Goal: Task Accomplishment & Management: Manage account settings

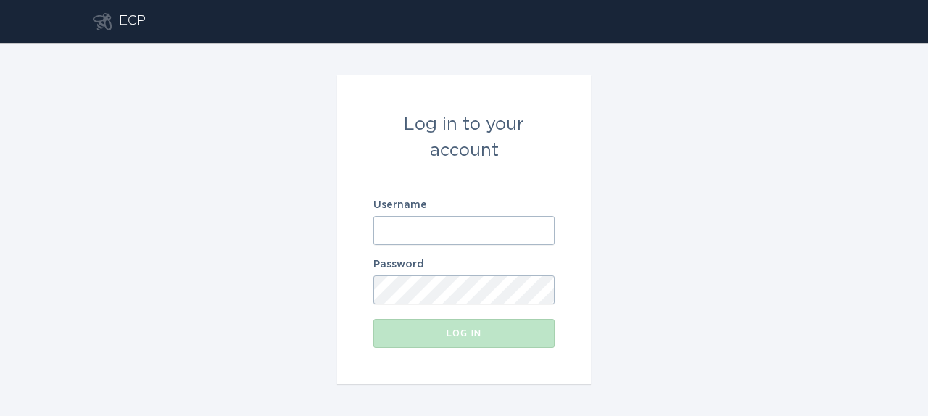
click at [460, 230] on input "Username" at bounding box center [463, 230] width 181 height 29
paste input "[EMAIL_ADDRESS][DOMAIN_NAME]"
type input "[EMAIL_ADDRESS][DOMAIN_NAME]"
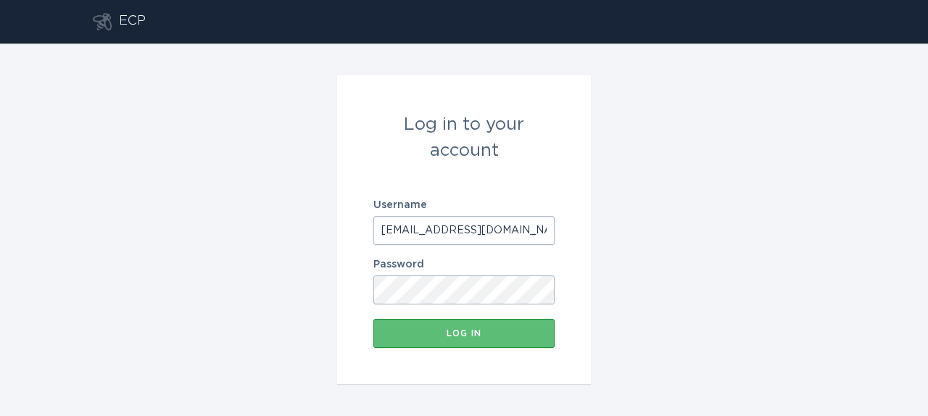
click at [690, 239] on div "Log in to your account Username [EMAIL_ADDRESS][DOMAIN_NAME] Password Log in" at bounding box center [464, 230] width 928 height 373
click at [465, 341] on button "Log in" at bounding box center [463, 333] width 181 height 29
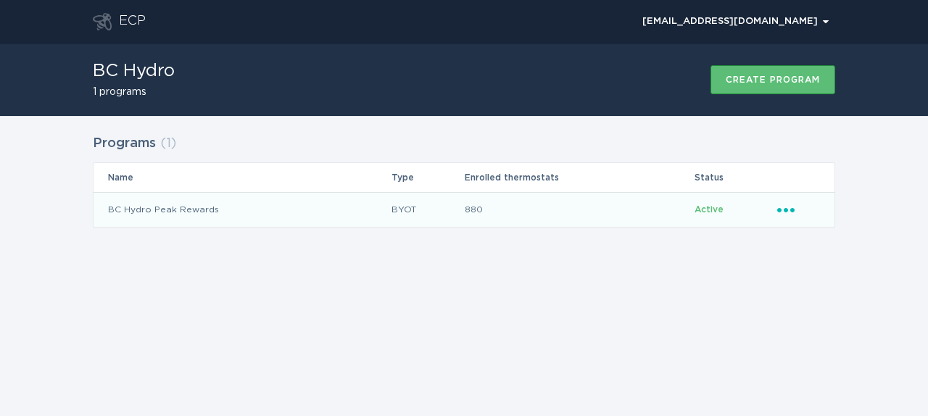
click at [790, 211] on icon "Ellipsis" at bounding box center [787, 208] width 20 height 12
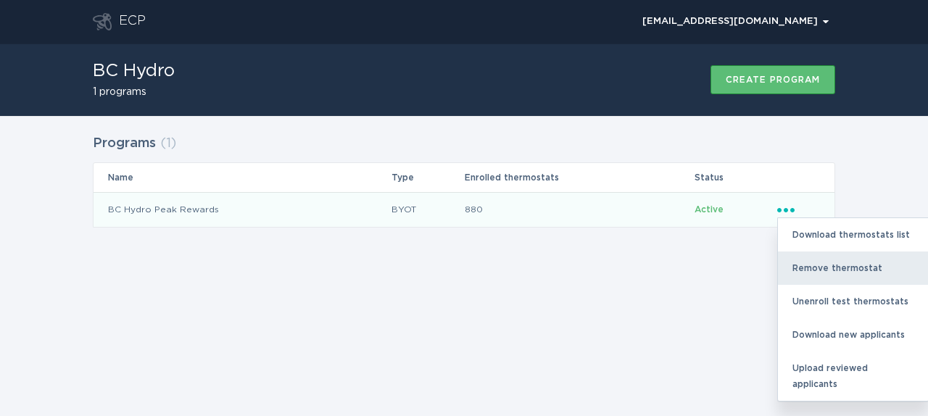
click at [829, 264] on div "Remove thermostat" at bounding box center [853, 268] width 151 height 33
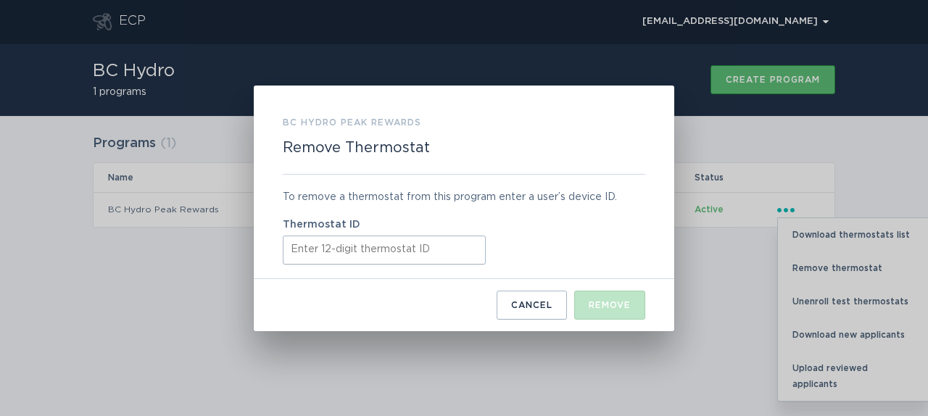
click at [418, 257] on input "Thermostat ID" at bounding box center [384, 250] width 203 height 29
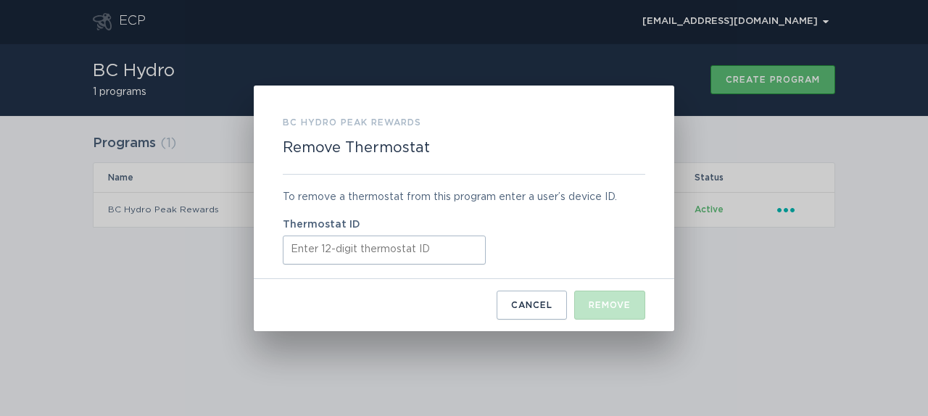
paste input "TH-EC-576510"
type input "TH-EC-576510"
click at [607, 305] on div "Remove" at bounding box center [610, 305] width 42 height 9
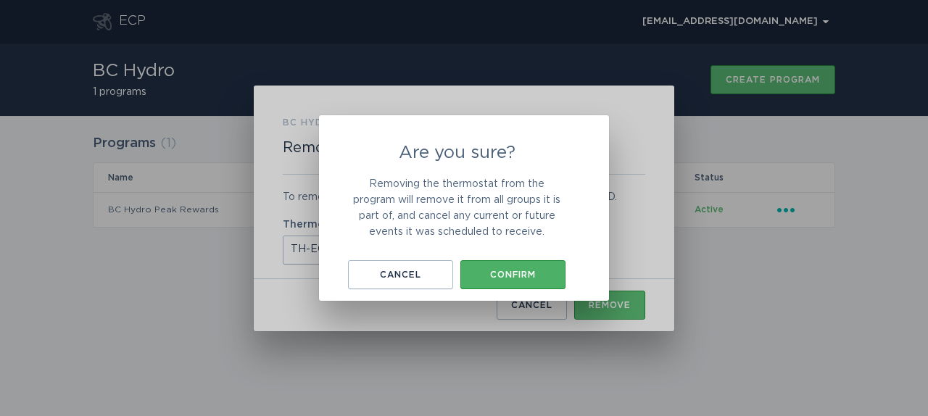
click at [508, 276] on div "Confirm" at bounding box center [513, 274] width 91 height 9
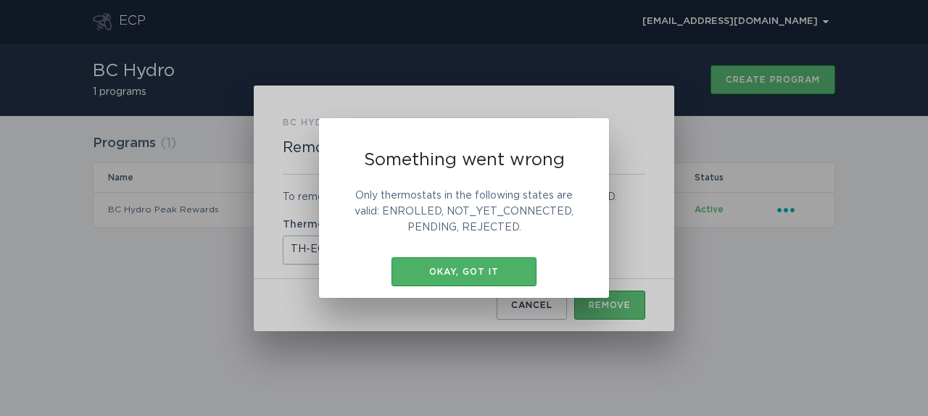
click at [508, 275] on div "Okay, got it" at bounding box center [464, 272] width 131 height 9
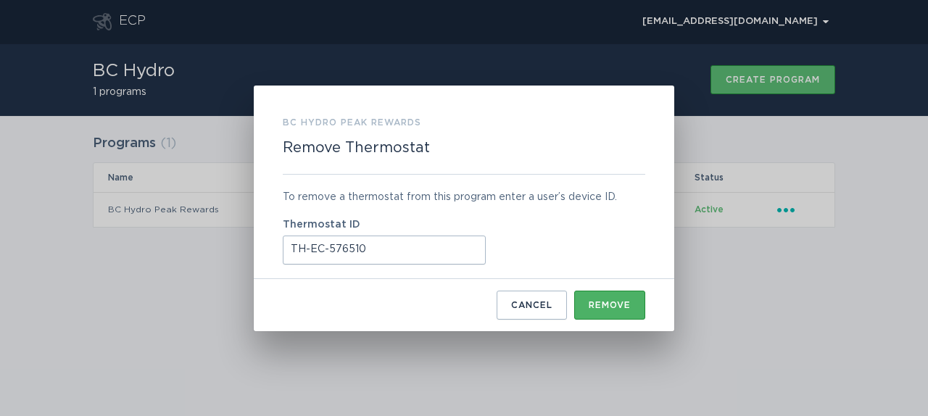
click at [619, 293] on button "Remove" at bounding box center [609, 305] width 71 height 29
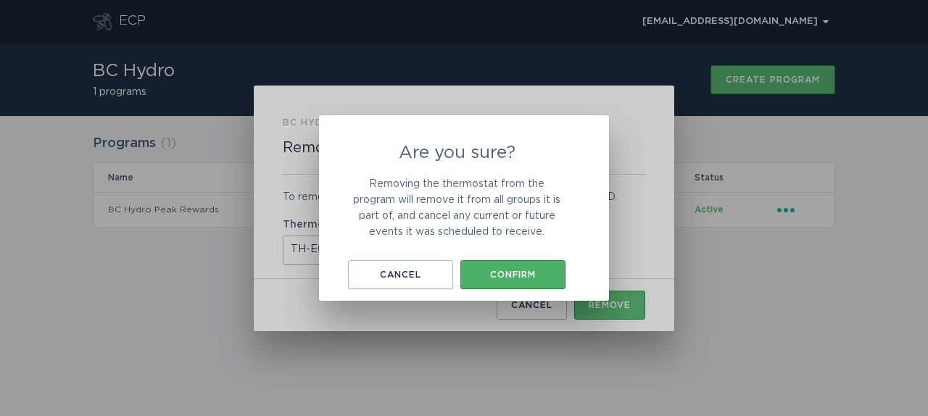
click at [505, 271] on div "Confirm" at bounding box center [513, 274] width 91 height 9
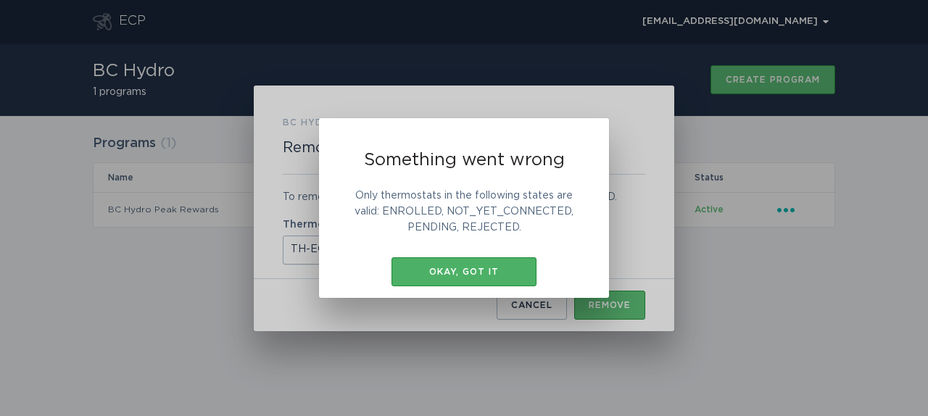
click at [492, 265] on button "Okay, got it" at bounding box center [464, 271] width 145 height 29
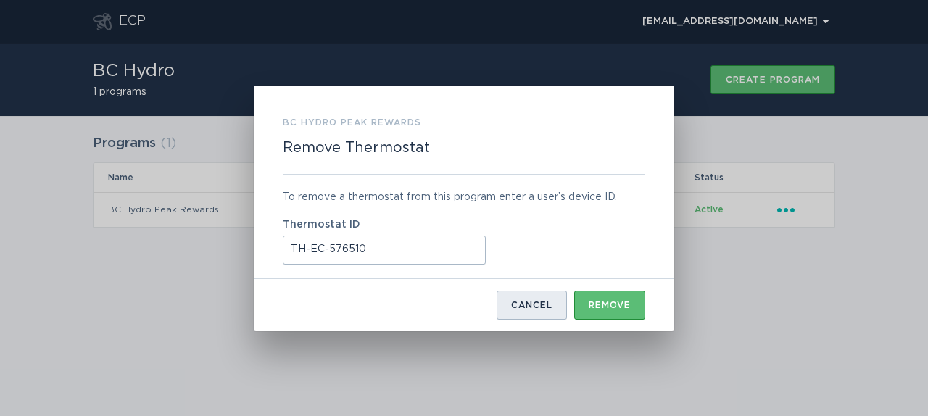
click at [536, 311] on button "Cancel" at bounding box center [532, 305] width 70 height 29
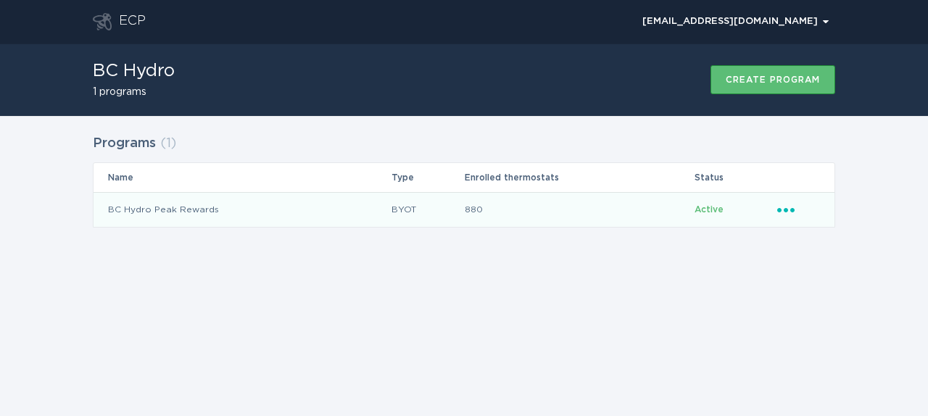
click at [788, 214] on div "Ellipsis" at bounding box center [798, 210] width 43 height 16
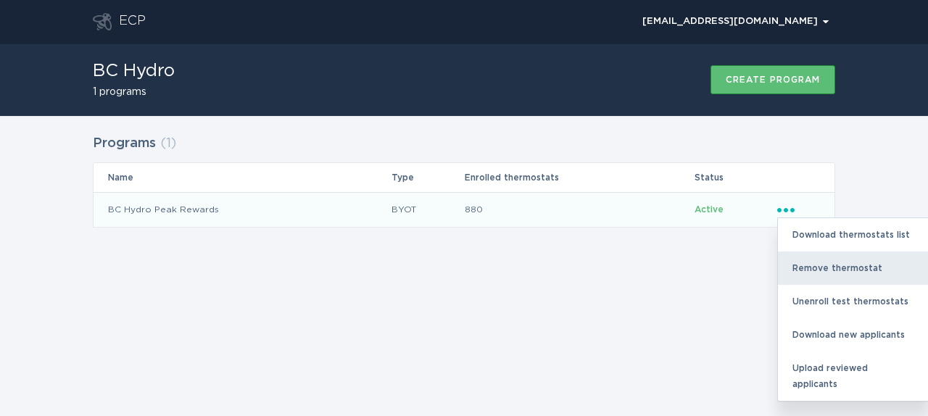
click at [826, 263] on div "Remove thermostat" at bounding box center [853, 268] width 151 height 33
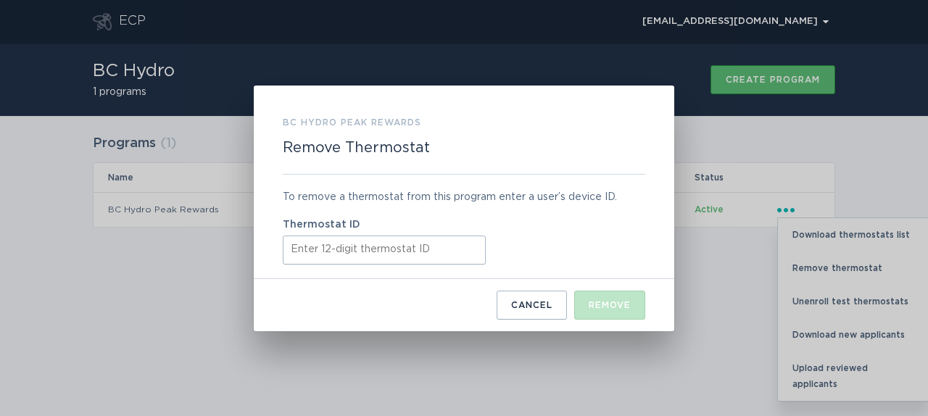
click at [387, 248] on input "Thermostat ID" at bounding box center [384, 250] width 203 height 29
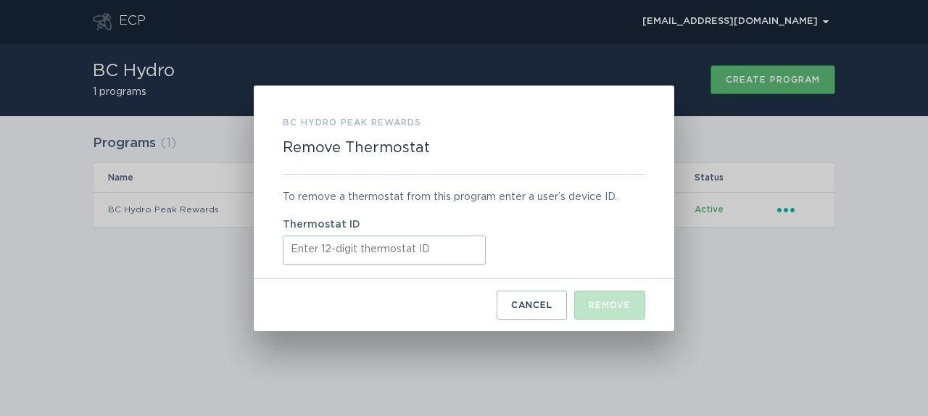
paste input "312953690549"
type input "312953690549"
click at [603, 298] on button "Remove" at bounding box center [609, 305] width 71 height 29
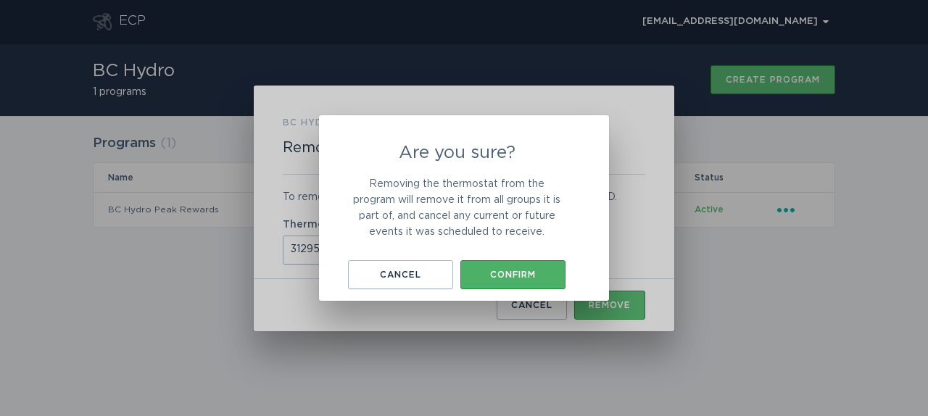
click at [510, 274] on div "Confirm" at bounding box center [513, 274] width 91 height 9
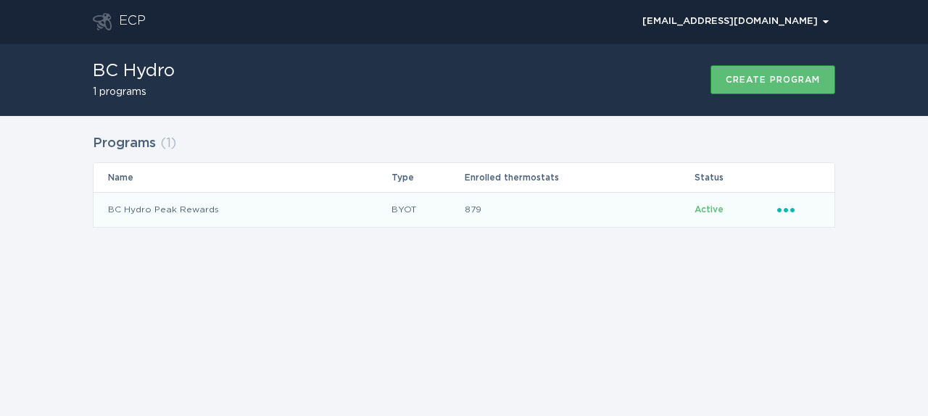
click at [785, 207] on icon "Ellipsis" at bounding box center [787, 208] width 20 height 12
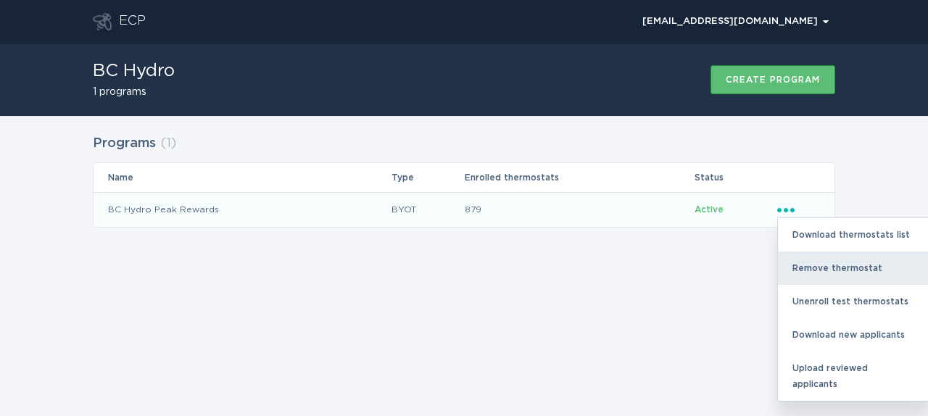
click at [830, 262] on div "Remove thermostat" at bounding box center [853, 268] width 151 height 33
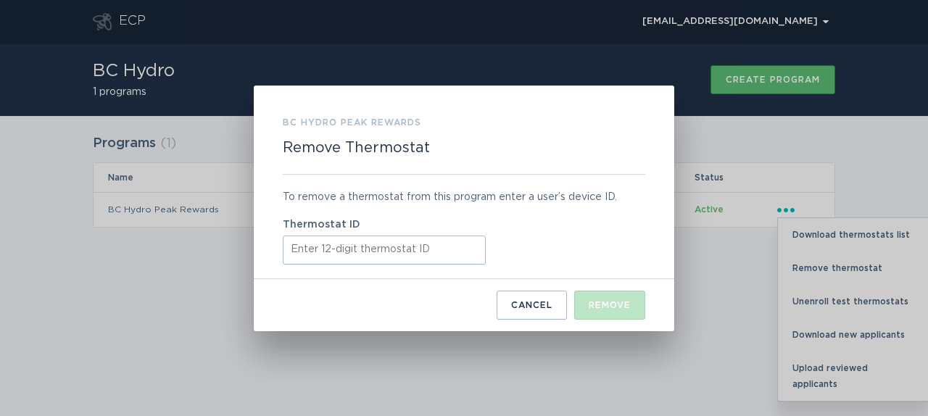
click at [378, 259] on input "Thermostat ID" at bounding box center [384, 250] width 203 height 29
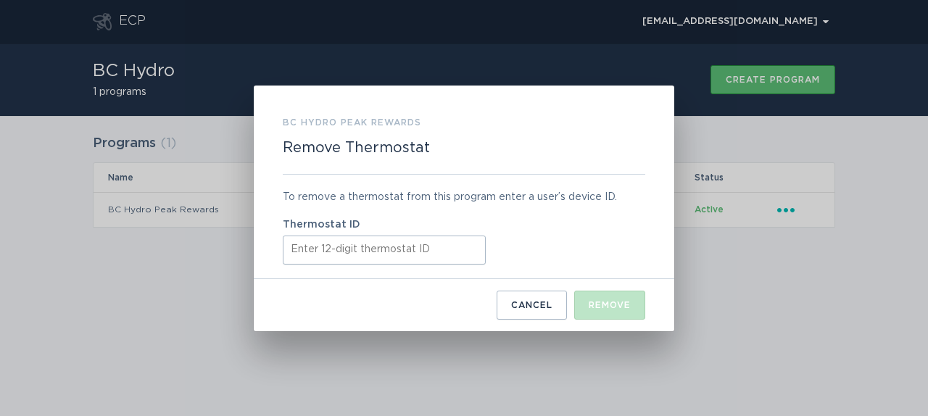
paste input "416441994428"
type input "416441994428"
click at [612, 315] on button "Remove" at bounding box center [609, 305] width 71 height 29
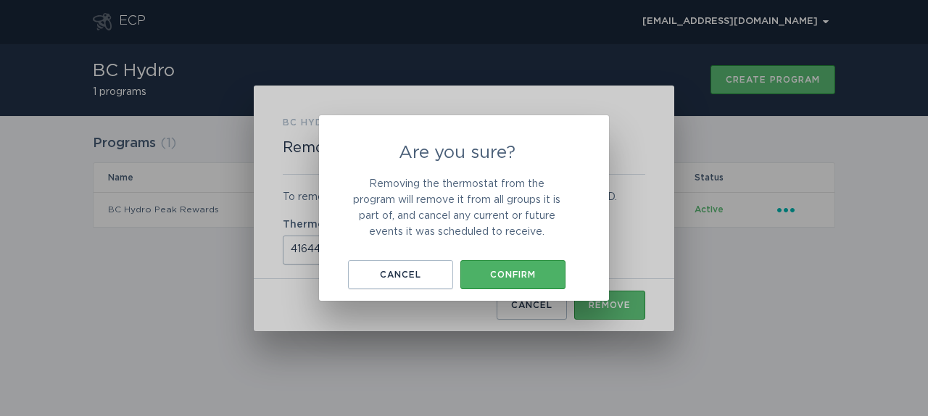
click at [518, 272] on div "Confirm" at bounding box center [513, 274] width 91 height 9
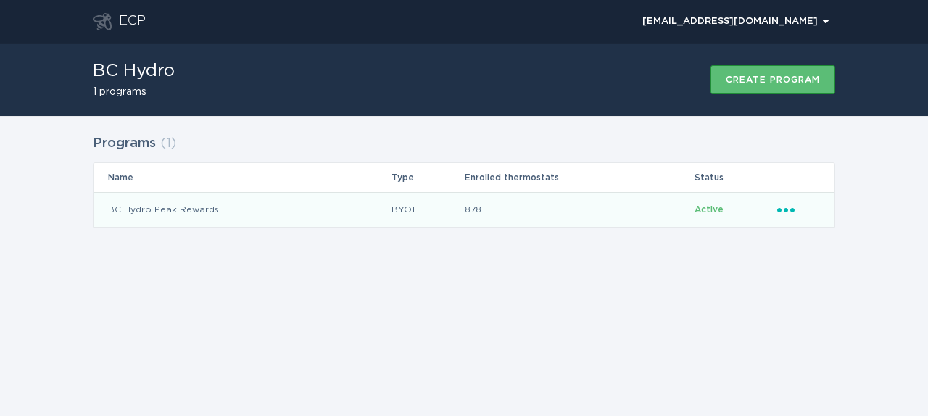
click at [788, 209] on icon "Popover menu" at bounding box center [785, 210] width 17 height 4
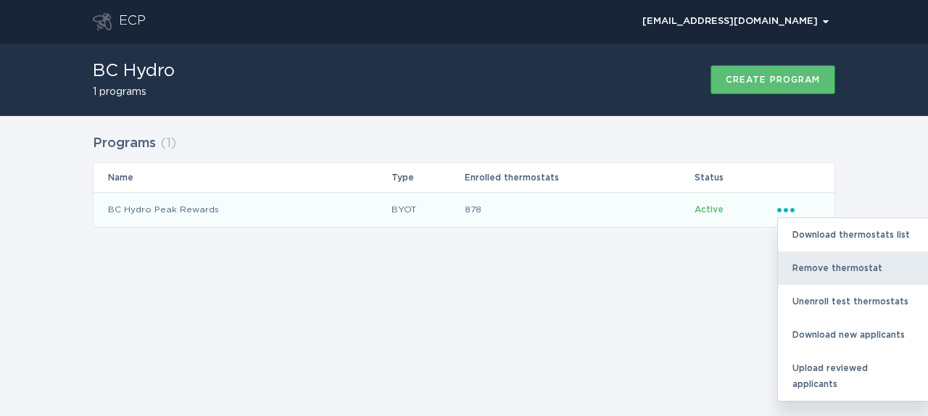
click at [814, 267] on div "Remove thermostat" at bounding box center [853, 268] width 151 height 33
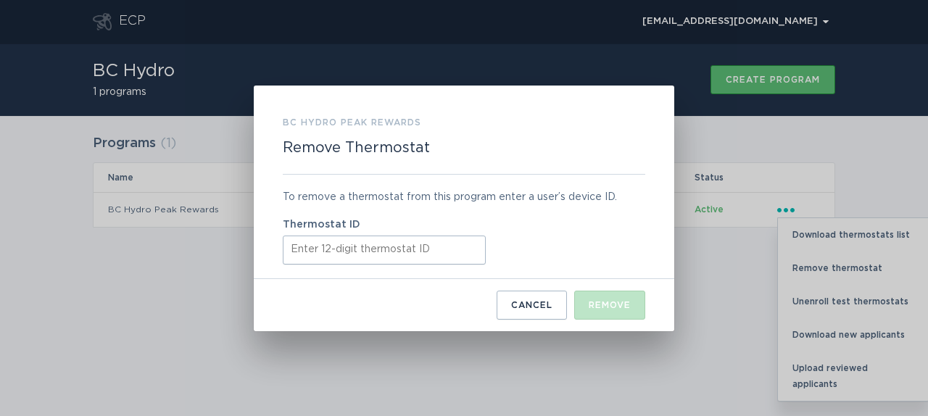
click at [384, 251] on input "Thermostat ID" at bounding box center [384, 250] width 203 height 29
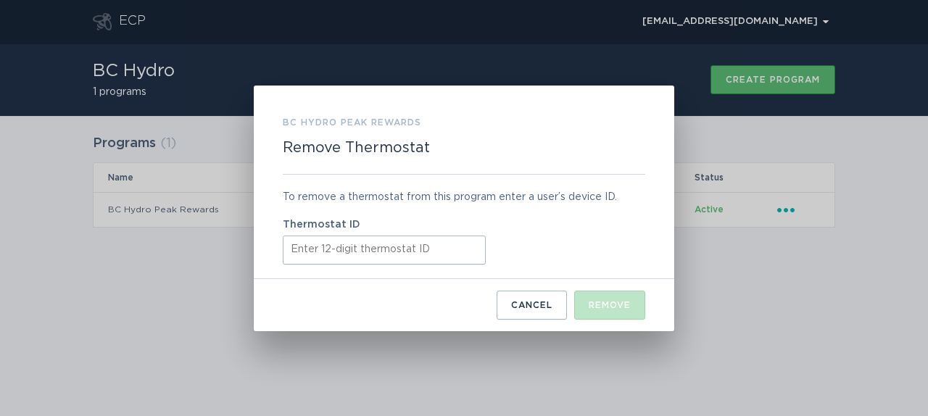
paste input "531626501179"
type input "531626501179"
click at [622, 307] on div "Remove" at bounding box center [610, 305] width 42 height 9
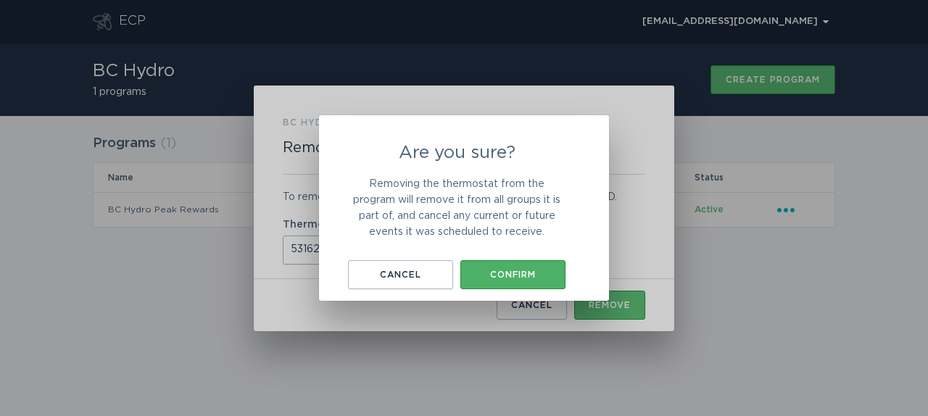
click at [505, 277] on div "Confirm" at bounding box center [513, 274] width 91 height 9
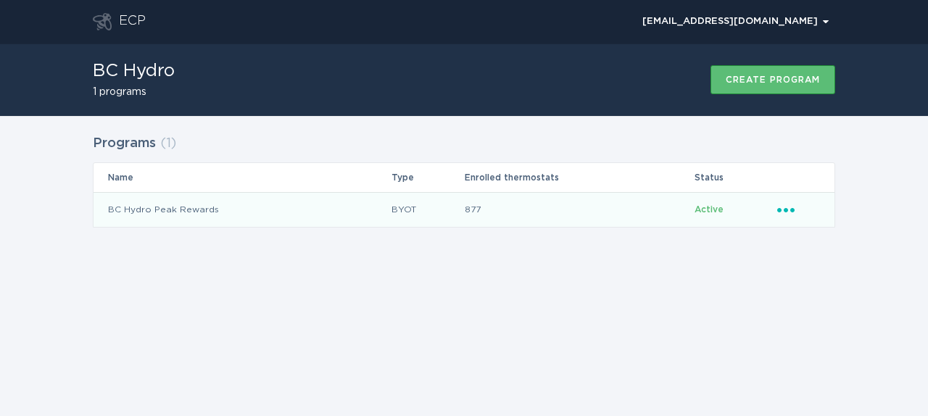
click at [787, 208] on icon "Popover menu" at bounding box center [785, 210] width 17 height 4
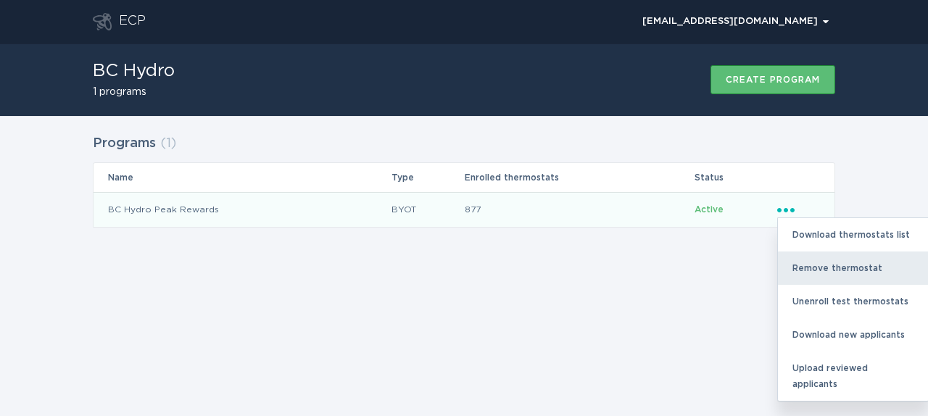
click at [814, 267] on div "Remove thermostat" at bounding box center [853, 268] width 151 height 33
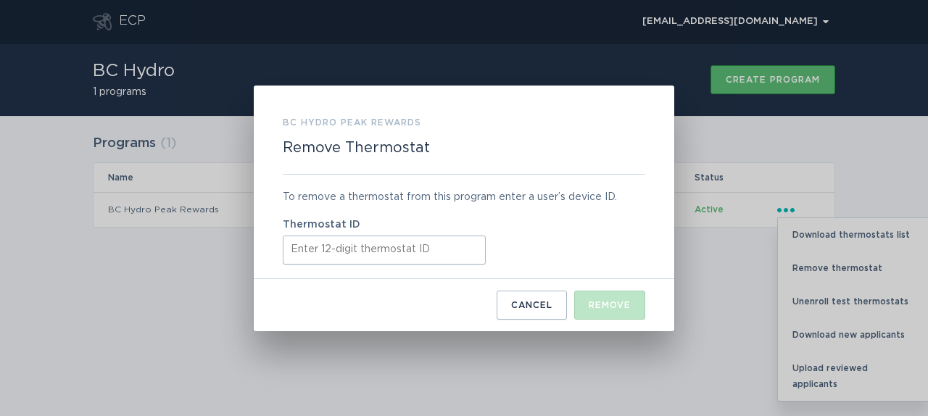
click at [452, 247] on input "Thermostat ID" at bounding box center [384, 250] width 203 height 29
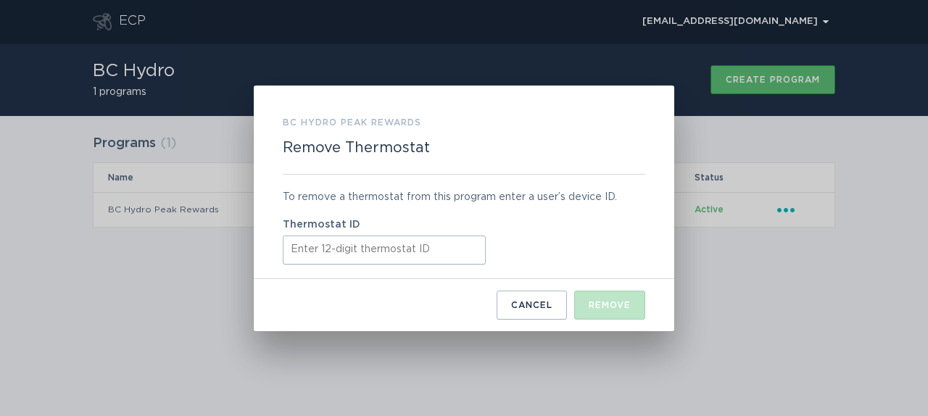
paste input "413713630710"
type input "413713630710"
click at [641, 309] on button "Remove" at bounding box center [609, 305] width 71 height 29
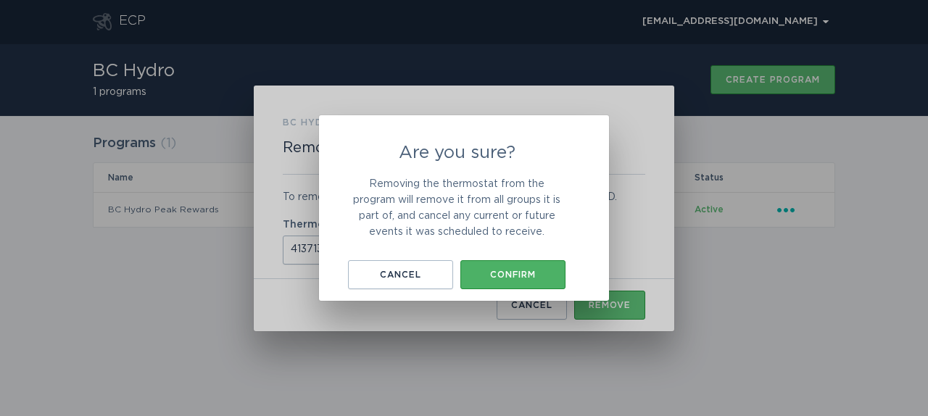
click at [496, 281] on button "Confirm" at bounding box center [512, 274] width 105 height 29
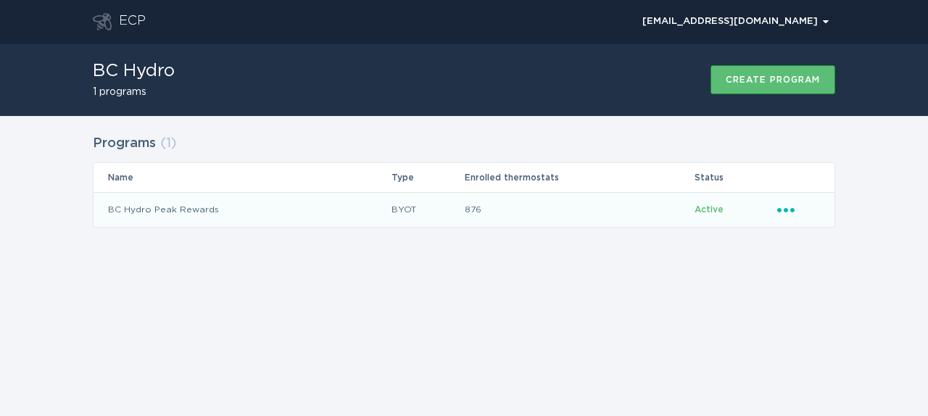
click at [788, 210] on icon "Popover menu" at bounding box center [785, 210] width 17 height 4
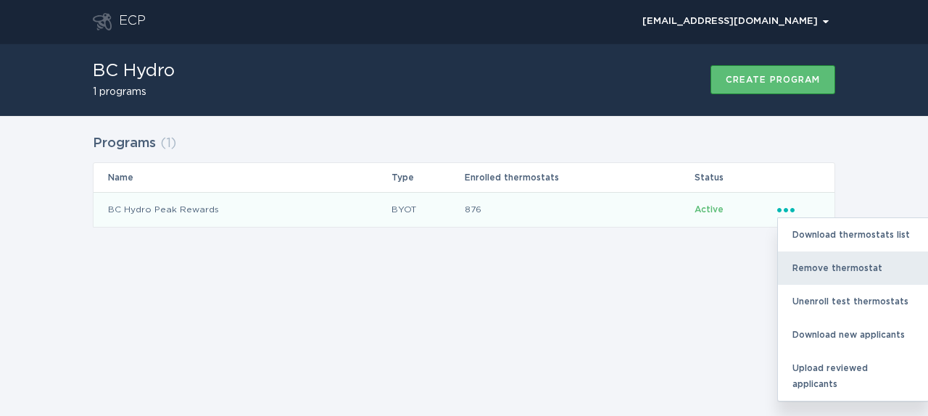
click at [809, 266] on div "Remove thermostat" at bounding box center [853, 268] width 151 height 33
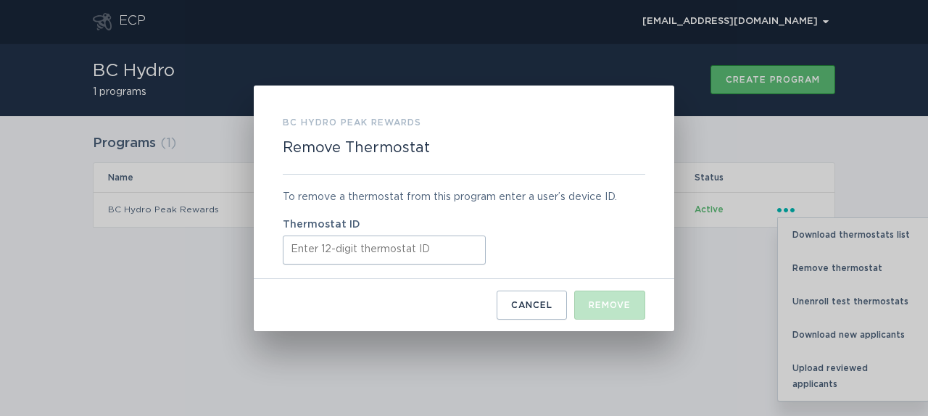
click at [400, 257] on input "Thermostat ID" at bounding box center [384, 250] width 203 height 29
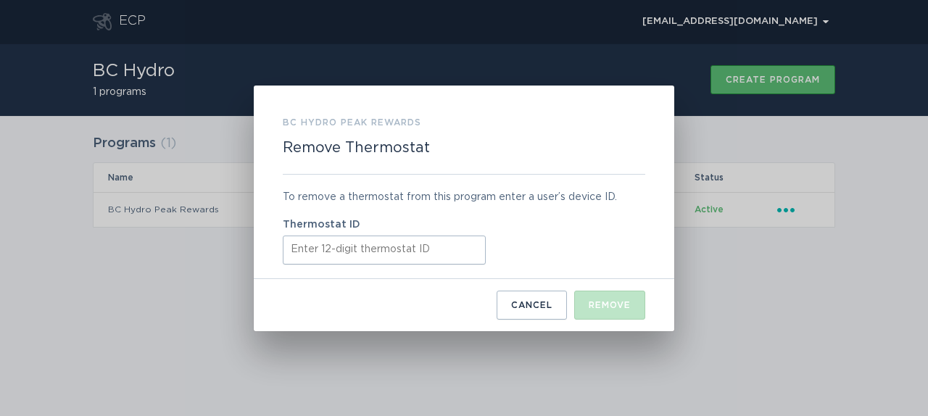
paste input "511838572141"
type input "511838572141"
click at [616, 306] on div "Remove" at bounding box center [610, 305] width 42 height 9
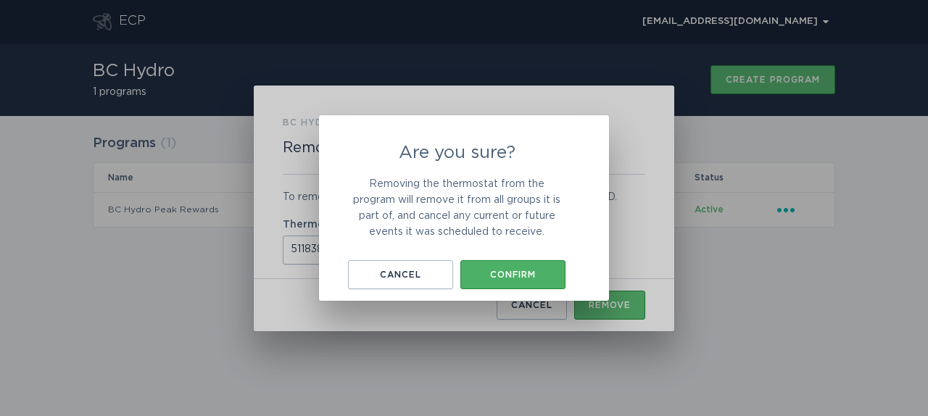
click at [510, 264] on button "Confirm" at bounding box center [512, 274] width 105 height 29
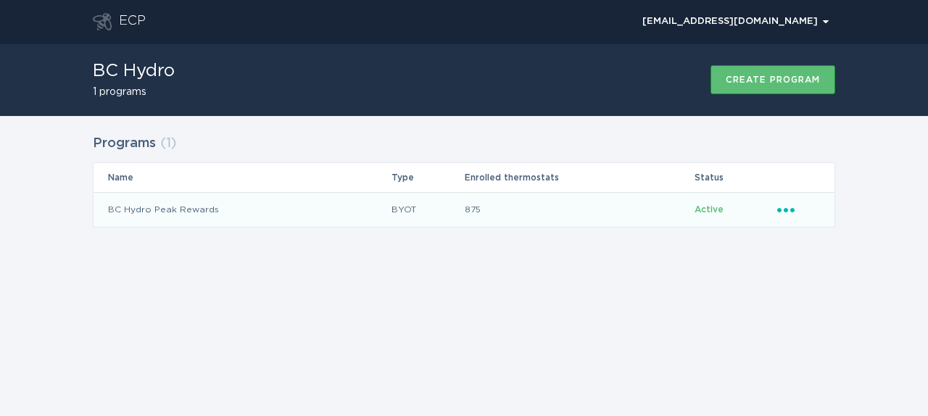
click at [782, 209] on icon "Ellipsis" at bounding box center [787, 208] width 20 height 12
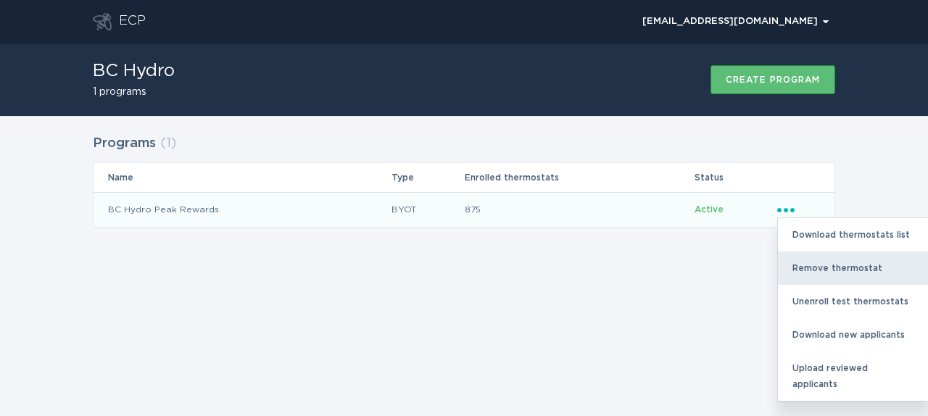
click at [816, 270] on div "Remove thermostat" at bounding box center [853, 268] width 151 height 33
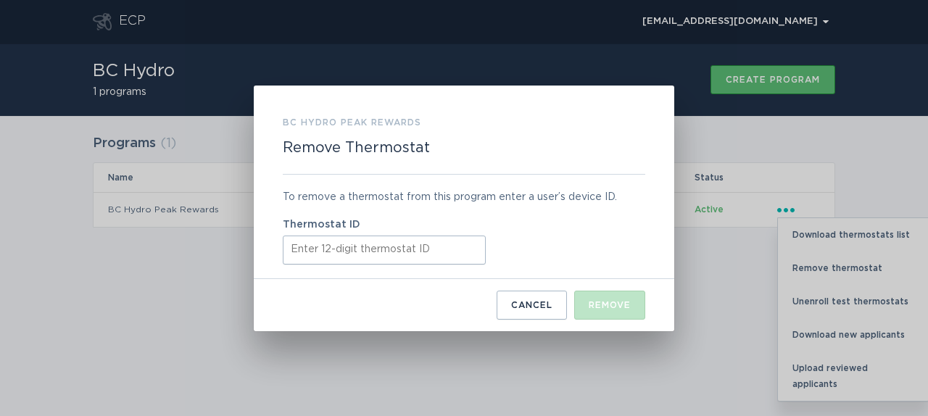
click at [427, 248] on input "Thermostat ID" at bounding box center [384, 250] width 203 height 29
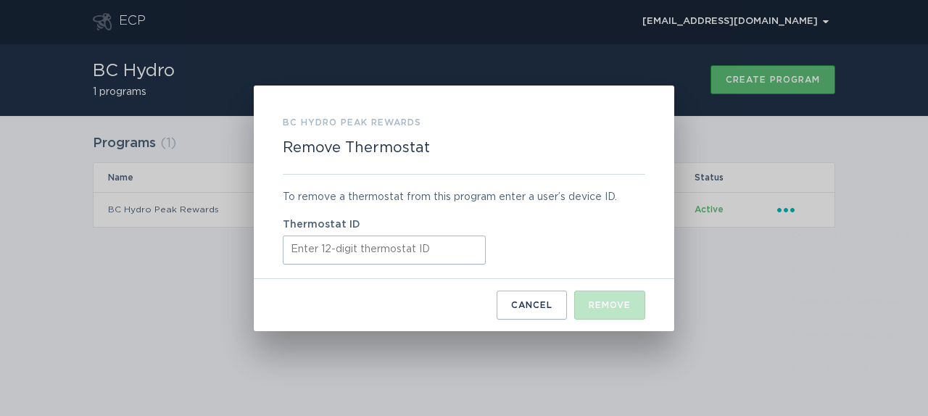
paste input "411948291502"
click at [627, 302] on div "Remove" at bounding box center [610, 305] width 42 height 9
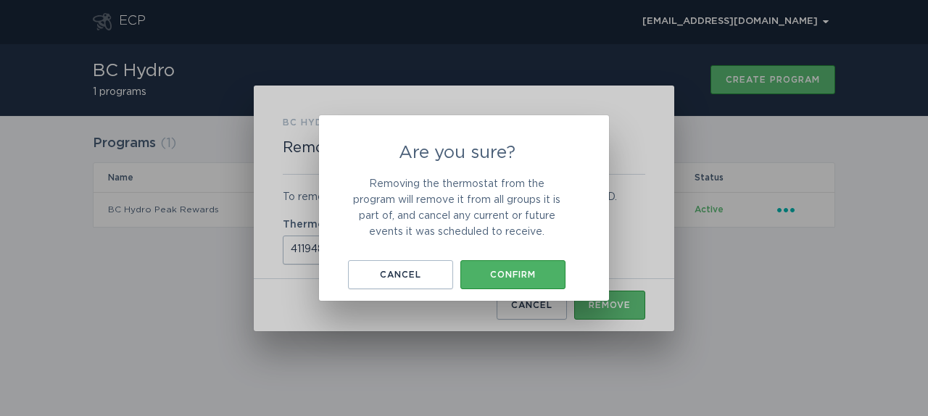
click at [526, 270] on div "Confirm" at bounding box center [513, 274] width 91 height 9
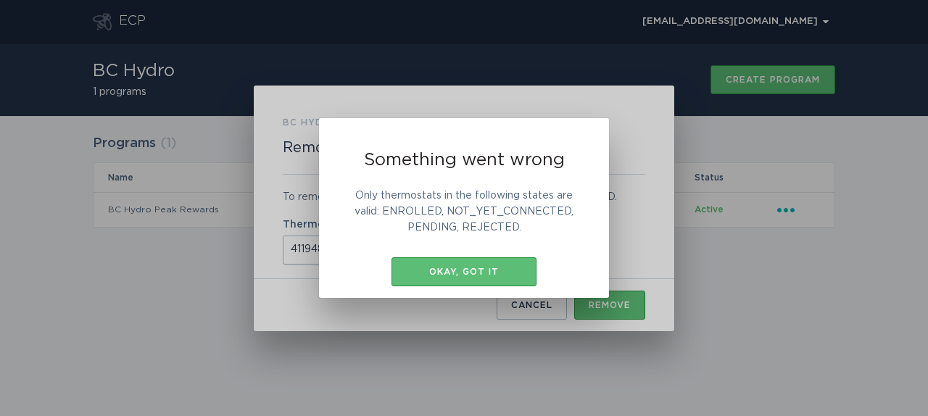
click at [526, 270] on div "Okay, got it" at bounding box center [464, 272] width 131 height 9
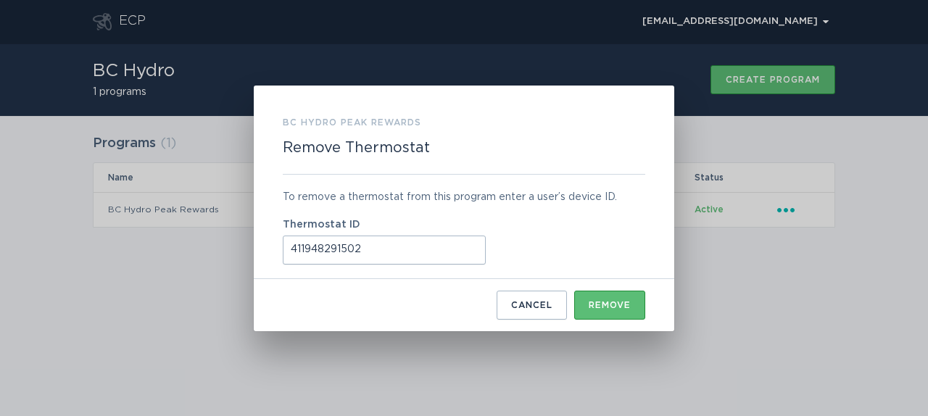
click at [410, 263] on input "411948291502" at bounding box center [384, 250] width 203 height 29
click at [614, 302] on div "Remove" at bounding box center [610, 305] width 42 height 9
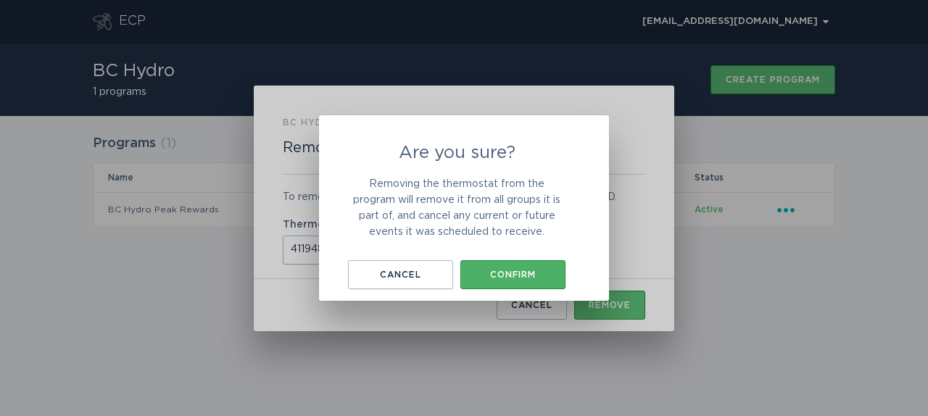
click at [526, 276] on div "Confirm" at bounding box center [513, 274] width 91 height 9
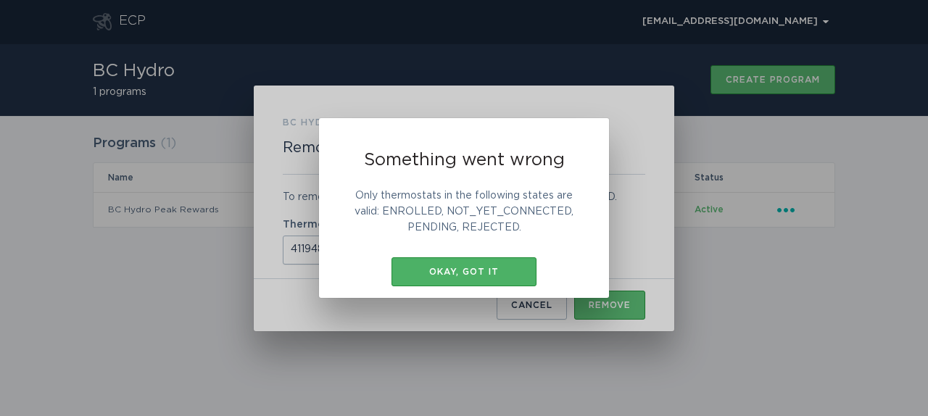
click at [515, 270] on div "Okay, got it" at bounding box center [464, 272] width 131 height 9
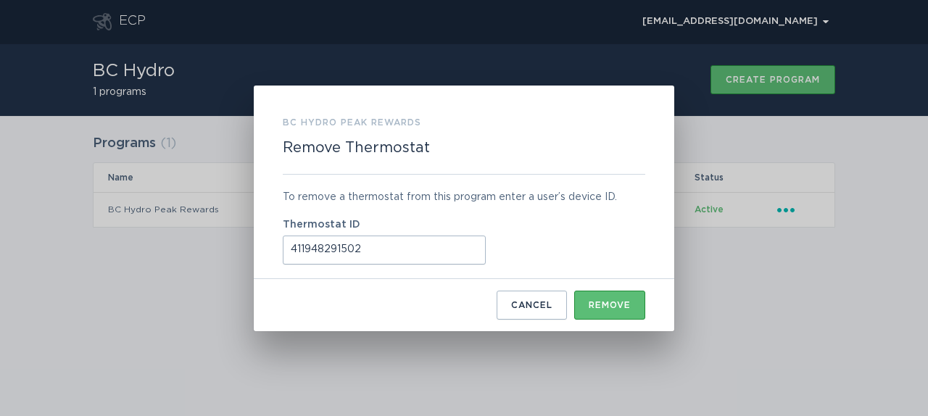
click at [457, 249] on input "411948291502" at bounding box center [384, 250] width 203 height 29
click at [448, 251] on input "41194829150" at bounding box center [384, 250] width 203 height 29
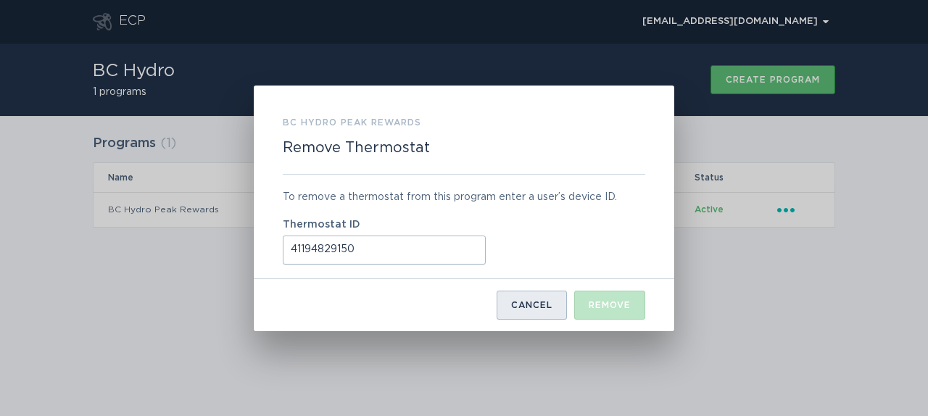
type input "41194829150"
click at [518, 303] on div "Cancel" at bounding box center [531, 305] width 41 height 9
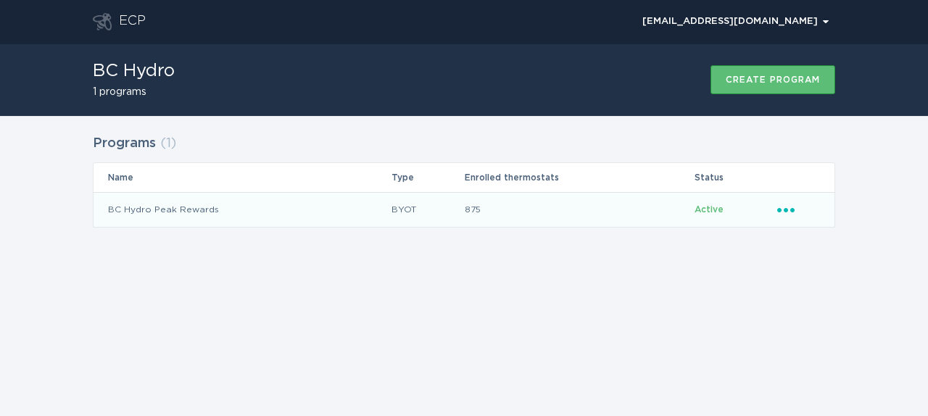
click at [784, 207] on icon "Ellipsis" at bounding box center [787, 208] width 20 height 12
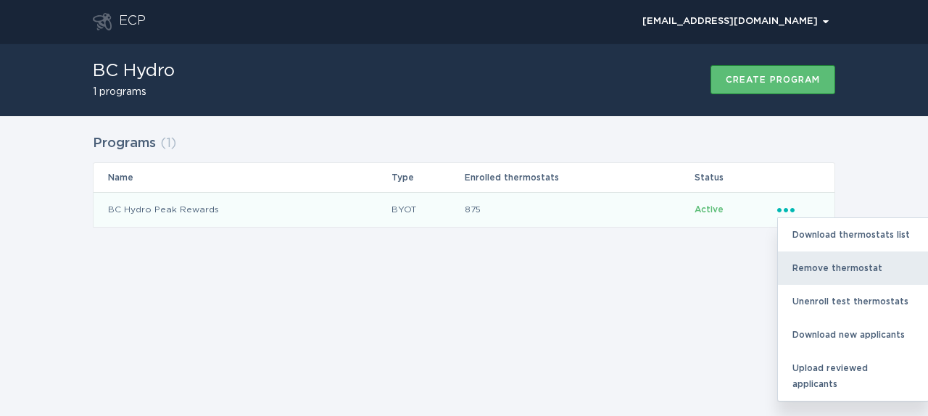
click at [818, 264] on div "Remove thermostat" at bounding box center [853, 268] width 151 height 33
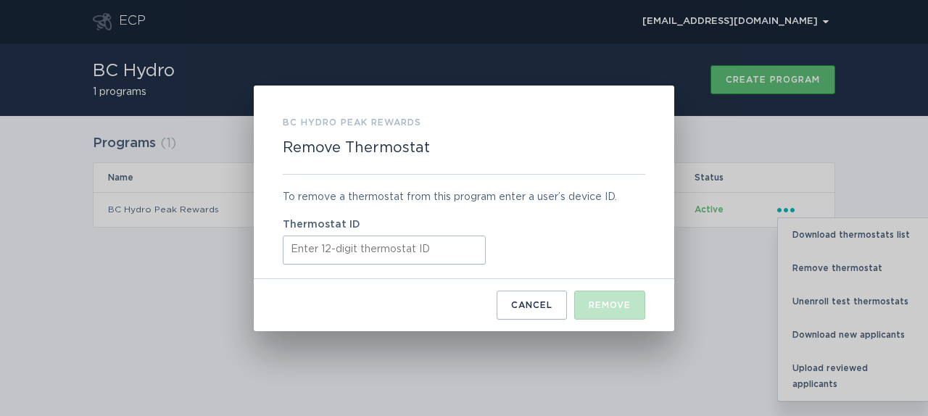
click at [426, 249] on input "Thermostat ID" at bounding box center [384, 250] width 203 height 29
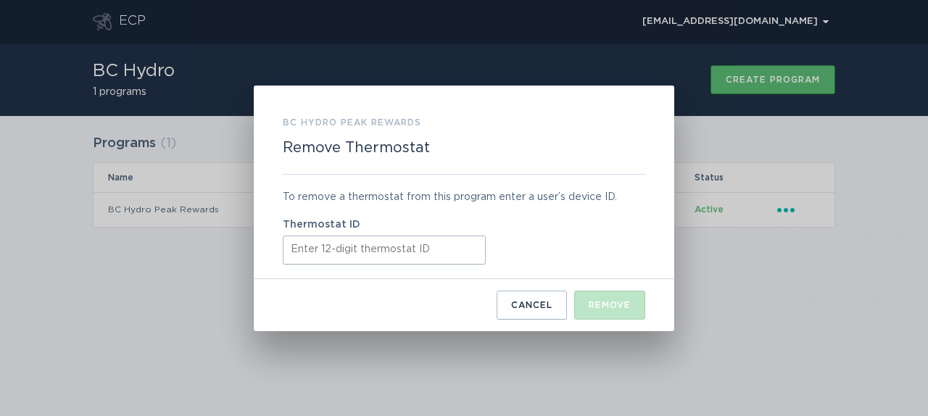
paste input "531645138703"
type input "531645138703"
click at [627, 305] on div "Remove" at bounding box center [610, 305] width 42 height 9
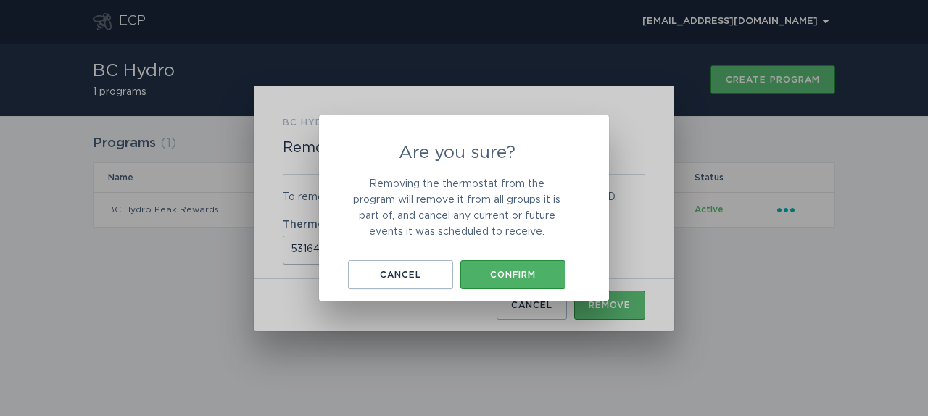
click at [509, 284] on button "Confirm" at bounding box center [512, 274] width 105 height 29
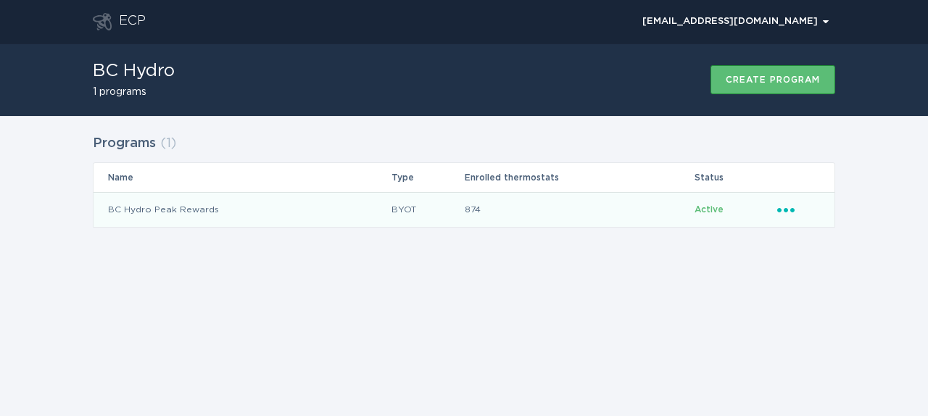
click at [793, 212] on icon "Popover menu" at bounding box center [785, 210] width 17 height 4
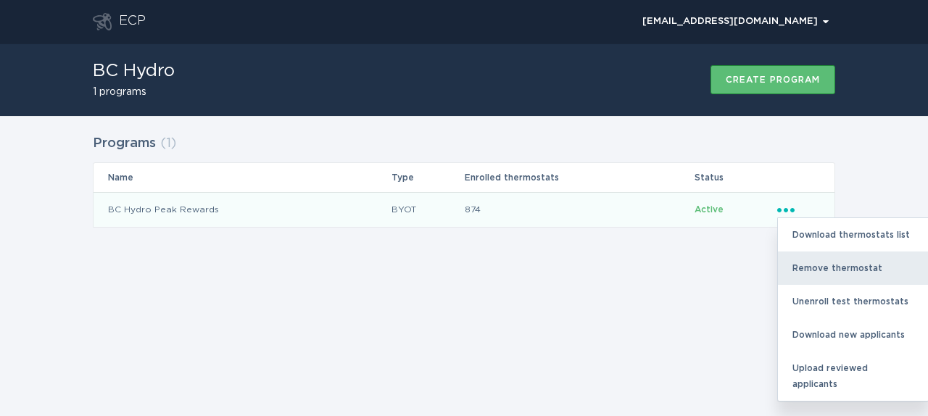
click at [806, 264] on div "Remove thermostat" at bounding box center [853, 268] width 151 height 33
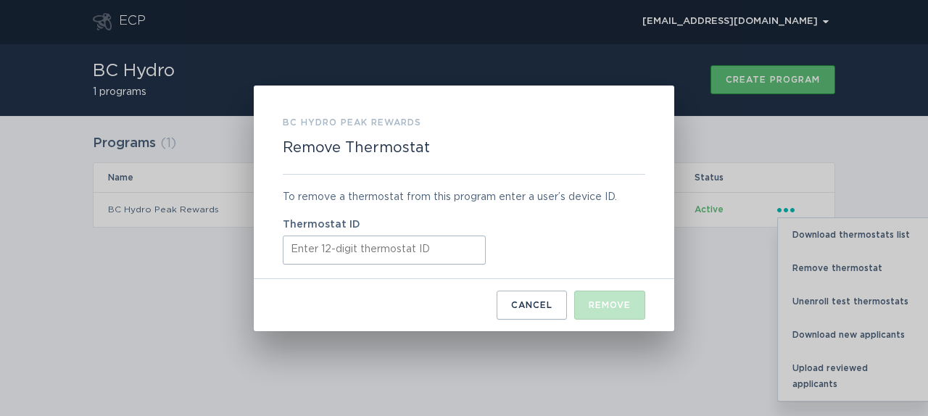
click at [423, 255] on input "Thermostat ID" at bounding box center [384, 250] width 203 height 29
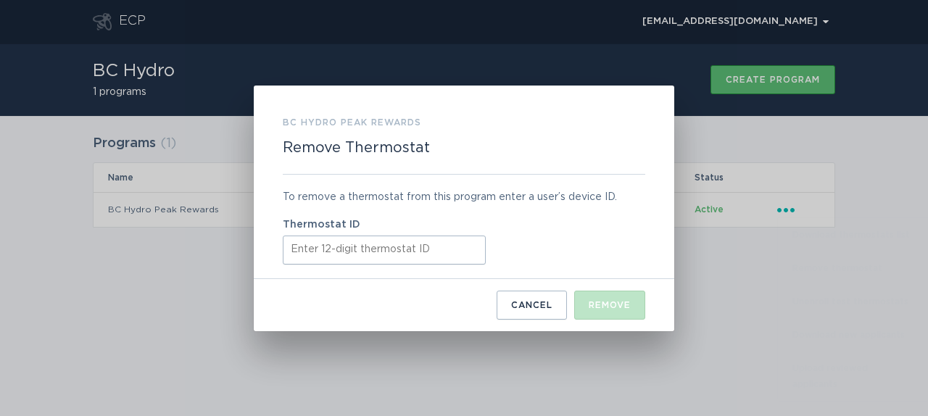
paste input "521774753898"
type input "521774753898"
click at [620, 305] on div "Remove" at bounding box center [610, 305] width 42 height 9
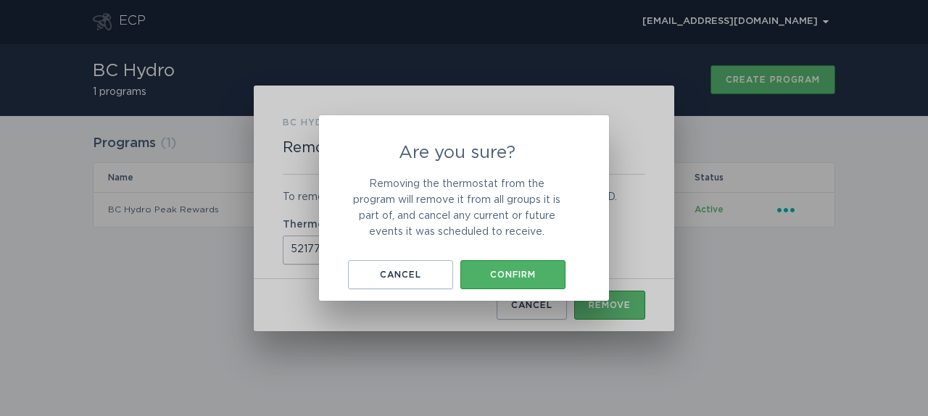
click at [531, 284] on button "Confirm" at bounding box center [512, 274] width 105 height 29
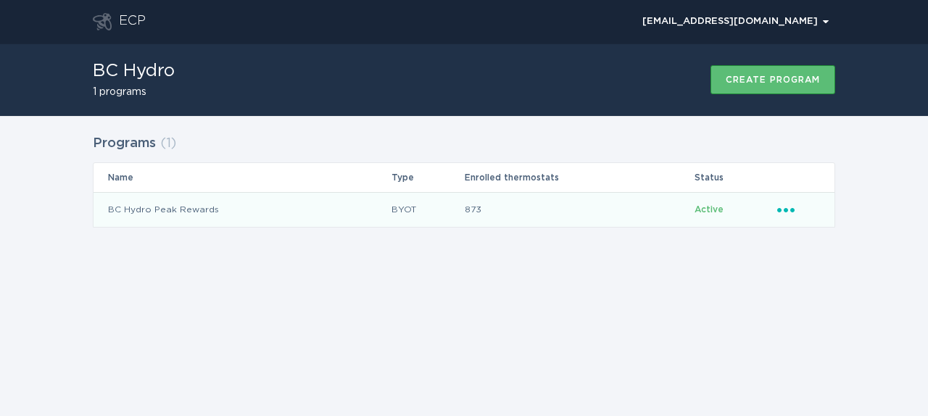
click at [788, 208] on icon "Ellipsis" at bounding box center [787, 208] width 20 height 12
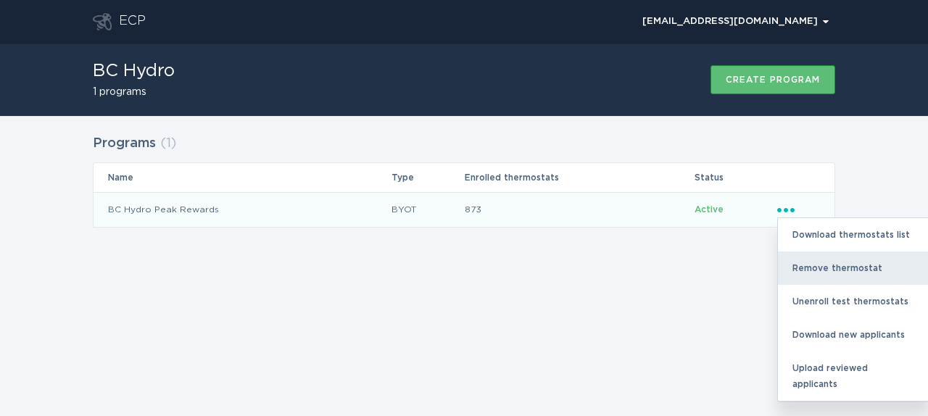
click at [806, 272] on div "Remove thermostat" at bounding box center [853, 268] width 151 height 33
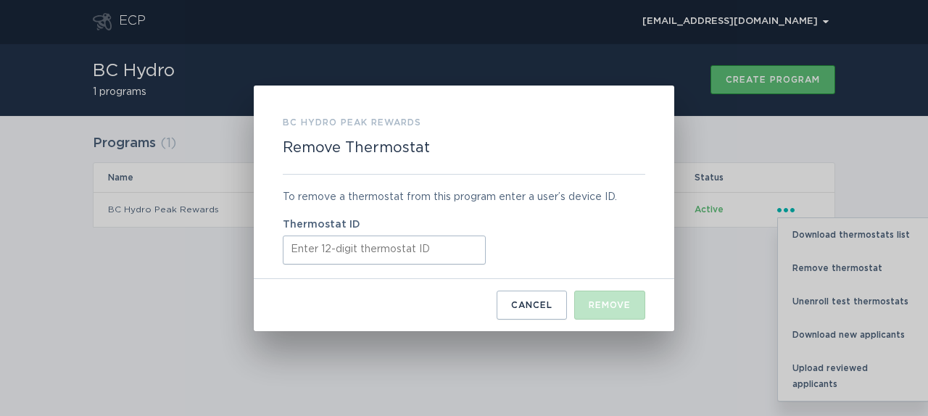
click at [403, 241] on input "Thermostat ID" at bounding box center [384, 250] width 203 height 29
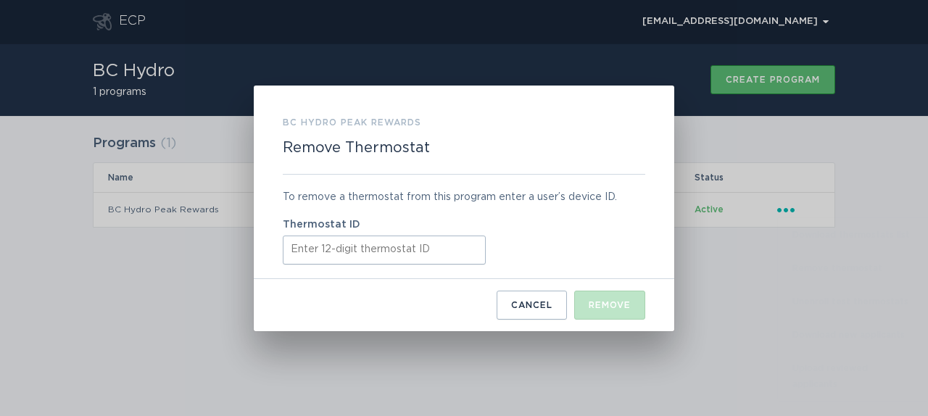
paste input "412806341269"
type input "412806341269"
click at [609, 295] on button "Remove" at bounding box center [609, 305] width 71 height 29
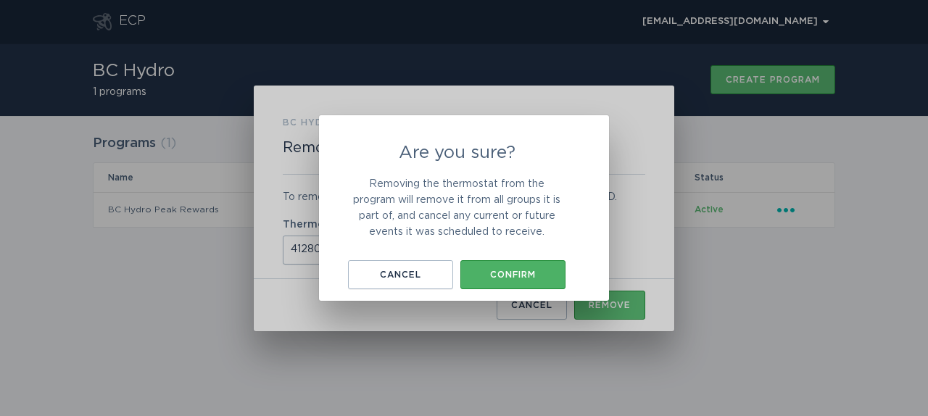
click at [539, 280] on button "Confirm" at bounding box center [512, 274] width 105 height 29
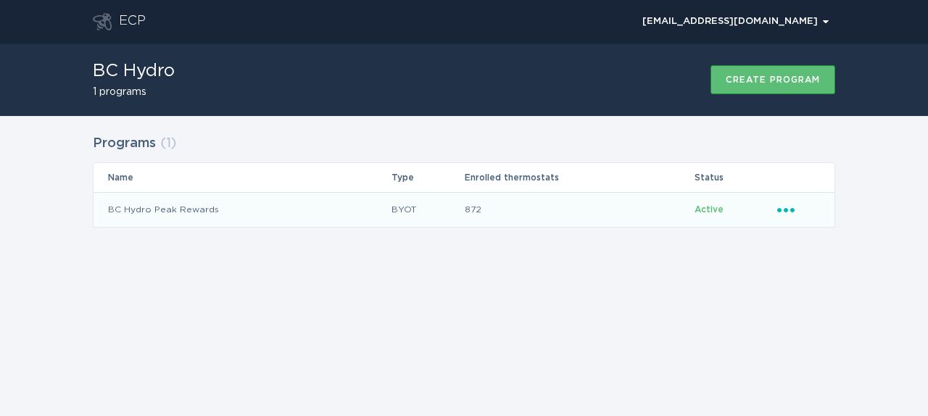
click at [788, 210] on icon "Ellipsis" at bounding box center [787, 208] width 20 height 12
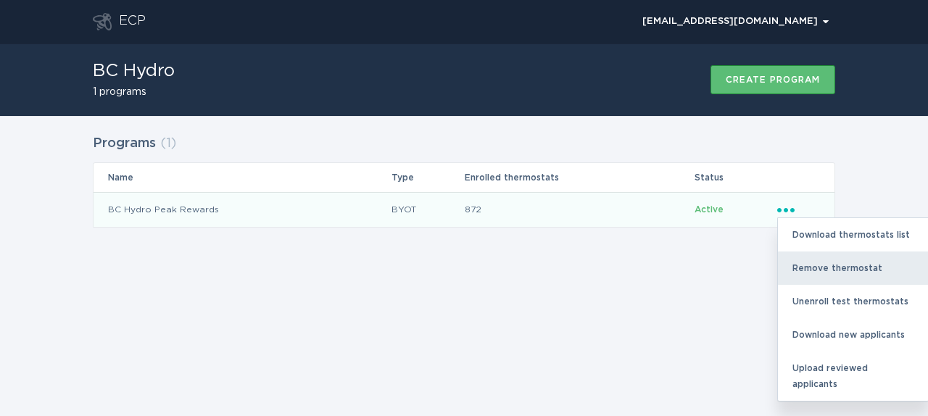
click at [798, 263] on div "Remove thermostat" at bounding box center [853, 268] width 151 height 33
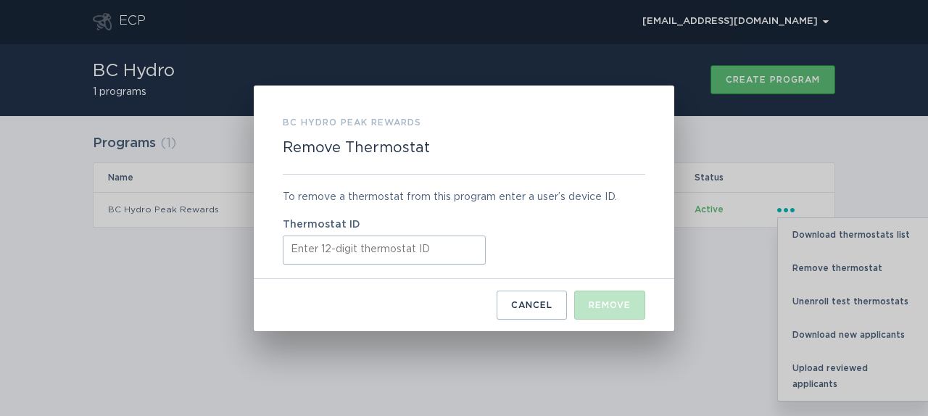
click at [436, 247] on input "Thermostat ID" at bounding box center [384, 250] width 203 height 29
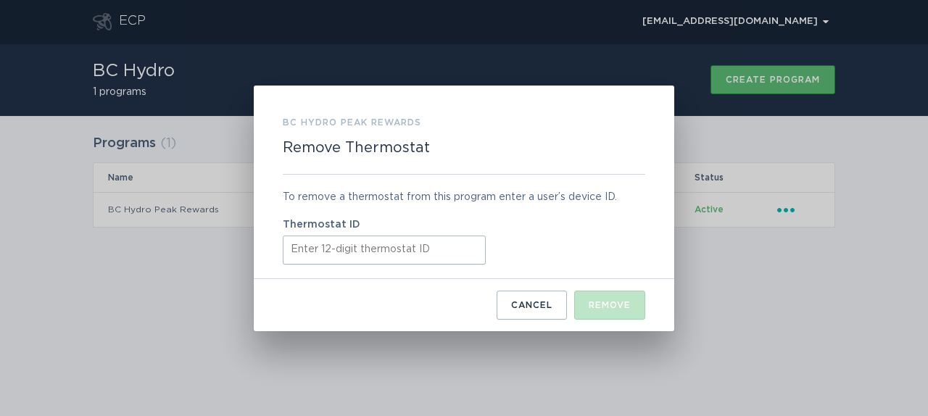
paste input "421858190549"
type input "421858190549"
click at [608, 309] on div "Remove" at bounding box center [610, 305] width 42 height 9
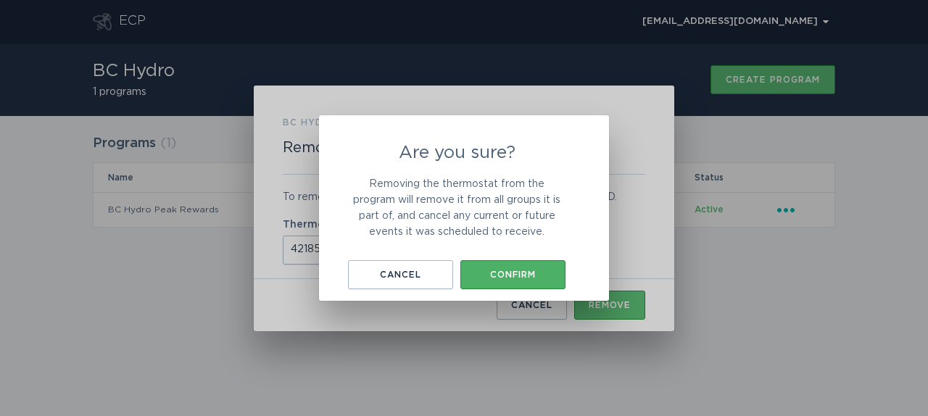
click at [505, 278] on div "Confirm" at bounding box center [513, 274] width 91 height 9
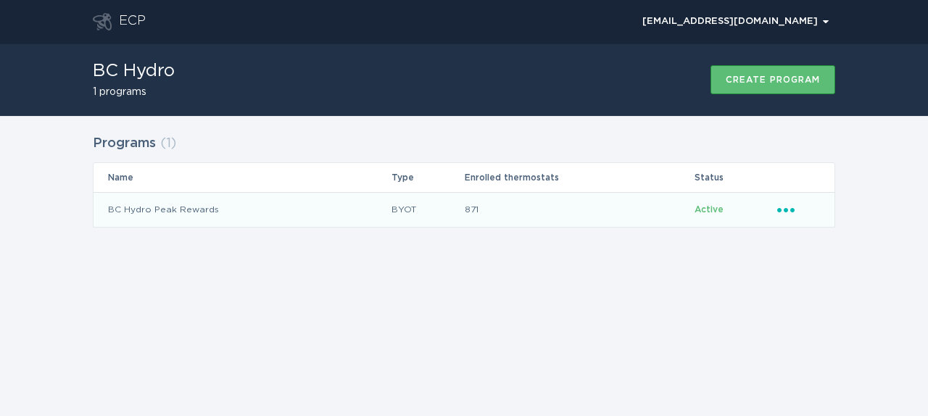
click at [787, 210] on icon "Popover menu" at bounding box center [785, 210] width 17 height 4
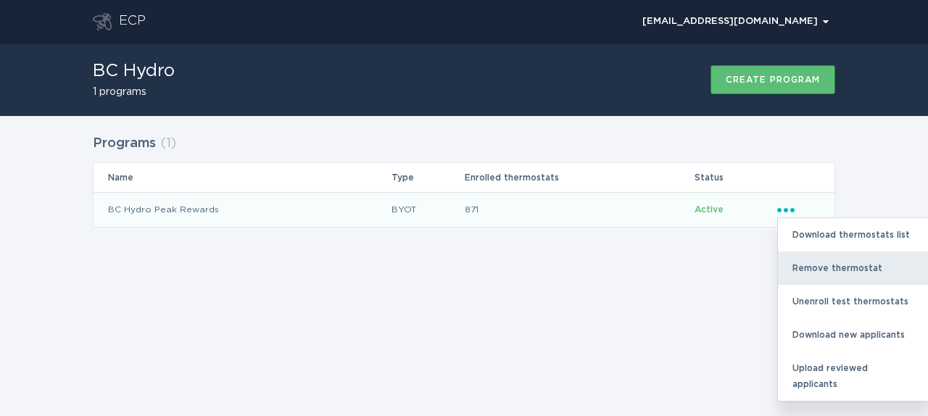
click at [801, 263] on div "Remove thermostat" at bounding box center [853, 268] width 151 height 33
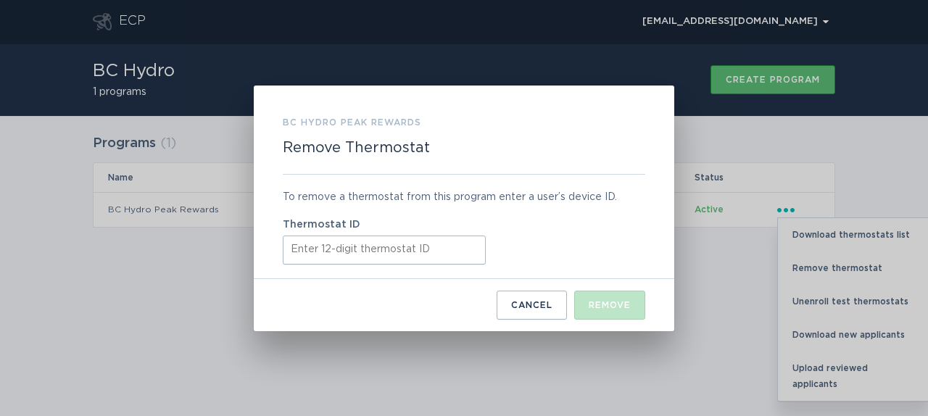
click at [449, 248] on input "Thermostat ID" at bounding box center [384, 250] width 203 height 29
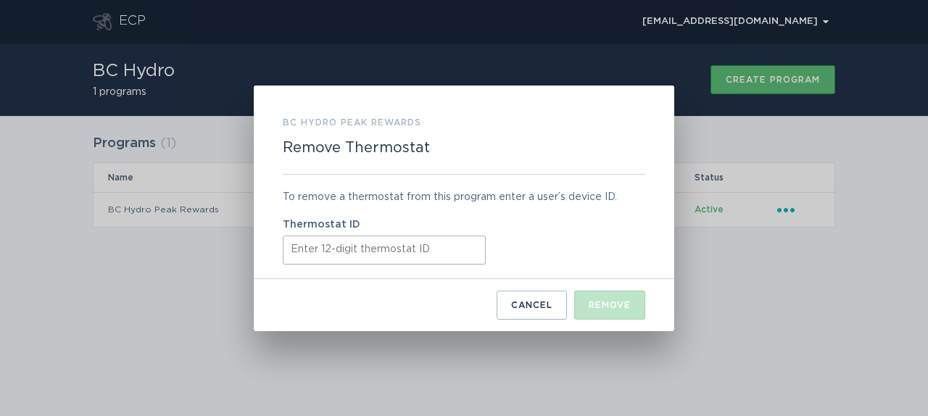
paste input "531613274086"
type input "531613274086"
click at [613, 306] on div "Remove" at bounding box center [610, 305] width 42 height 9
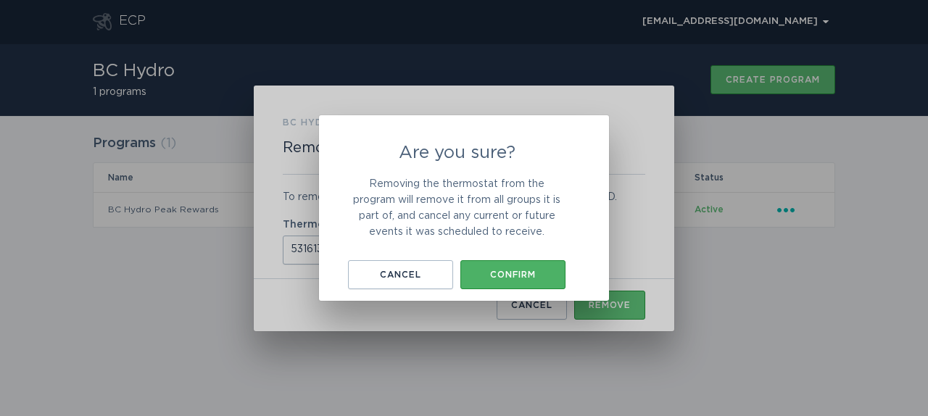
click at [508, 284] on button "Confirm" at bounding box center [512, 274] width 105 height 29
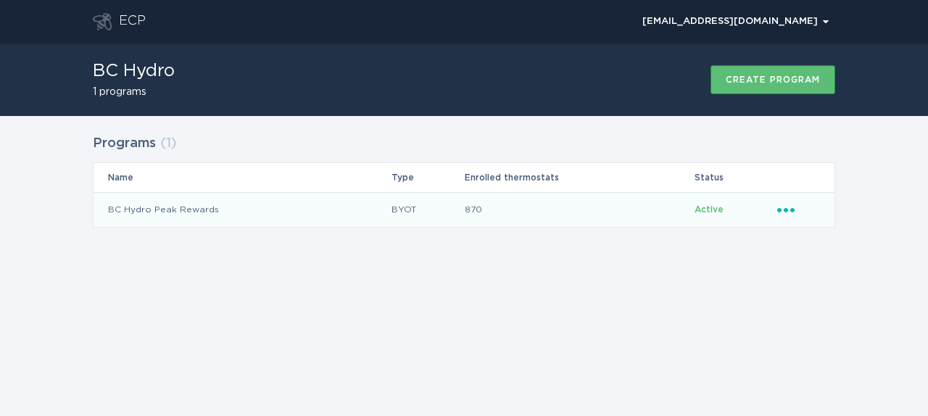
click at [791, 213] on icon "Ellipsis" at bounding box center [787, 208] width 20 height 12
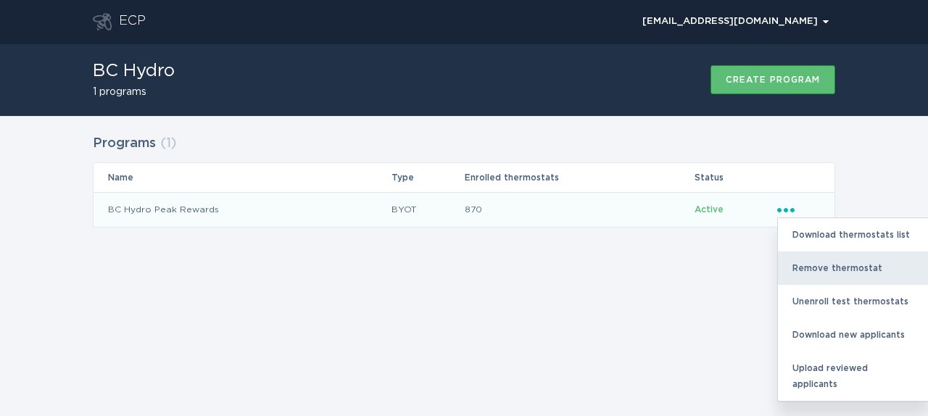
click at [811, 263] on div "Remove thermostat" at bounding box center [853, 268] width 151 height 33
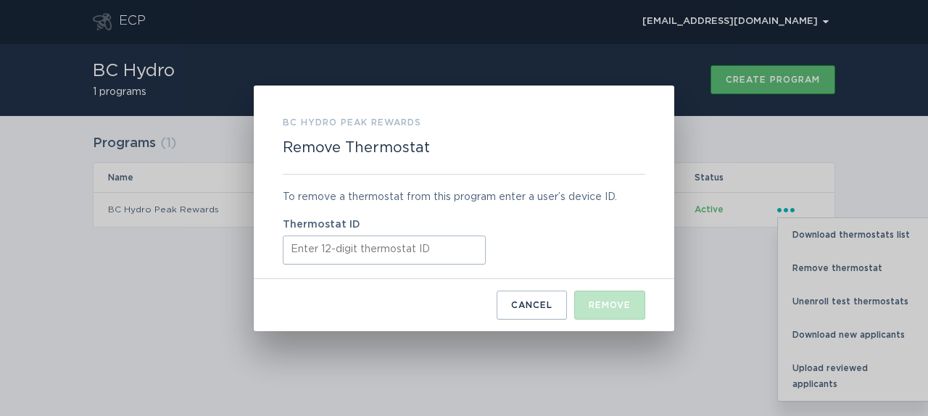
click at [400, 244] on input "Thermostat ID" at bounding box center [384, 250] width 203 height 29
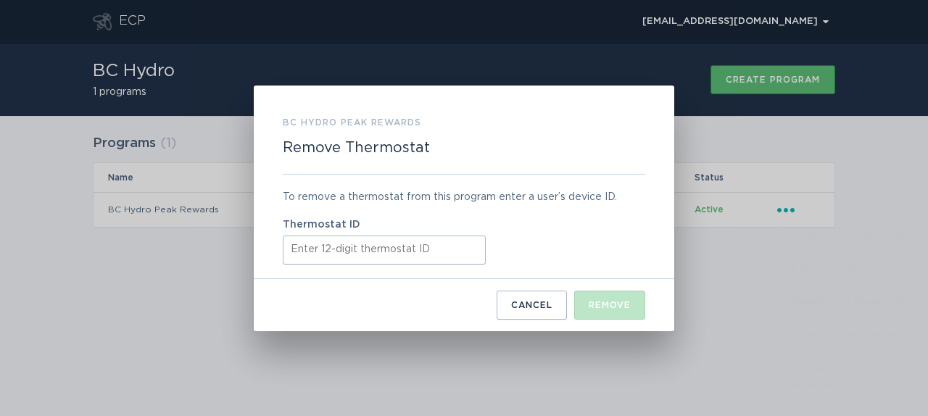
paste input "411932267605"
type input "411932267605"
click at [606, 304] on div "Remove" at bounding box center [610, 305] width 42 height 9
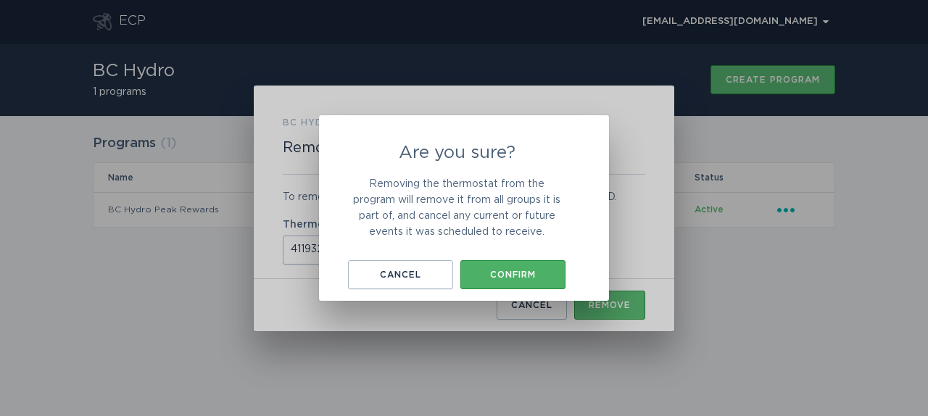
click at [540, 273] on div "Confirm" at bounding box center [513, 274] width 91 height 9
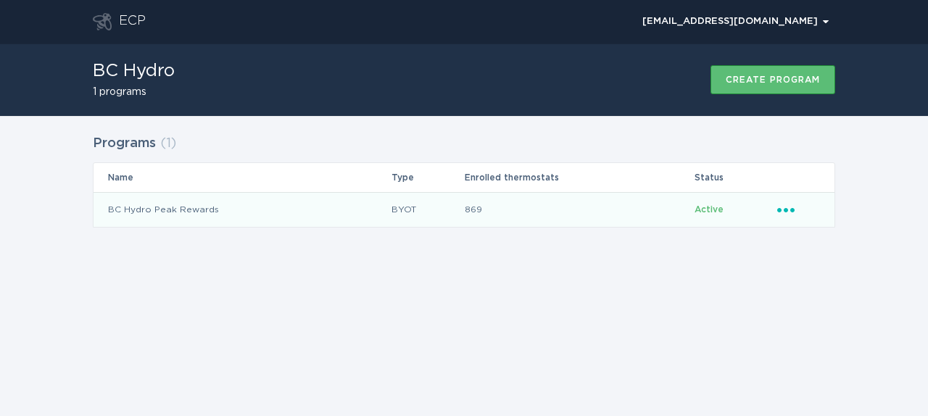
click at [787, 212] on icon "Ellipsis" at bounding box center [787, 208] width 20 height 12
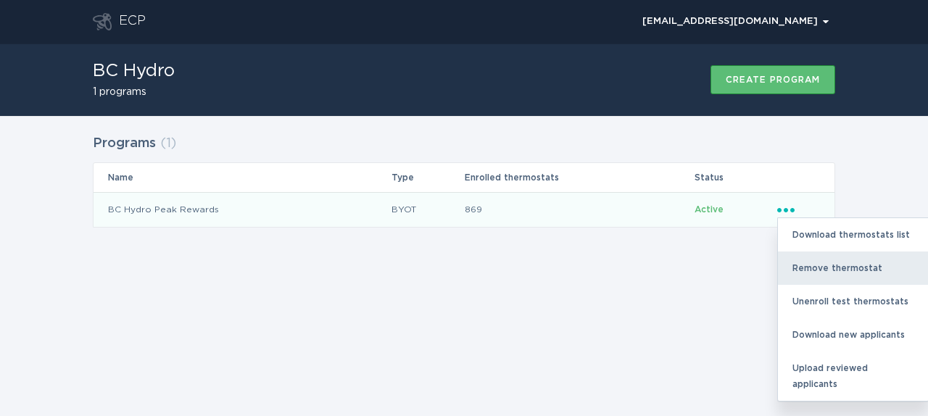
click at [814, 263] on div "Remove thermostat" at bounding box center [853, 268] width 151 height 33
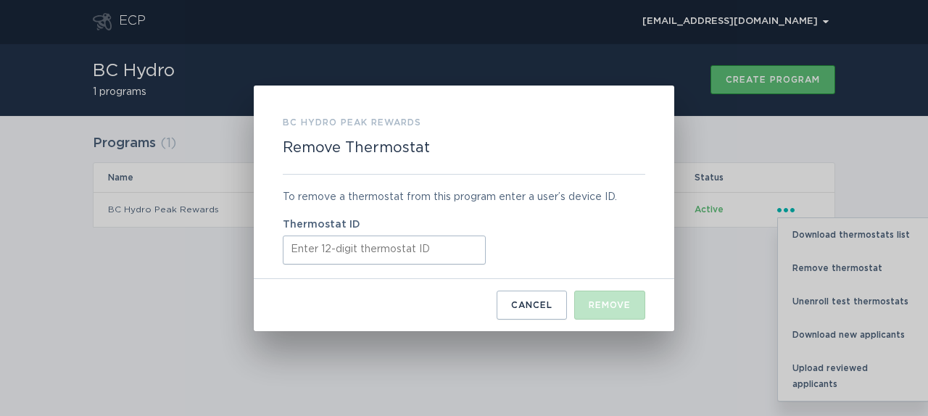
click at [395, 248] on input "Thermostat ID" at bounding box center [384, 250] width 203 height 29
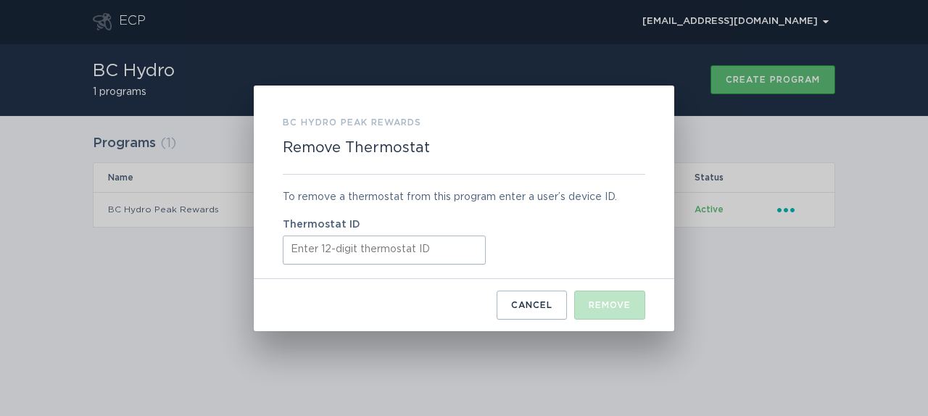
paste input "421826506183"
type input "421826506183"
click at [596, 299] on button "Remove" at bounding box center [609, 305] width 71 height 29
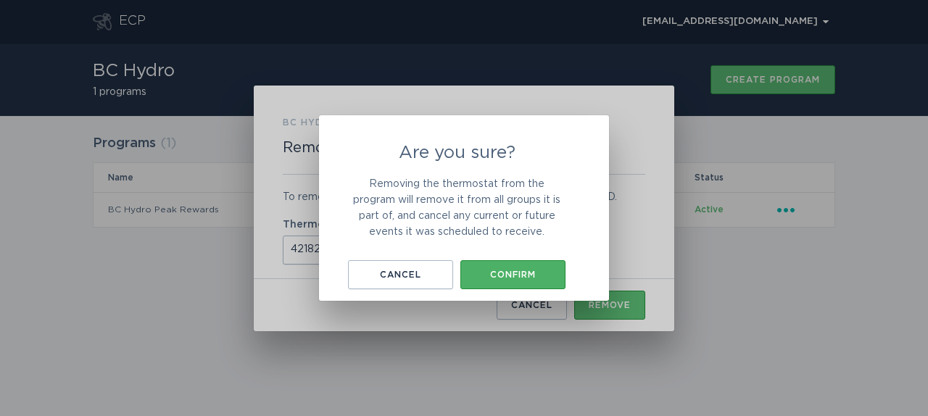
click at [524, 278] on div "Confirm" at bounding box center [513, 274] width 91 height 9
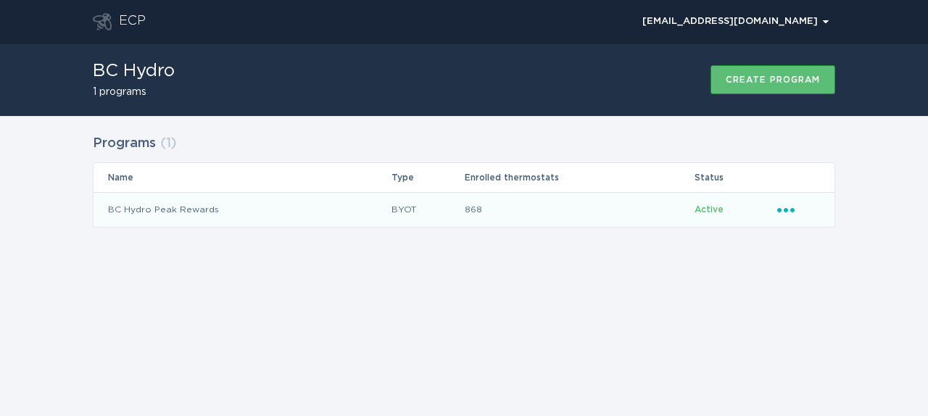
click at [788, 206] on icon "Ellipsis" at bounding box center [787, 208] width 20 height 12
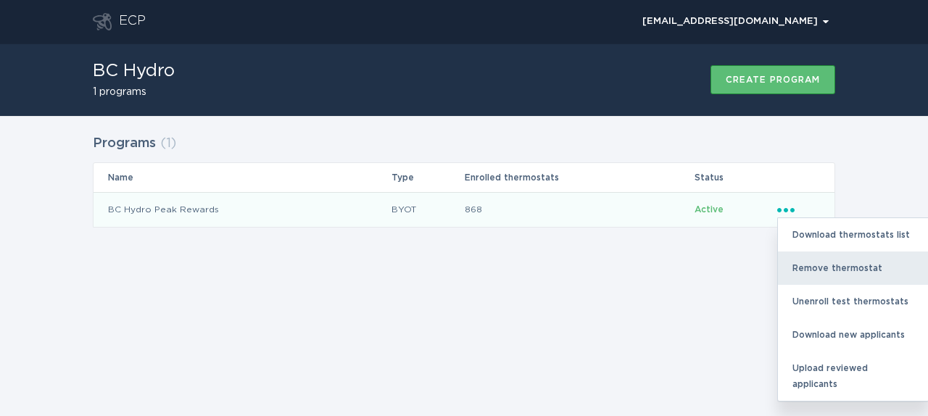
click at [796, 270] on div "Remove thermostat" at bounding box center [853, 268] width 151 height 33
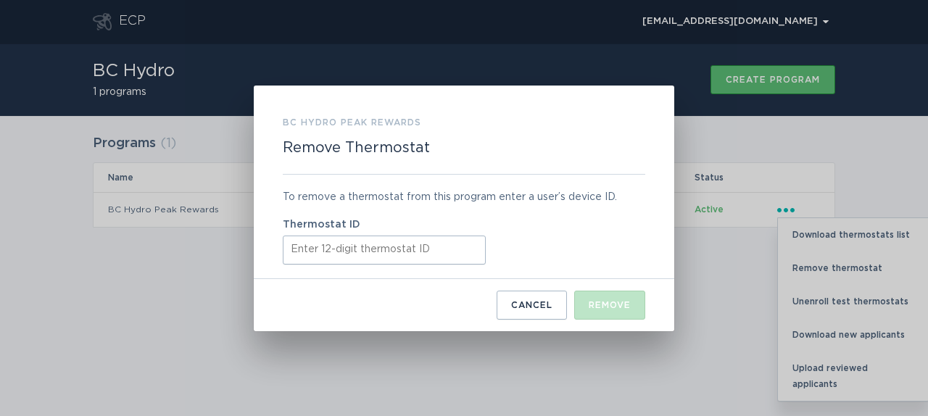
click at [433, 251] on input "Thermostat ID" at bounding box center [384, 250] width 203 height 29
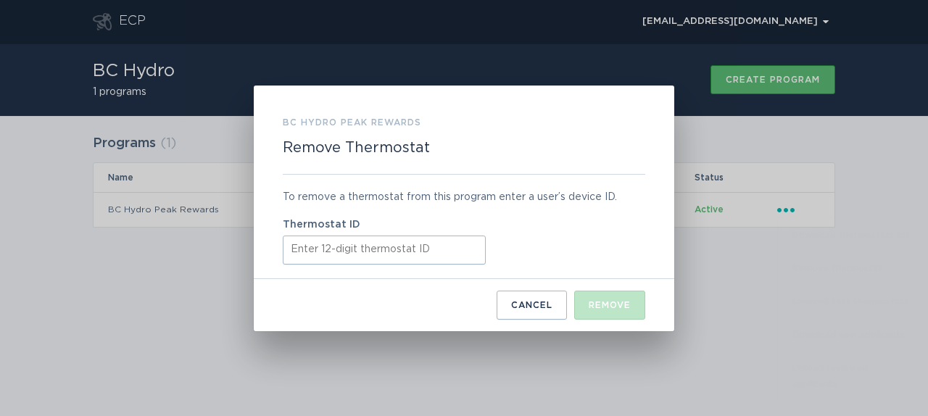
paste input "411948291502"
type input "411948291502"
click at [605, 305] on div "Remove" at bounding box center [610, 305] width 42 height 9
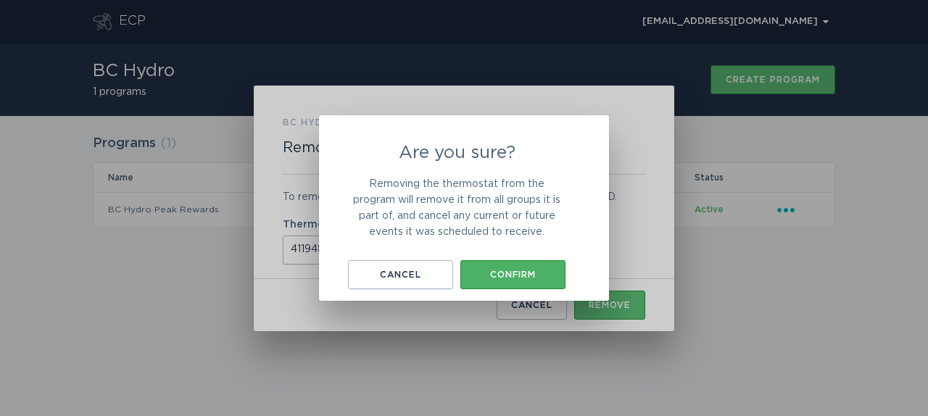
click at [533, 263] on button "Confirm" at bounding box center [512, 274] width 105 height 29
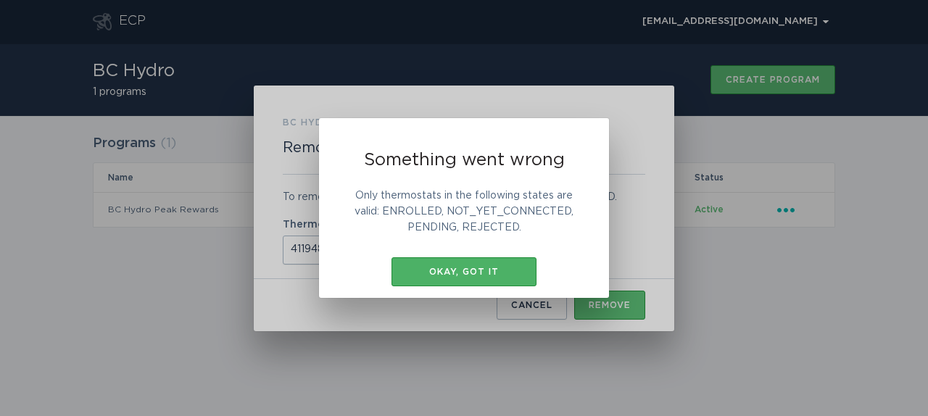
click at [506, 270] on div "Okay, got it" at bounding box center [464, 272] width 131 height 9
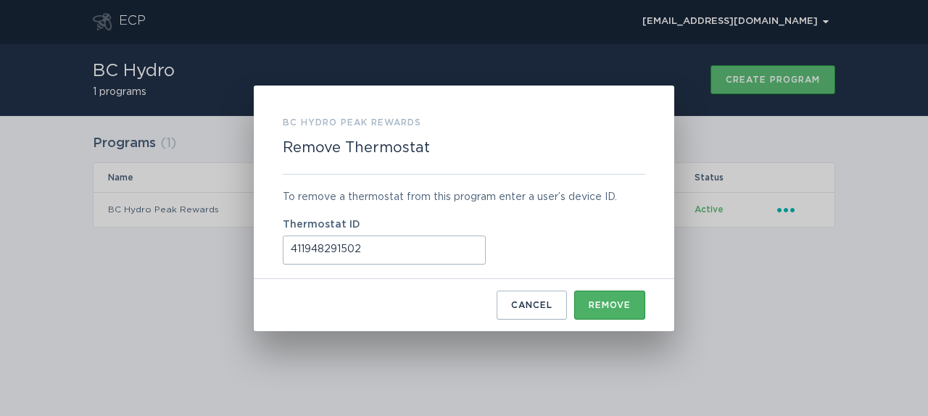
click at [602, 299] on button "Remove" at bounding box center [609, 305] width 71 height 29
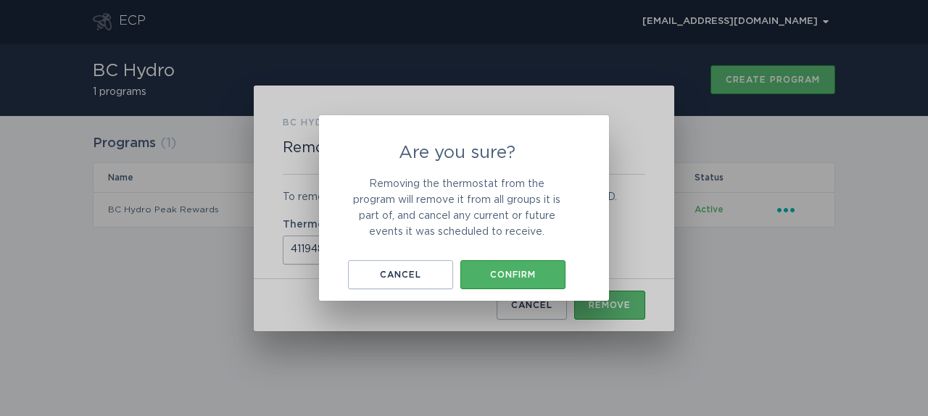
click at [506, 274] on div "Confirm" at bounding box center [513, 274] width 91 height 9
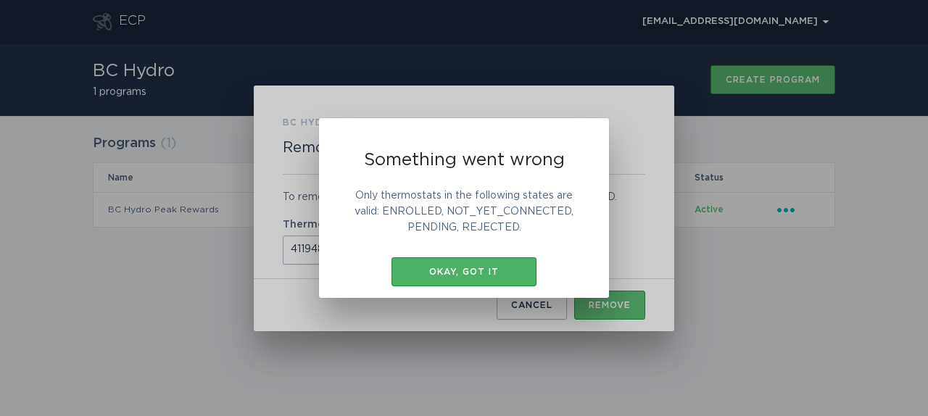
click at [509, 277] on button "Okay, got it" at bounding box center [464, 271] width 145 height 29
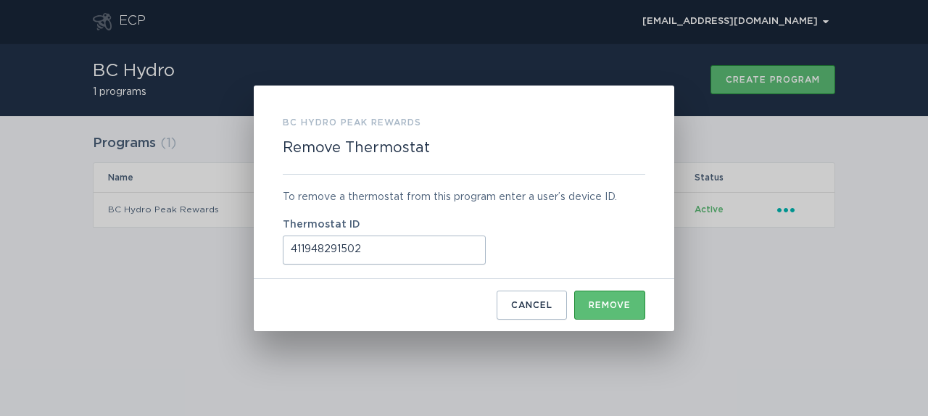
click at [535, 302] on div "Cancel" at bounding box center [531, 305] width 41 height 9
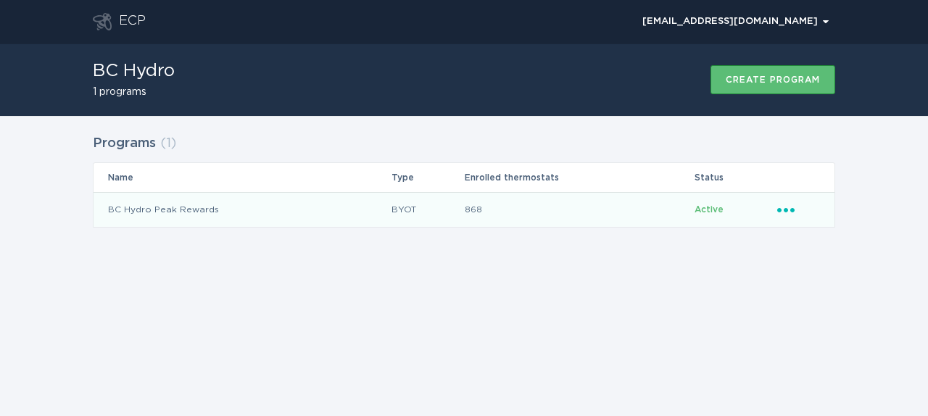
click at [787, 210] on icon "Popover menu" at bounding box center [785, 210] width 17 height 4
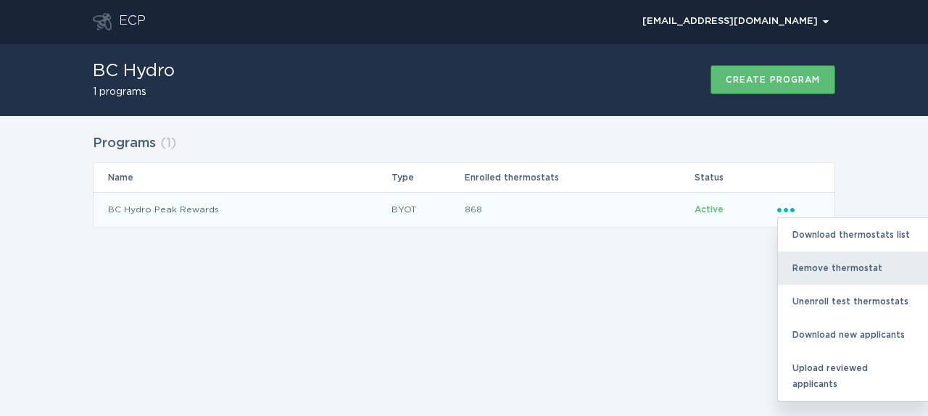
click at [805, 268] on div "Remove thermostat" at bounding box center [853, 268] width 151 height 33
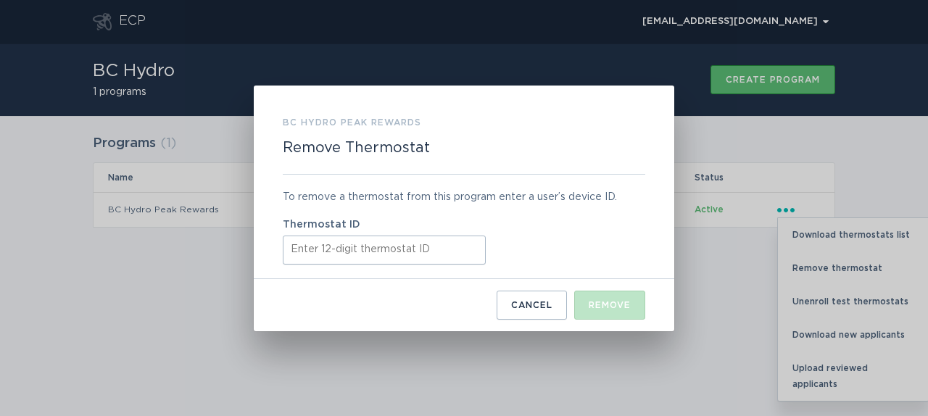
click at [437, 255] on input "Thermostat ID" at bounding box center [384, 250] width 203 height 29
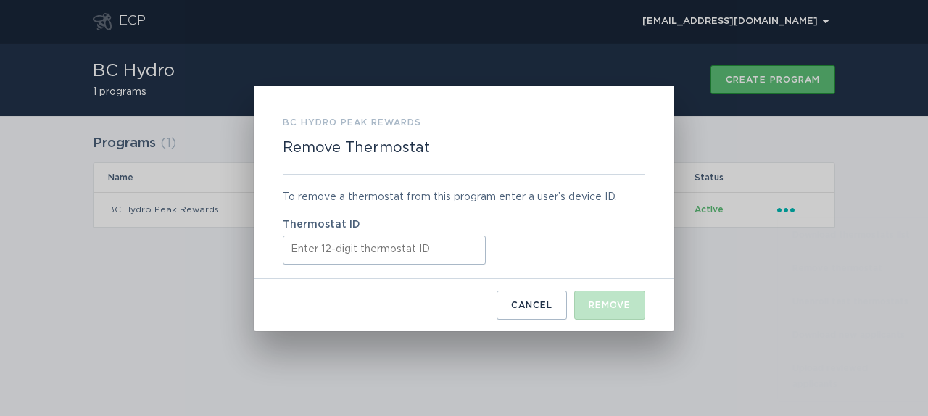
paste input "531645138703"
type input "531645138703"
click at [623, 303] on div "Remove" at bounding box center [610, 305] width 42 height 9
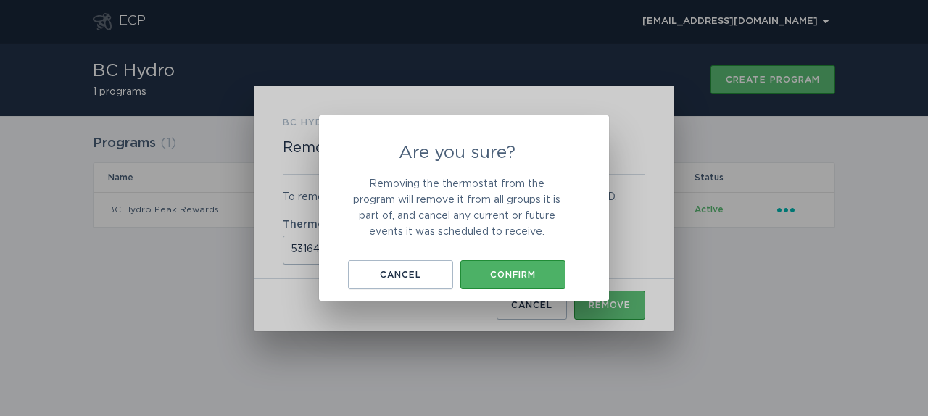
click at [515, 263] on button "Confirm" at bounding box center [512, 274] width 105 height 29
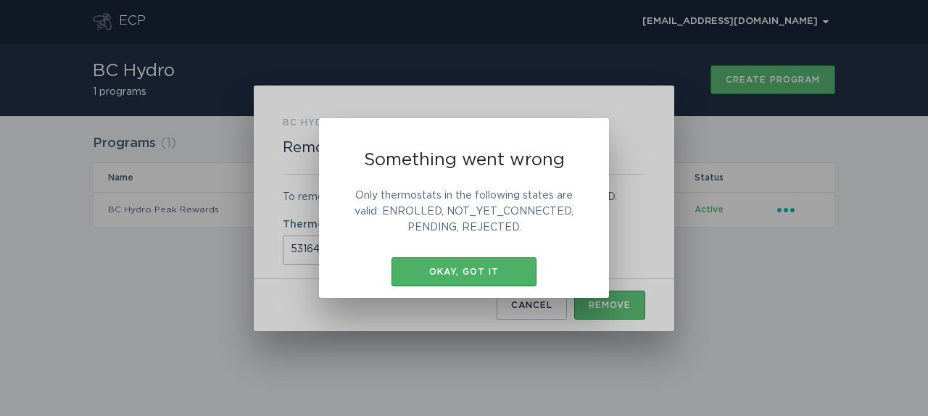
click at [511, 265] on button "Okay, got it" at bounding box center [464, 271] width 145 height 29
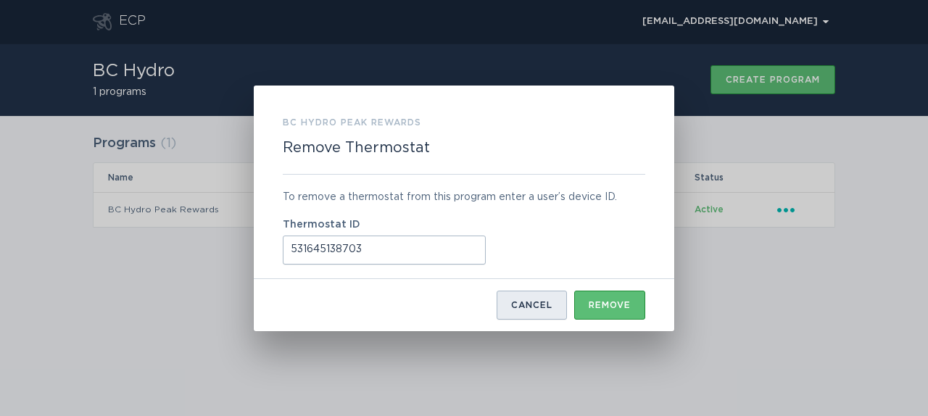
click at [533, 302] on div "Cancel" at bounding box center [531, 305] width 41 height 9
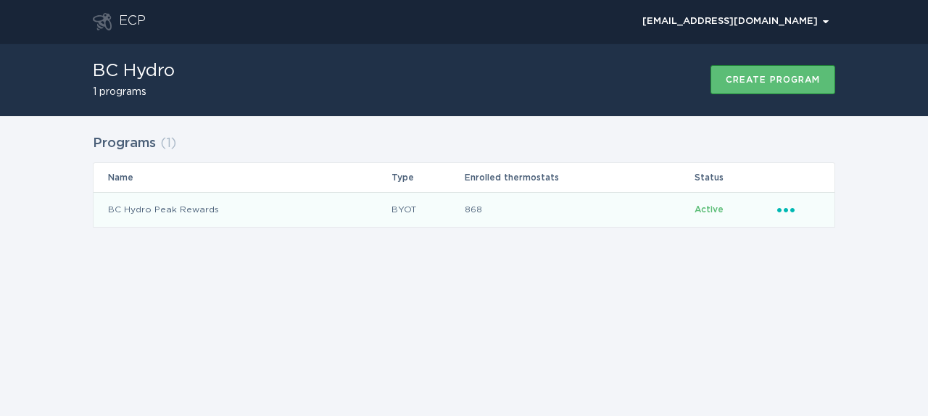
click at [782, 214] on div "Ellipsis" at bounding box center [798, 210] width 43 height 16
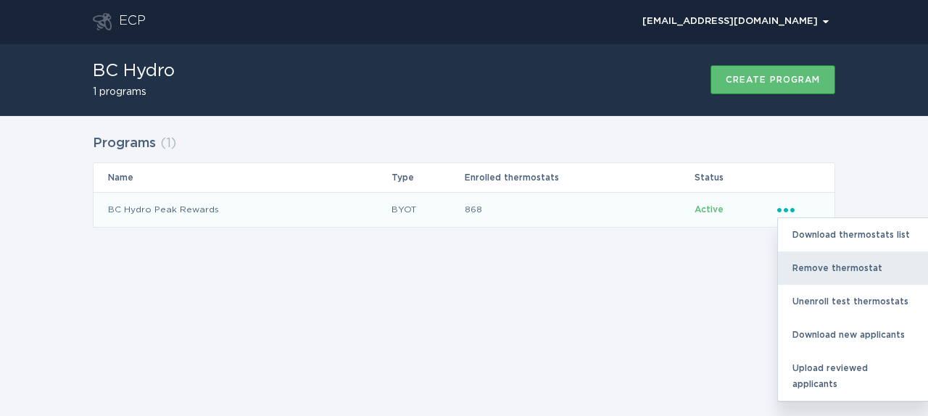
click at [798, 261] on div "Remove thermostat" at bounding box center [853, 268] width 151 height 33
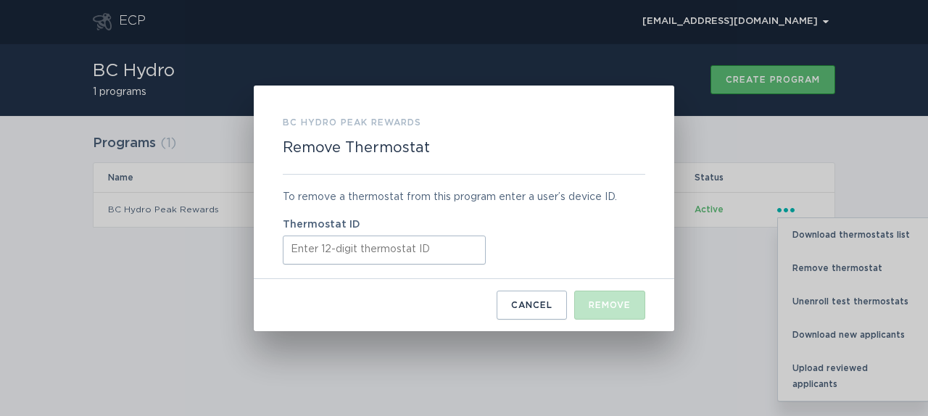
click at [413, 247] on input "Thermostat ID" at bounding box center [384, 250] width 203 height 29
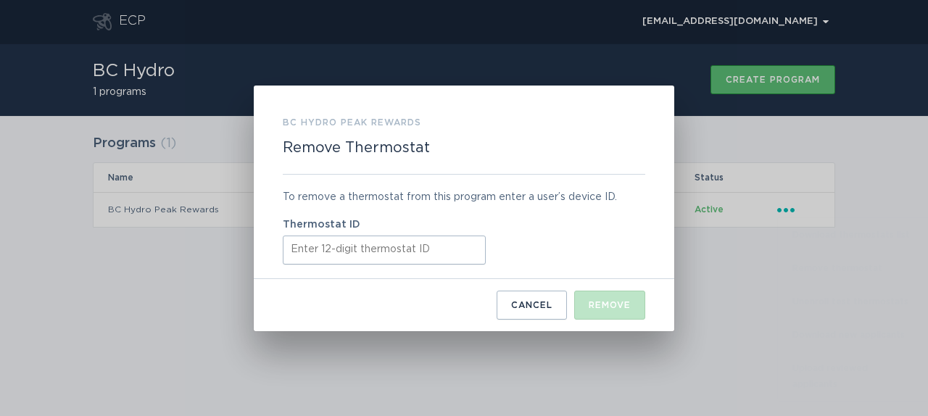
paste input "521774753898"
type input "521774753898"
click at [615, 305] on div "Remove" at bounding box center [610, 305] width 42 height 9
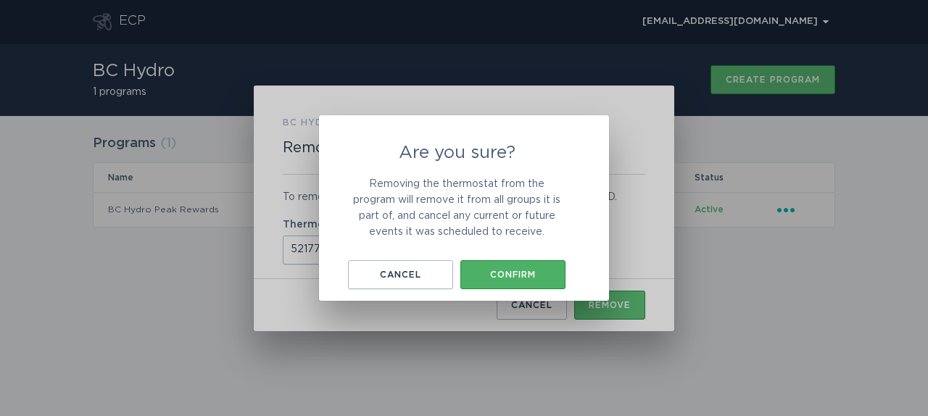
click at [517, 267] on button "Confirm" at bounding box center [512, 274] width 105 height 29
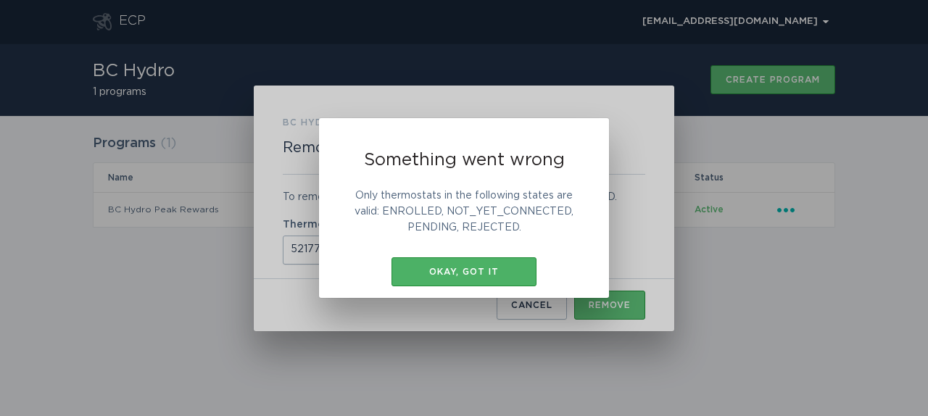
click at [511, 276] on button "Okay, got it" at bounding box center [464, 271] width 145 height 29
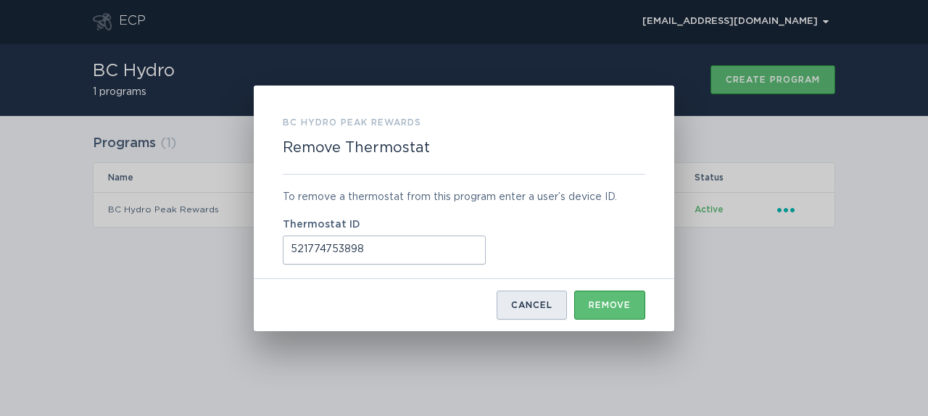
click at [531, 307] on div "Cancel" at bounding box center [531, 305] width 41 height 9
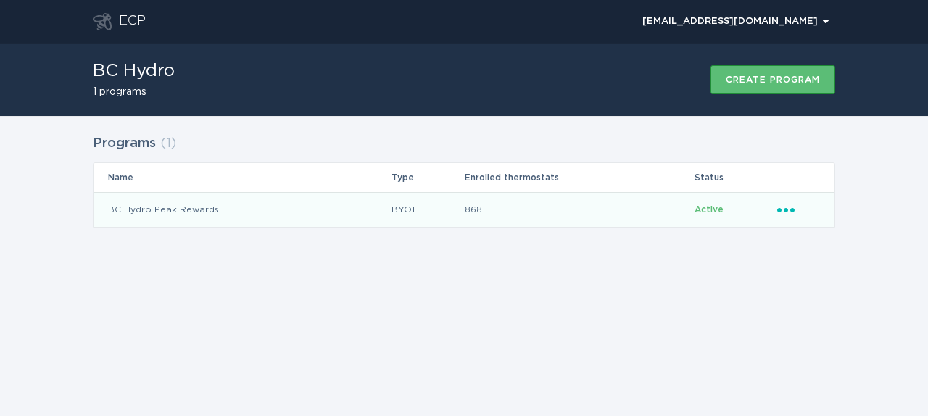
click at [788, 207] on icon "Ellipsis" at bounding box center [787, 208] width 20 height 12
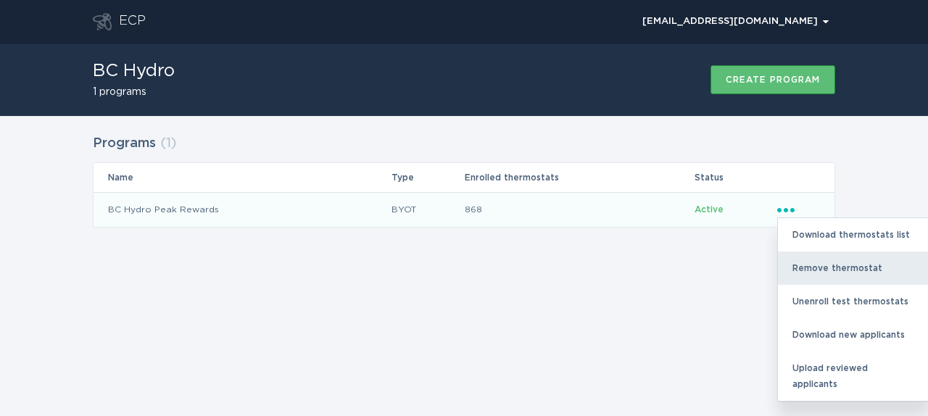
click at [802, 260] on div "Remove thermostat" at bounding box center [853, 268] width 151 height 33
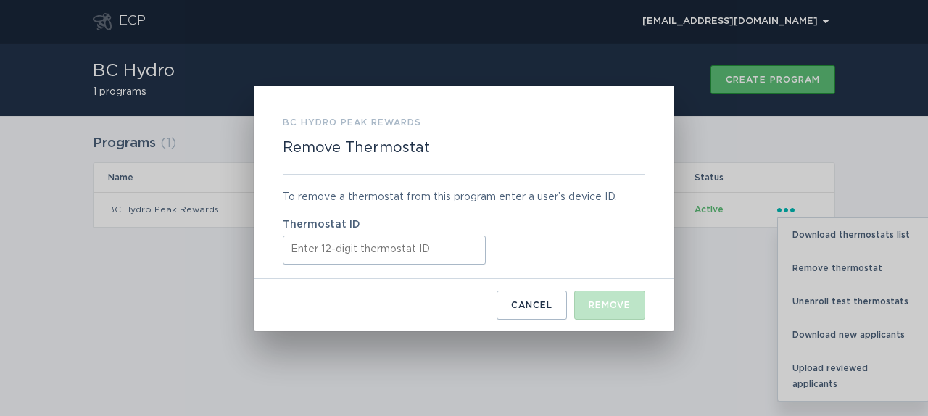
click at [389, 249] on input "Thermostat ID" at bounding box center [384, 250] width 203 height 29
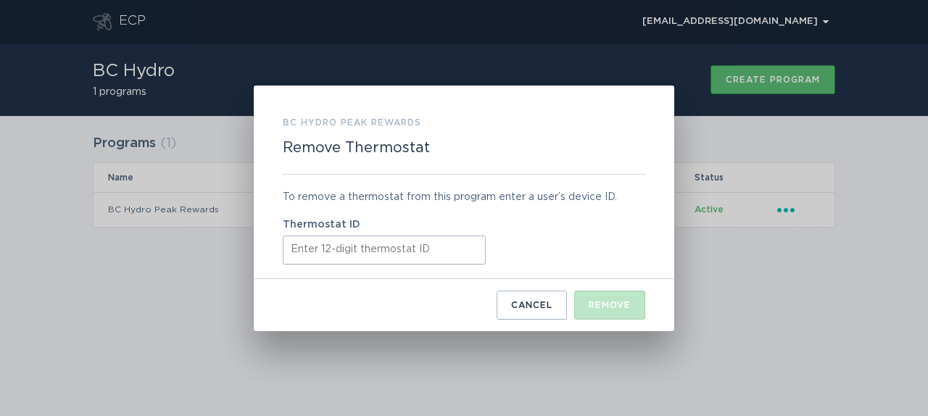
paste input "412806341269"
click at [605, 294] on button "Remove" at bounding box center [609, 305] width 71 height 29
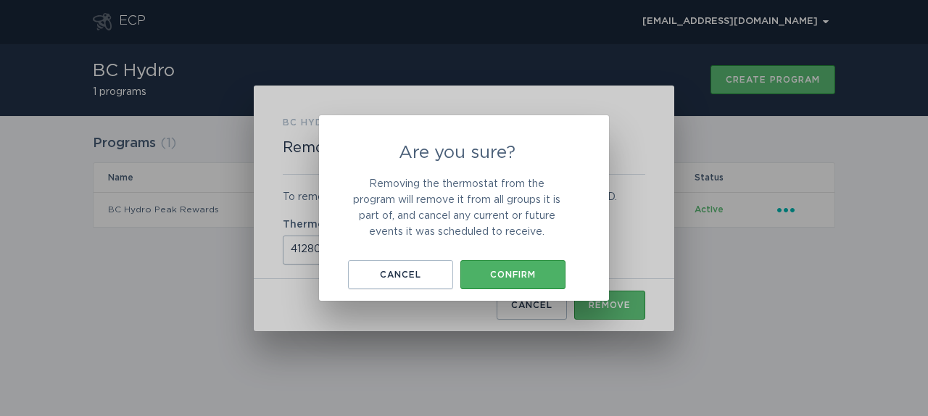
click at [527, 272] on div "Confirm" at bounding box center [513, 274] width 91 height 9
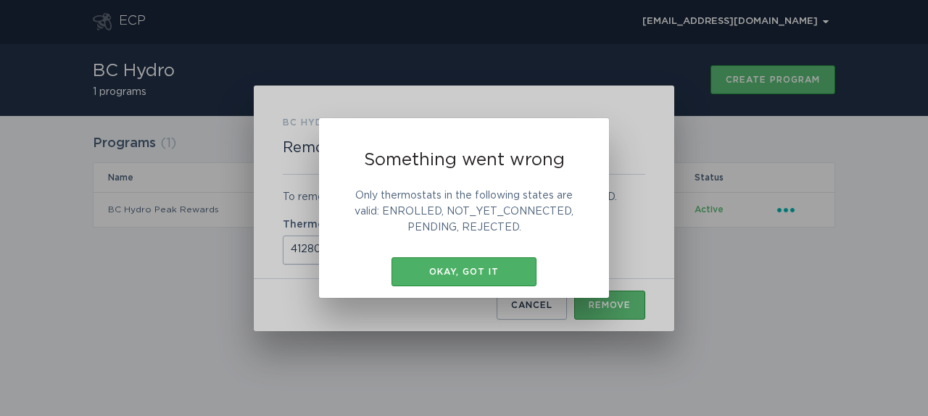
click at [526, 273] on div "Okay, got it" at bounding box center [464, 272] width 131 height 9
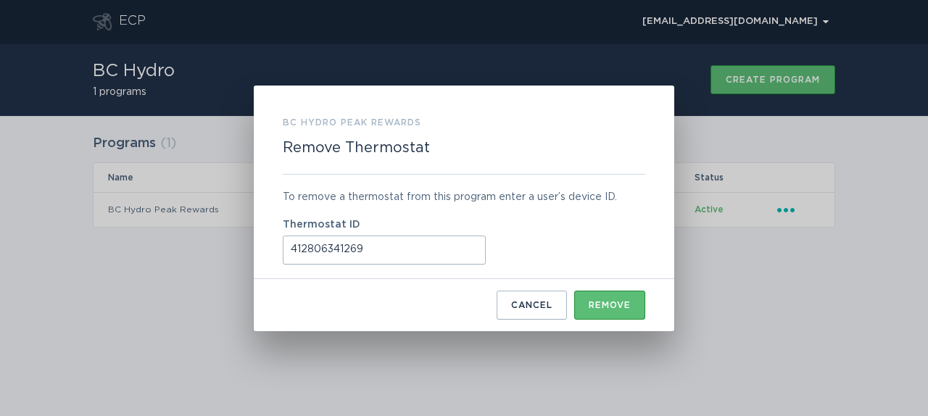
drag, startPoint x: 414, startPoint y: 252, endPoint x: 246, endPoint y: 252, distance: 168.2
click at [246, 252] on div "BC Hydro Peak Rewards Remove Thermostat To remove a thermostat from this progra…" at bounding box center [464, 208] width 928 height 416
paste input "2185819054"
type input "421858190549"
click at [618, 314] on button "Remove" at bounding box center [609, 305] width 71 height 29
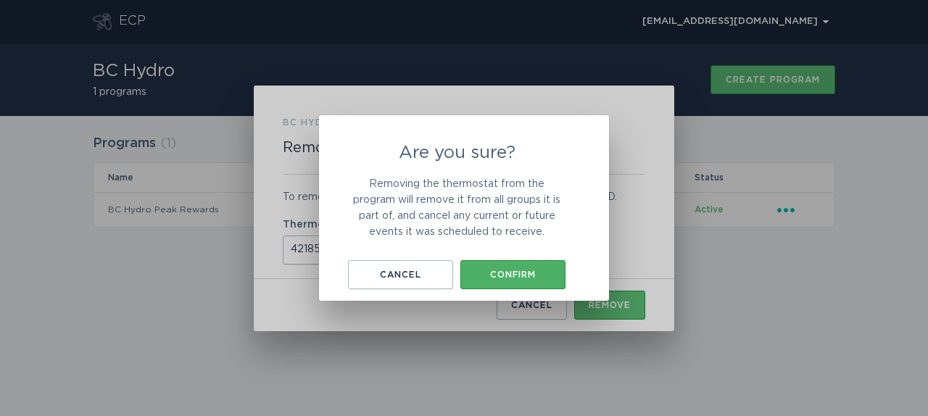
click at [538, 276] on div "Confirm" at bounding box center [513, 274] width 91 height 9
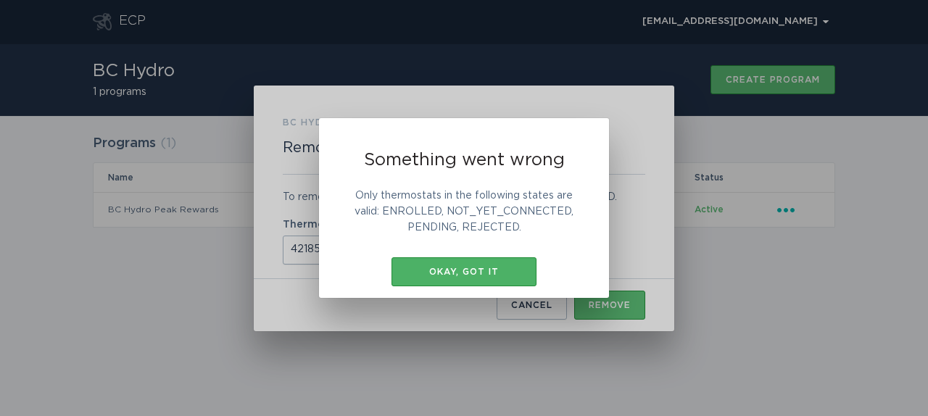
click at [513, 276] on div "Okay, got it" at bounding box center [464, 272] width 131 height 9
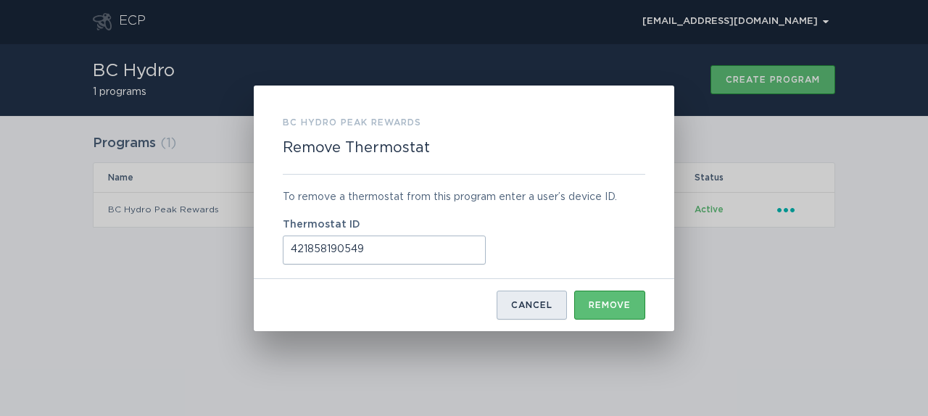
click at [536, 305] on div "Cancel" at bounding box center [531, 305] width 41 height 9
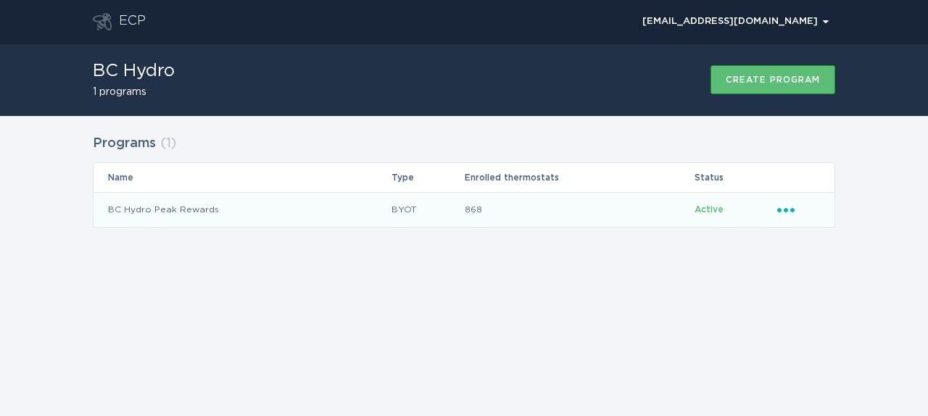
click at [792, 211] on icon "Popover menu" at bounding box center [785, 210] width 17 height 4
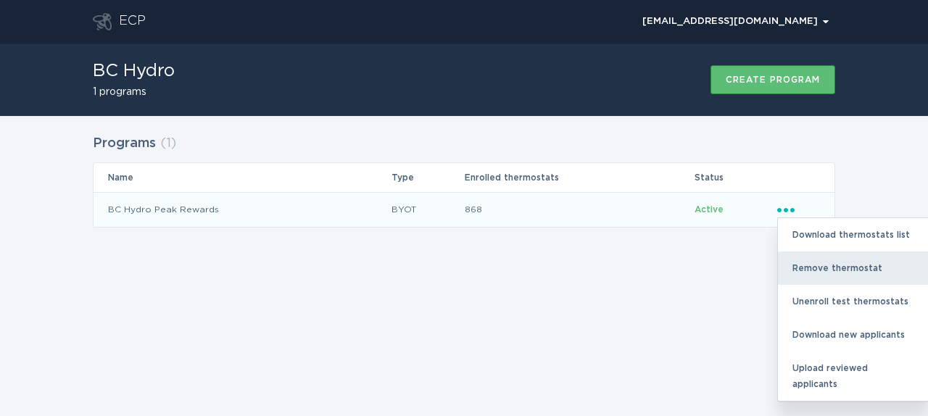
click at [785, 267] on div "Remove thermostat" at bounding box center [853, 268] width 151 height 33
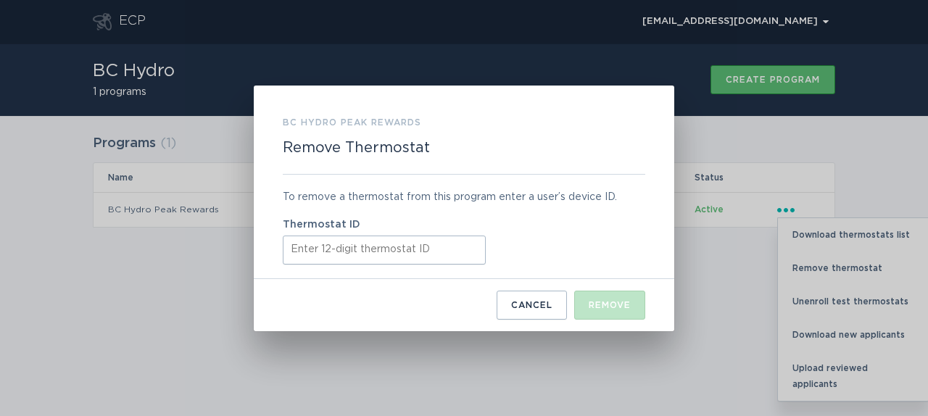
click at [454, 263] on input "Thermostat ID" at bounding box center [384, 250] width 203 height 29
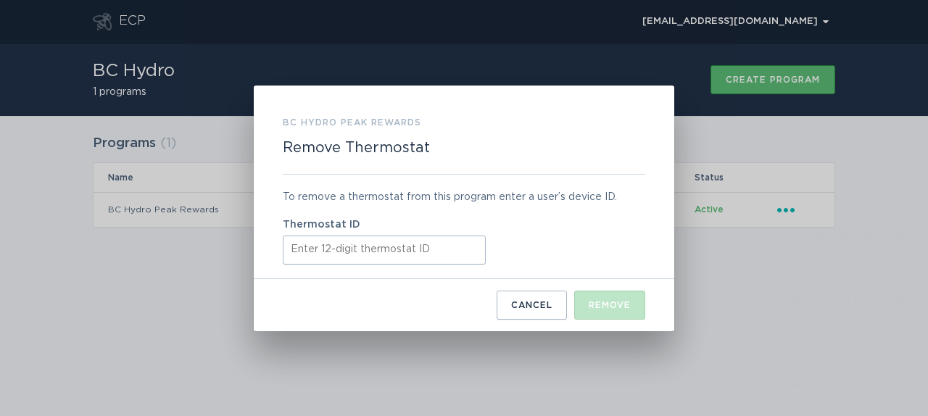
paste input "531613274086"
type input "531613274086"
click at [584, 298] on button "Remove" at bounding box center [609, 305] width 71 height 29
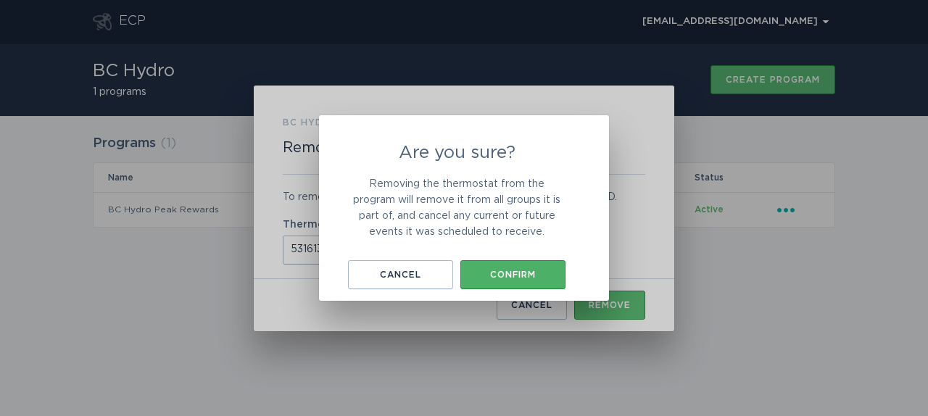
click at [549, 276] on div "Confirm" at bounding box center [513, 274] width 91 height 9
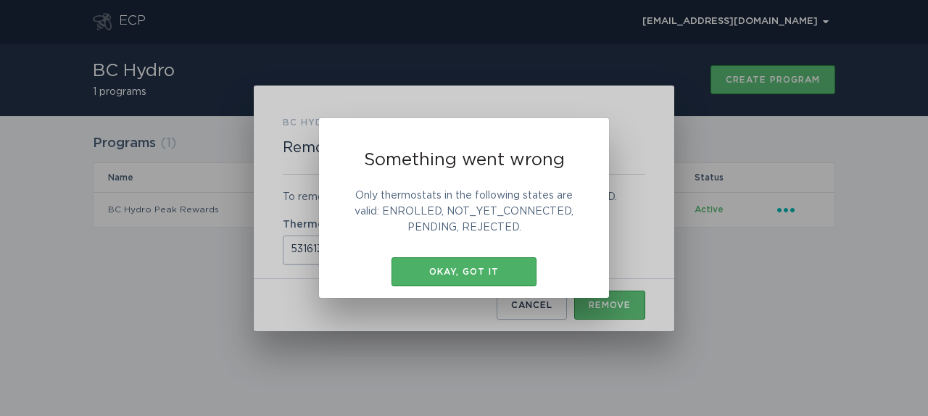
click at [514, 283] on button "Okay, got it" at bounding box center [464, 271] width 145 height 29
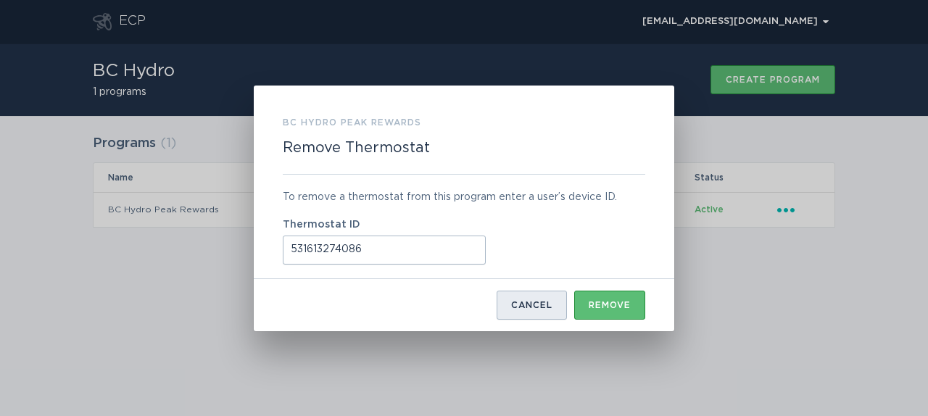
click at [521, 310] on button "Cancel" at bounding box center [532, 305] width 70 height 29
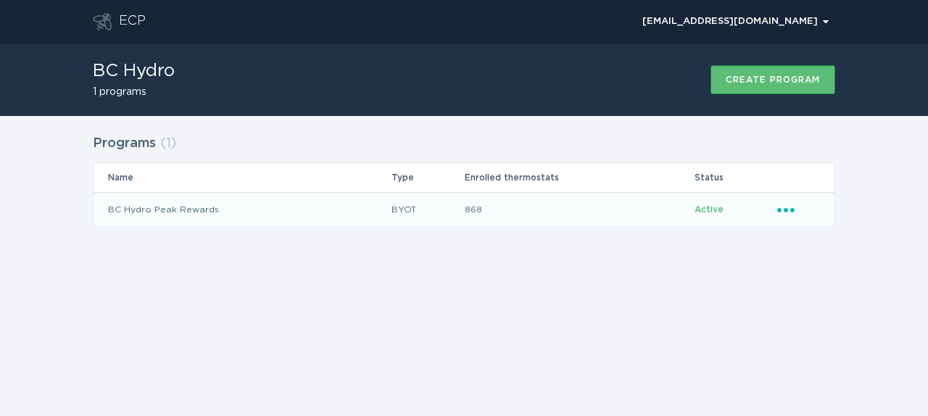
click at [781, 207] on icon "Ellipsis" at bounding box center [787, 208] width 20 height 12
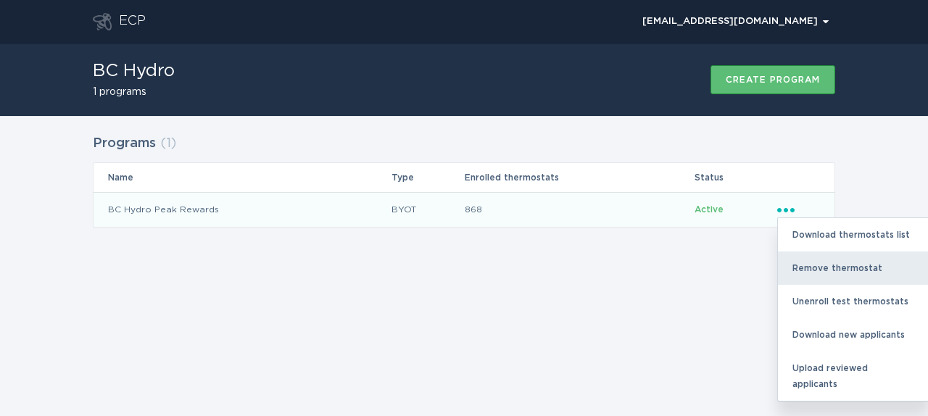
click at [800, 264] on div "Remove thermostat" at bounding box center [853, 268] width 151 height 33
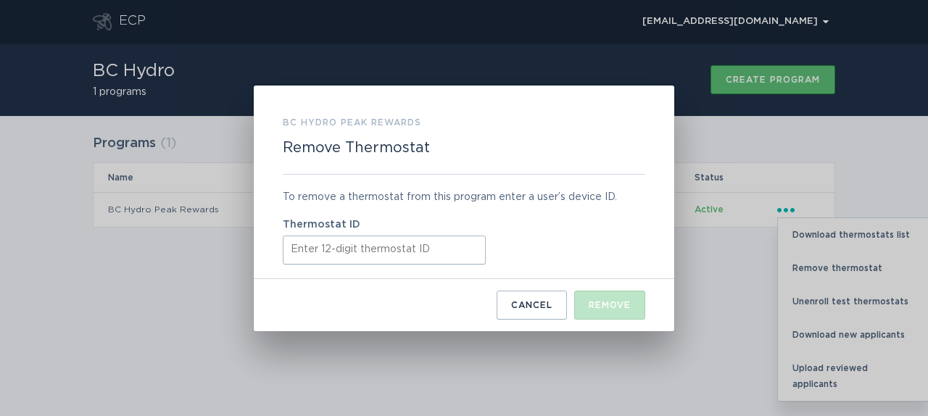
click at [449, 245] on input "Thermostat ID" at bounding box center [384, 250] width 203 height 29
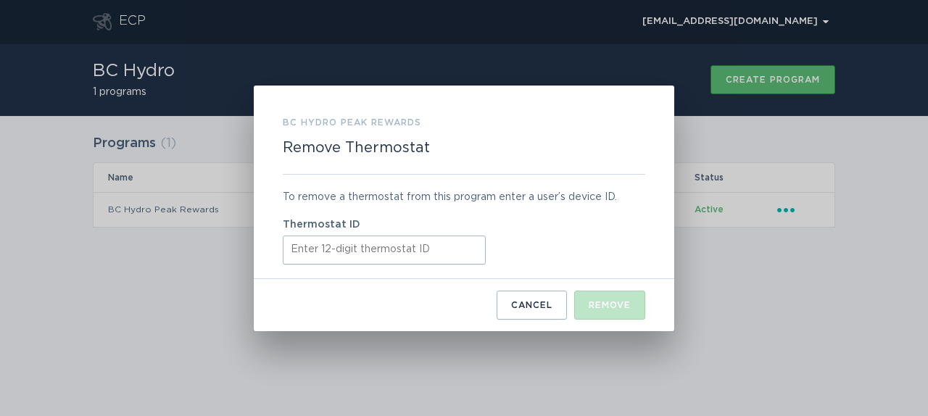
paste input "413744785184"
type input "413744785184"
click at [609, 308] on div "Remove" at bounding box center [610, 305] width 42 height 9
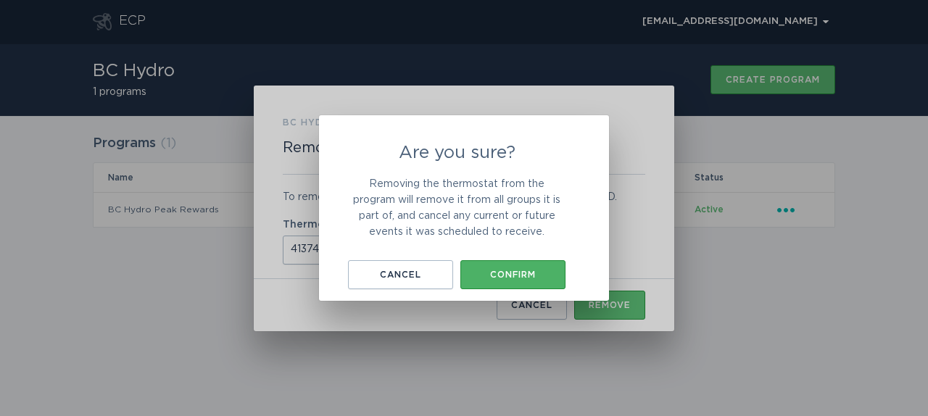
click at [529, 278] on div "Confirm" at bounding box center [513, 274] width 91 height 9
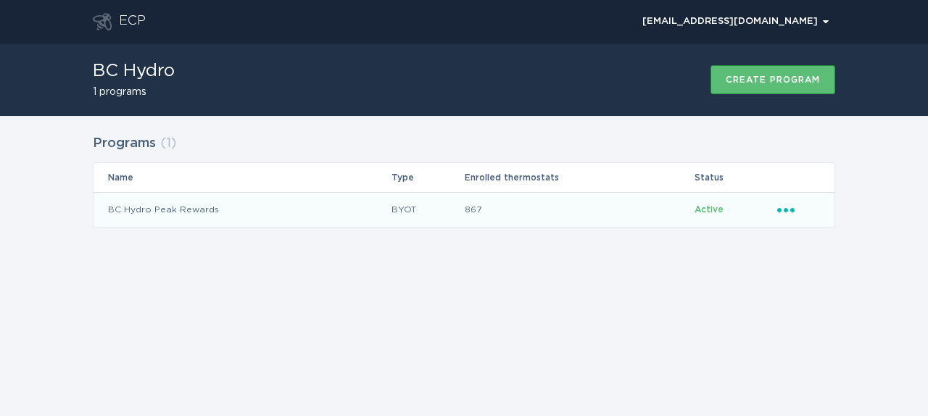
click at [790, 210] on icon "Popover menu" at bounding box center [785, 210] width 17 height 4
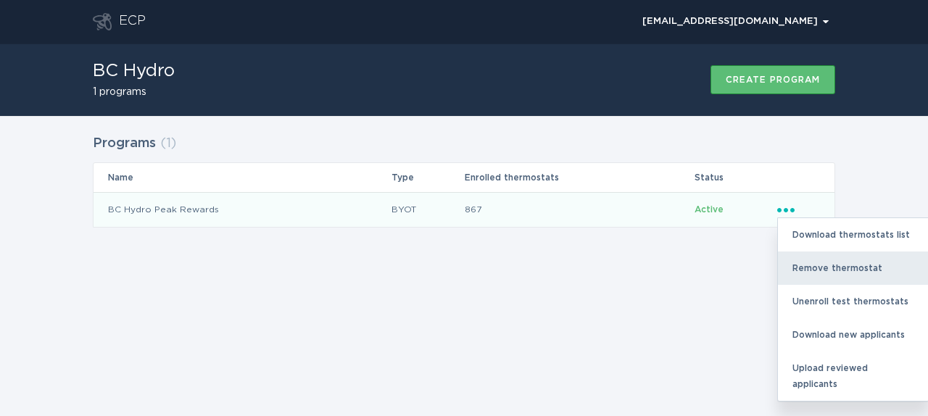
click at [806, 268] on div "Remove thermostat" at bounding box center [853, 268] width 151 height 33
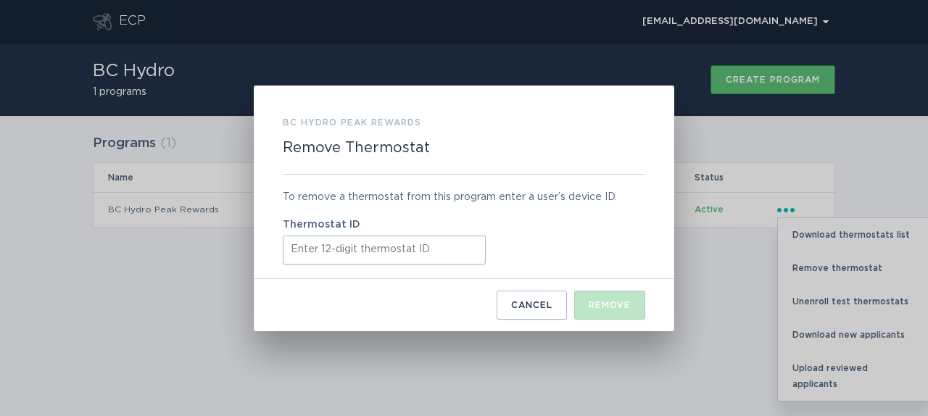
click at [436, 245] on input "Thermostat ID" at bounding box center [384, 250] width 203 height 29
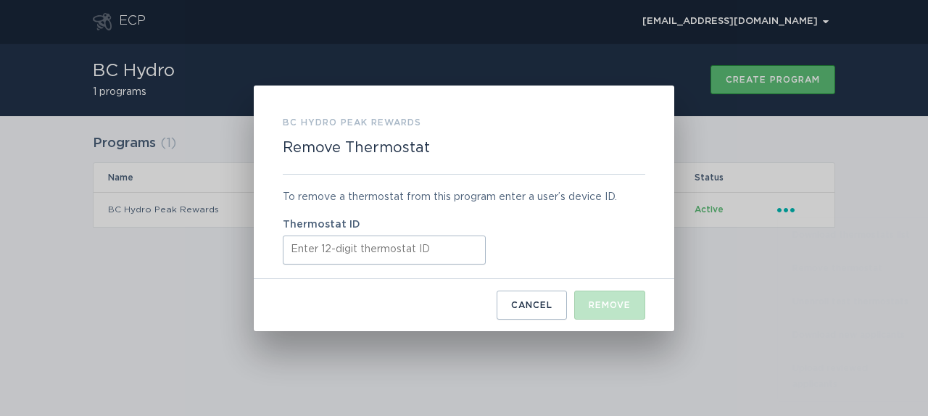
paste input "531603283104"
type input "531603283104"
click at [616, 299] on button "Remove" at bounding box center [609, 305] width 71 height 29
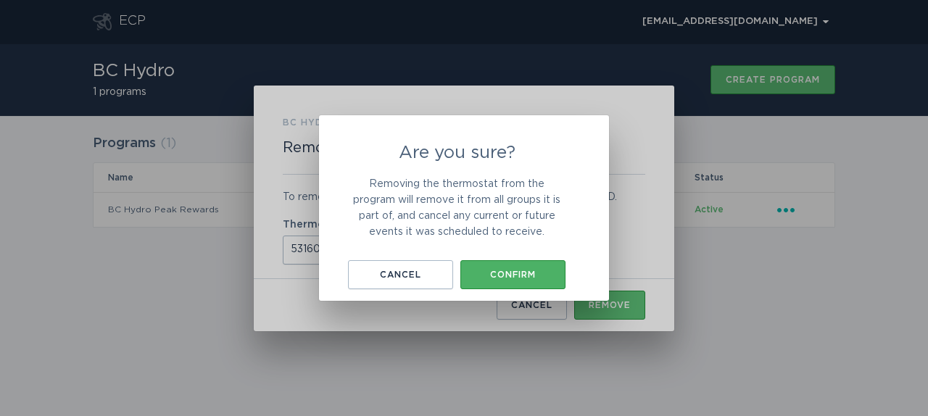
click at [520, 273] on div "Confirm" at bounding box center [513, 274] width 91 height 9
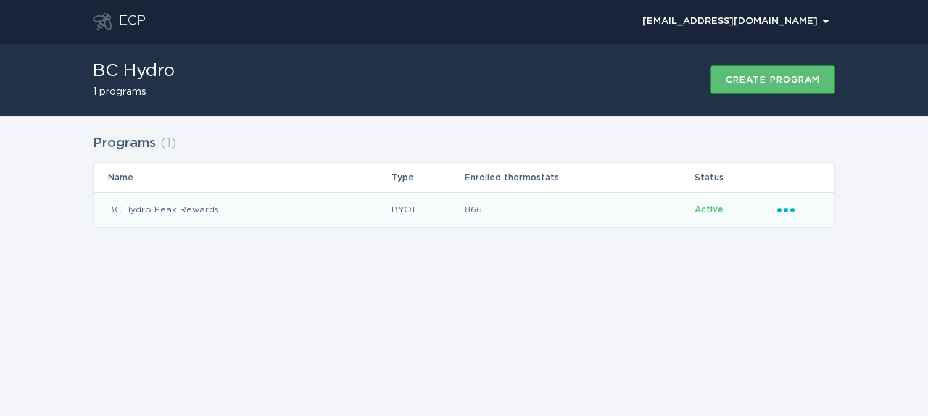
click at [793, 203] on icon "Ellipsis" at bounding box center [787, 208] width 20 height 12
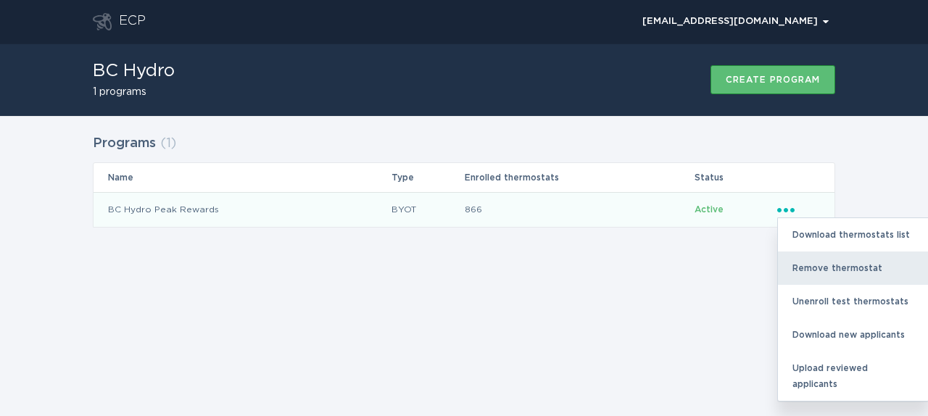
click at [820, 265] on div "Remove thermostat" at bounding box center [853, 268] width 151 height 33
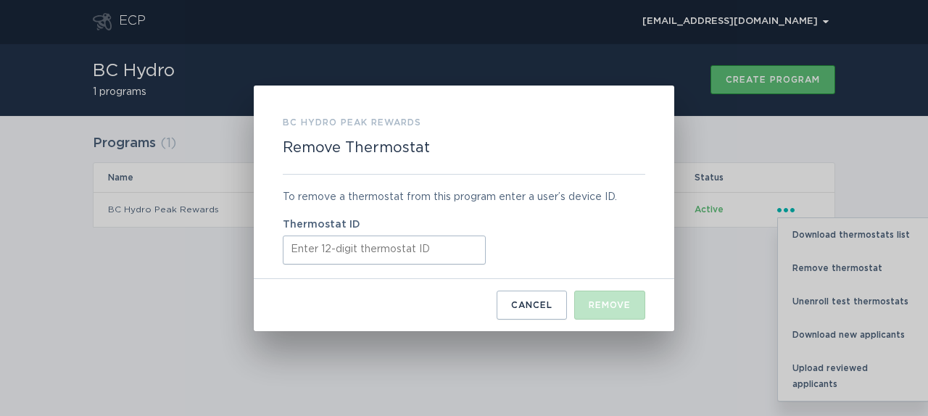
click at [451, 247] on input "Thermostat ID" at bounding box center [384, 250] width 203 height 29
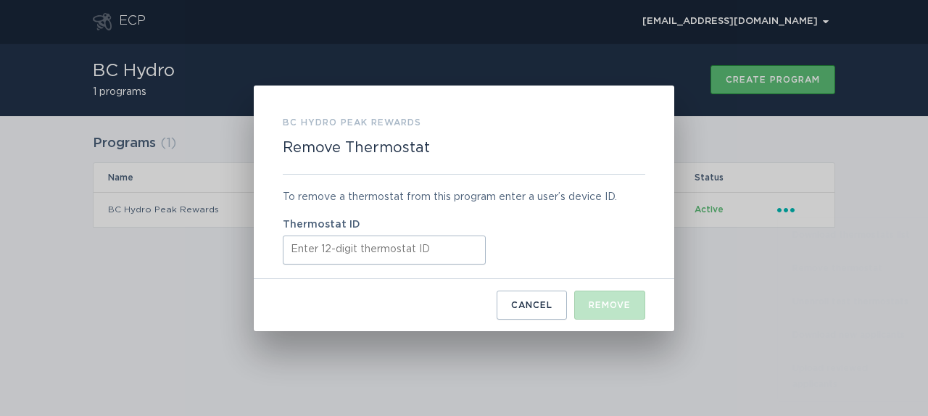
paste input "531673587812"
type input "531673587812"
click at [602, 297] on button "Remove" at bounding box center [609, 305] width 71 height 29
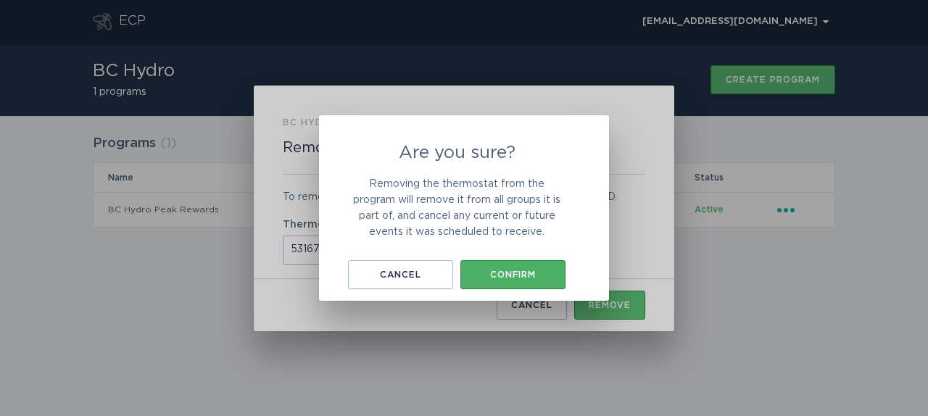
click at [509, 272] on div "Confirm" at bounding box center [513, 274] width 91 height 9
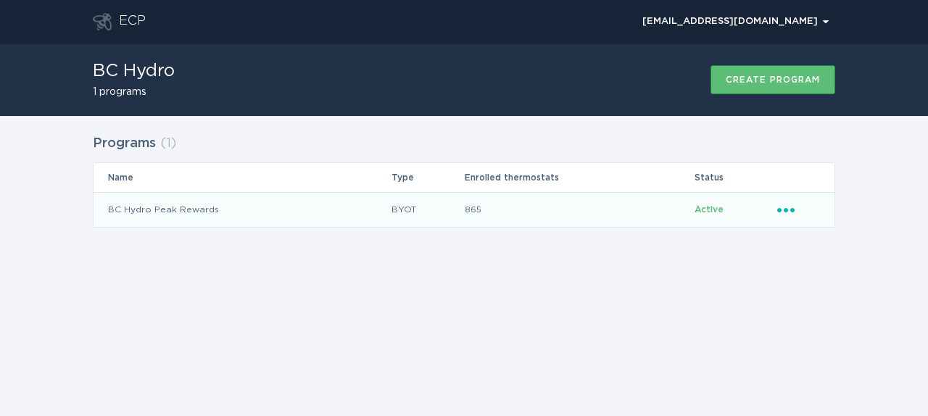
click at [787, 212] on icon "Popover menu" at bounding box center [785, 210] width 17 height 4
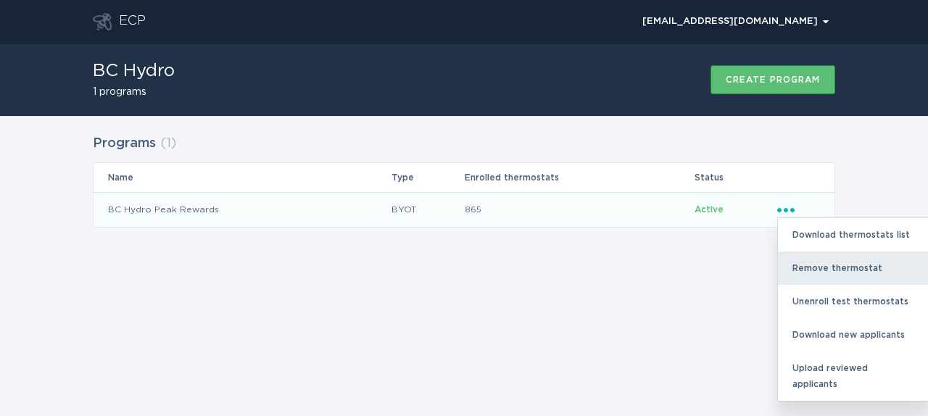
click at [800, 272] on div "Remove thermostat" at bounding box center [853, 268] width 151 height 33
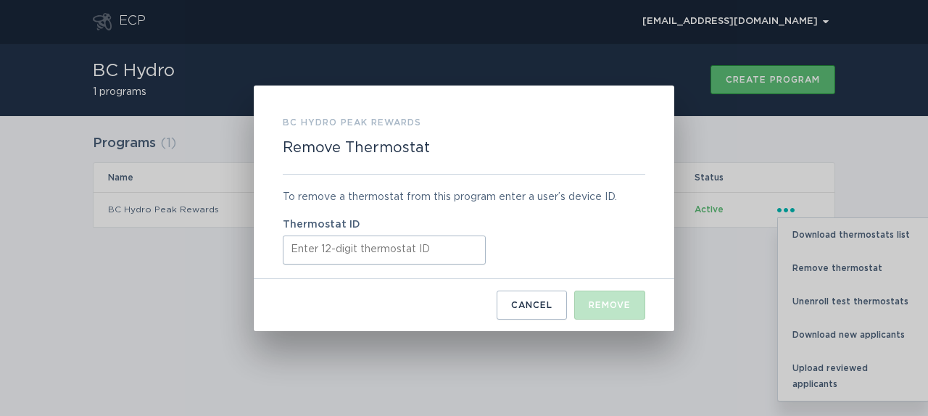
click at [445, 241] on input "Thermostat ID" at bounding box center [384, 250] width 203 height 29
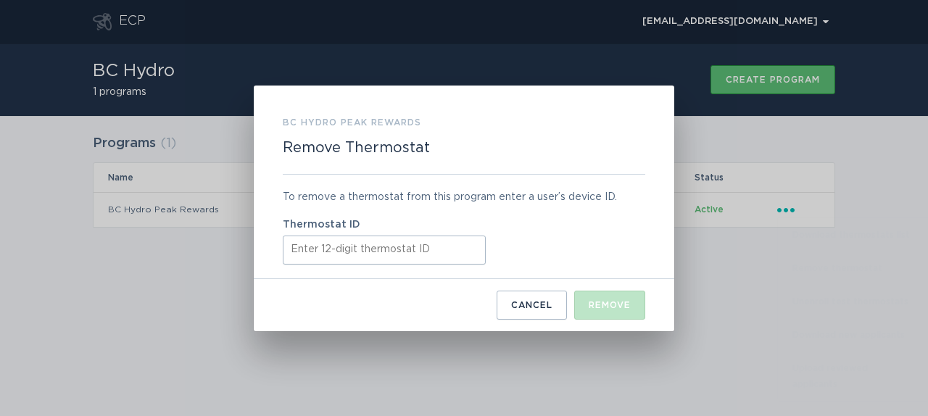
paste input "412883930305"
type input "412883930305"
click at [606, 301] on div "Remove" at bounding box center [610, 305] width 42 height 9
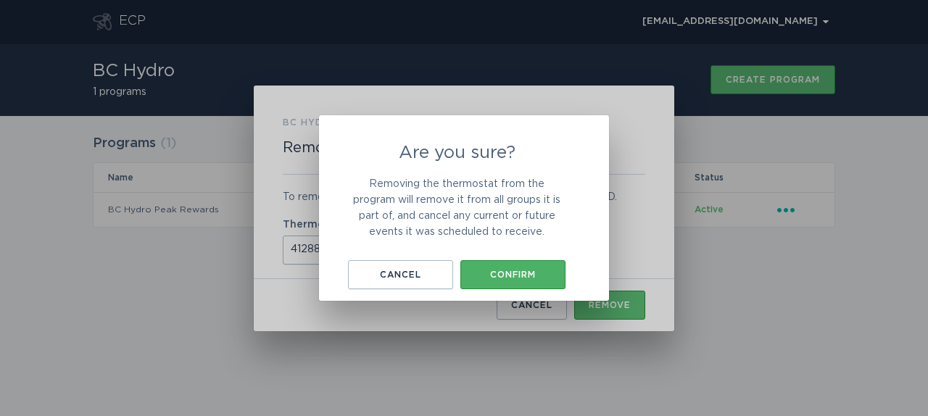
click at [517, 277] on div "Confirm" at bounding box center [513, 274] width 91 height 9
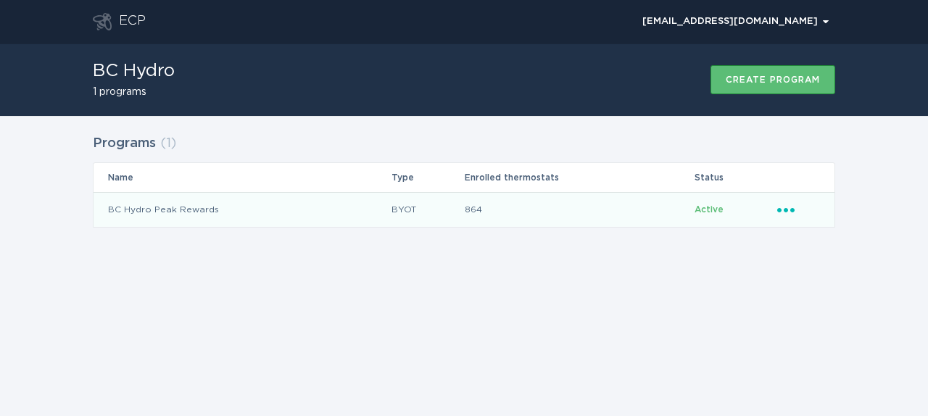
click at [795, 211] on icon "Ellipsis" at bounding box center [787, 208] width 20 height 12
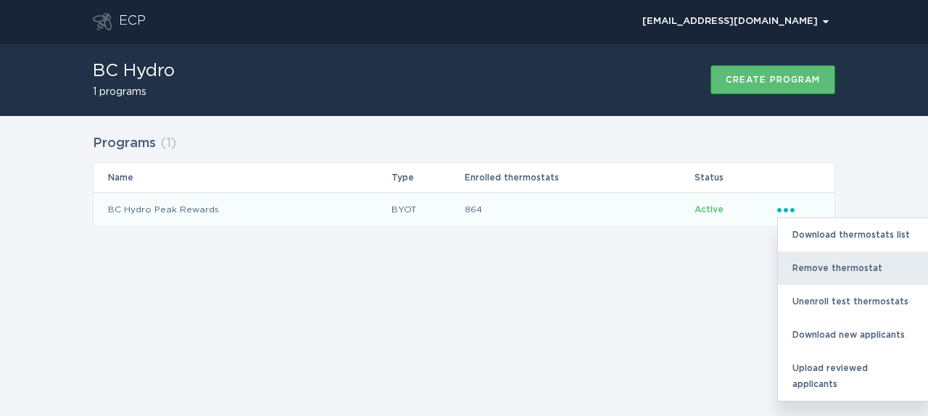
click at [810, 267] on div "Remove thermostat" at bounding box center [853, 268] width 151 height 33
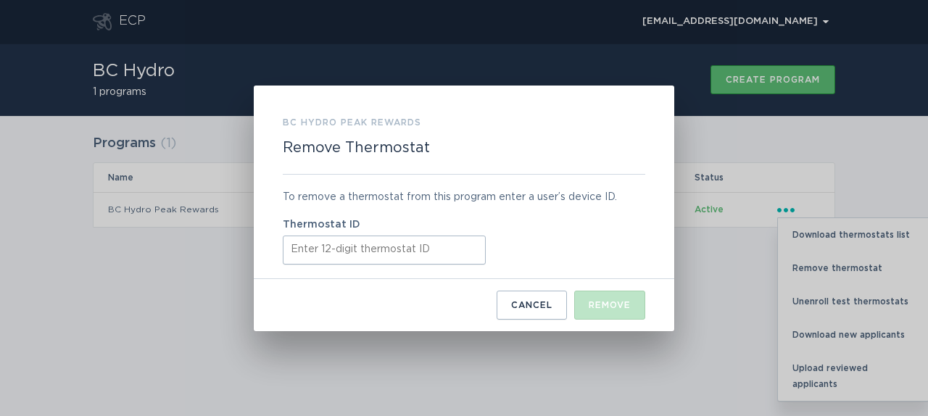
click at [390, 252] on input "Thermostat ID" at bounding box center [384, 250] width 203 height 29
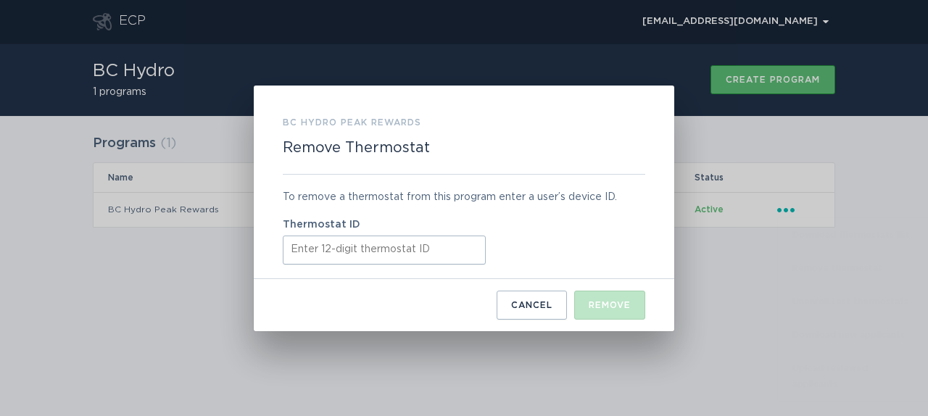
paste input "411948291502"
type input "411948291502"
click at [623, 297] on button "Remove" at bounding box center [609, 305] width 71 height 29
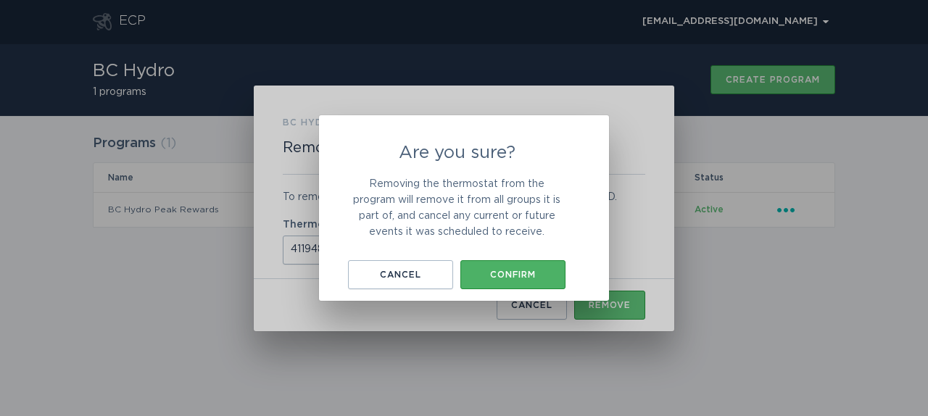
click at [537, 270] on div "Confirm" at bounding box center [513, 274] width 91 height 9
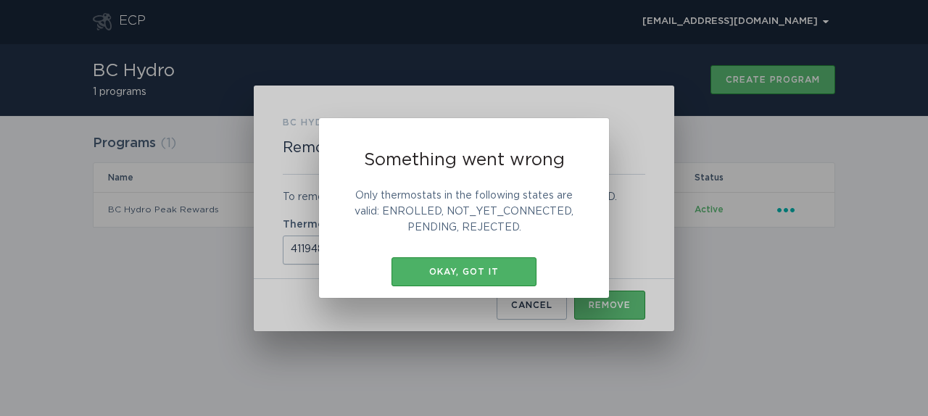
click at [476, 270] on div "Okay, got it" at bounding box center [464, 272] width 131 height 9
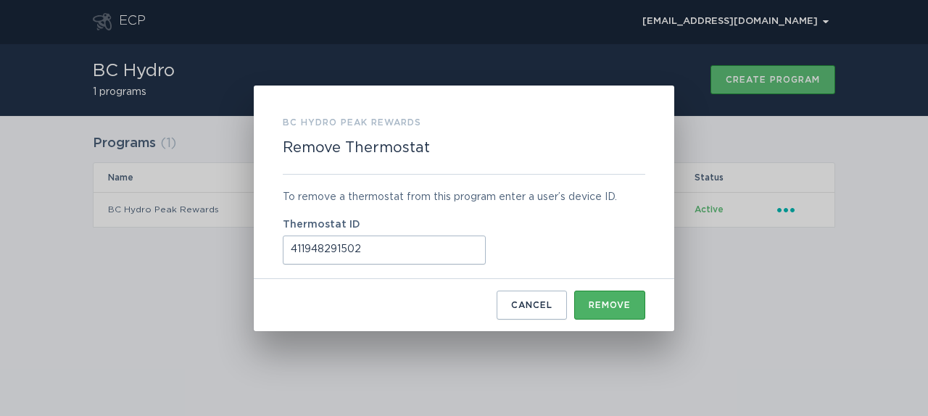
click at [616, 301] on div "Remove" at bounding box center [610, 305] width 42 height 9
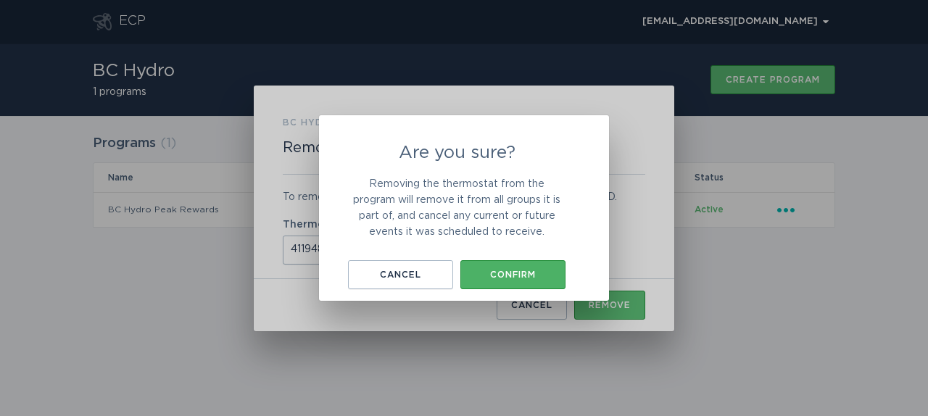
click at [511, 276] on div "Confirm" at bounding box center [513, 274] width 91 height 9
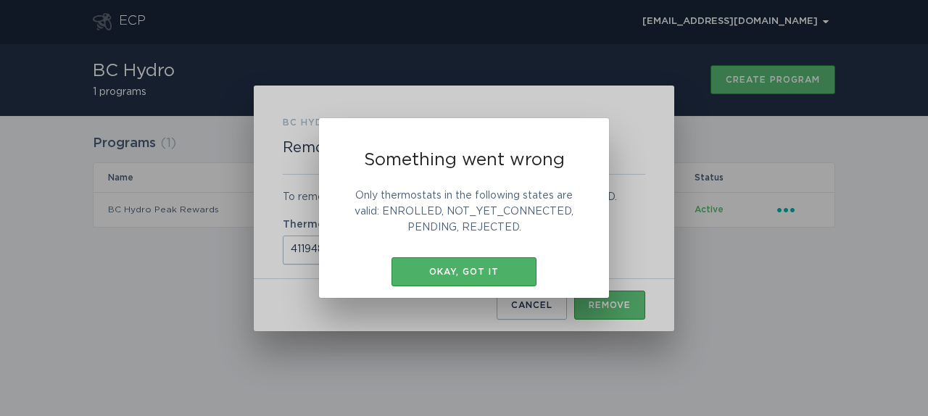
click at [460, 275] on div "Okay, got it" at bounding box center [464, 272] width 131 height 9
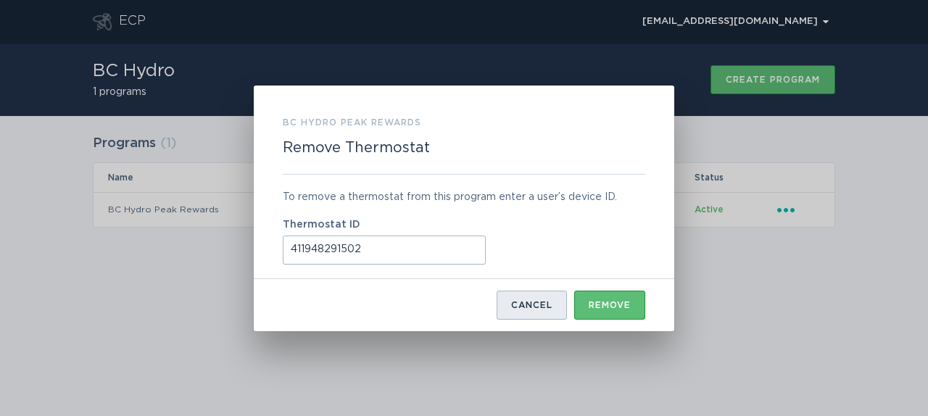
click at [532, 307] on div "Cancel" at bounding box center [531, 305] width 41 height 9
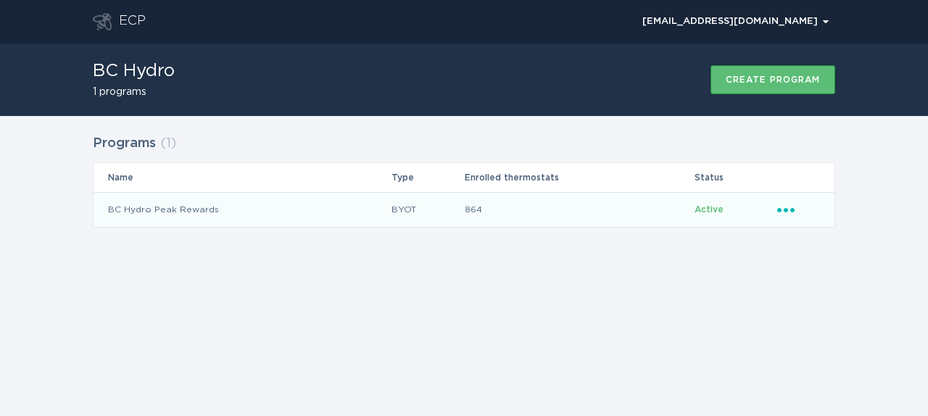
click at [795, 211] on icon "Ellipsis" at bounding box center [787, 208] width 20 height 12
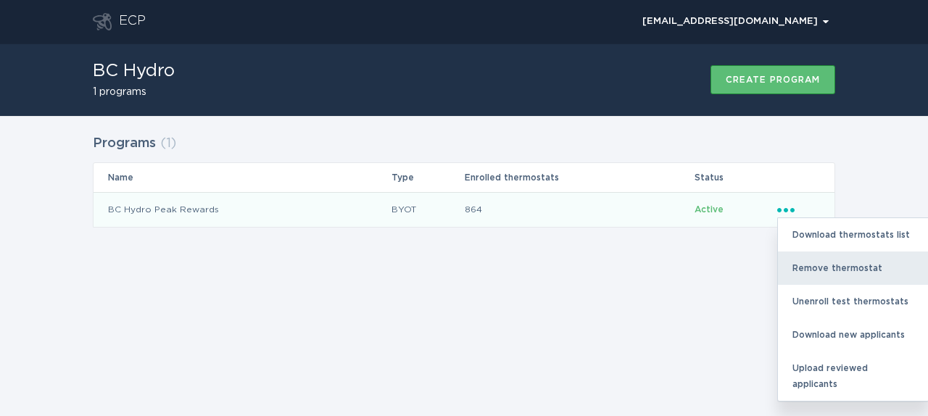
click at [809, 265] on div "Remove thermostat" at bounding box center [853, 268] width 151 height 33
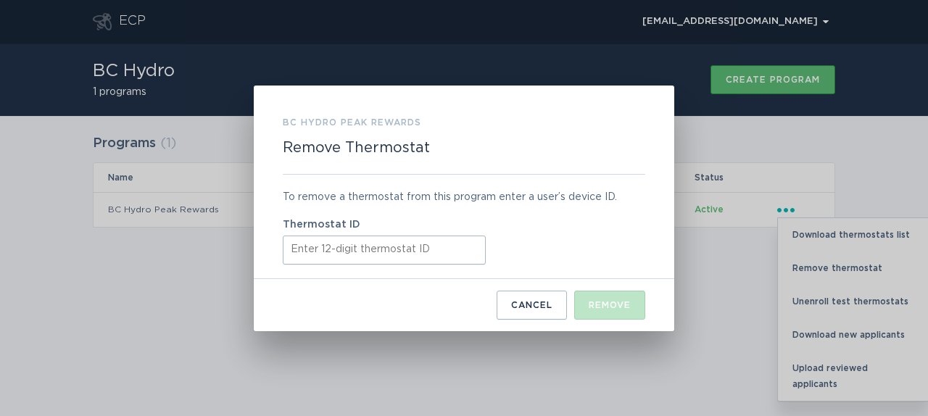
click at [426, 250] on input "Thermostat ID" at bounding box center [384, 250] width 203 height 29
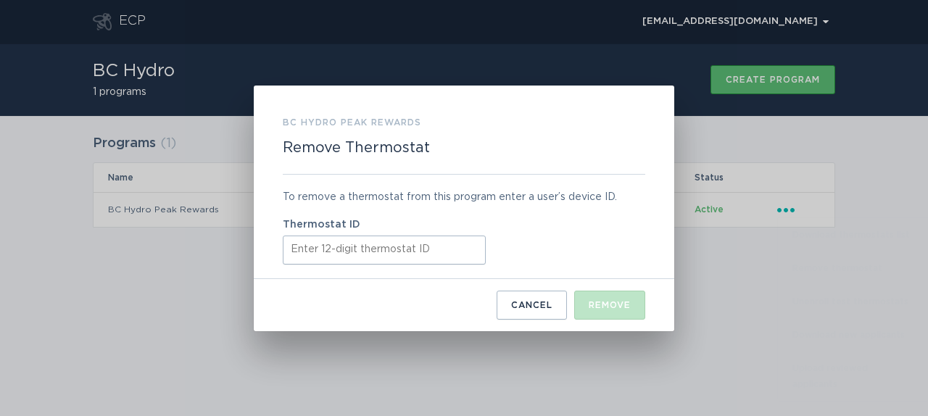
paste input "531603283104"
type input "531603283104"
click at [612, 302] on div "Remove" at bounding box center [610, 305] width 42 height 9
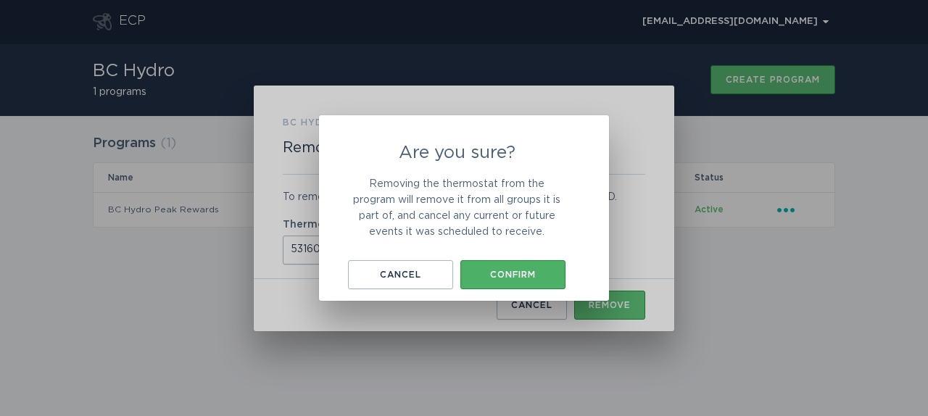
click at [551, 274] on div "Confirm" at bounding box center [513, 274] width 91 height 9
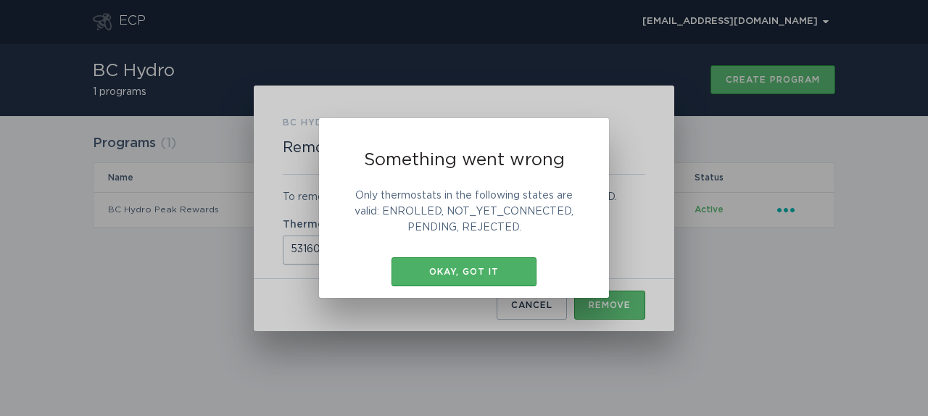
click at [505, 262] on button "Okay, got it" at bounding box center [464, 271] width 145 height 29
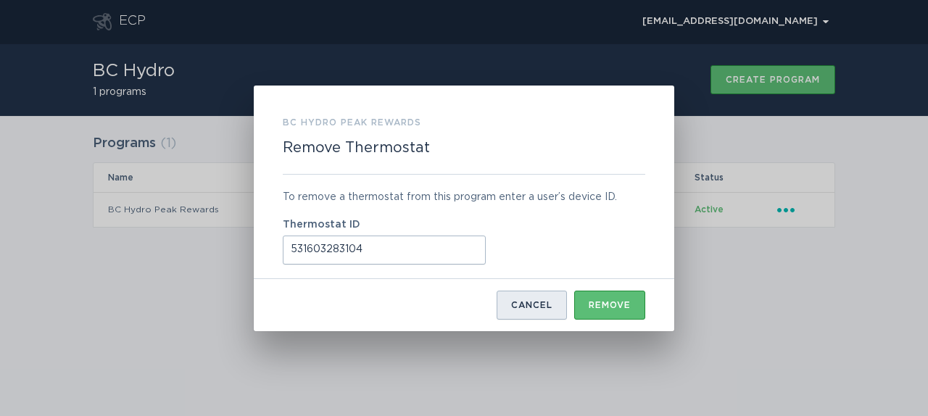
click at [524, 305] on div "Cancel" at bounding box center [531, 305] width 41 height 9
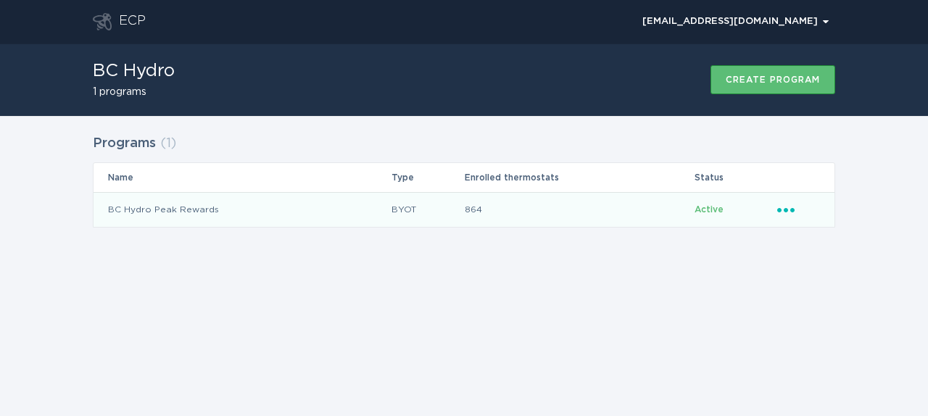
click at [786, 206] on icon "Ellipsis" at bounding box center [787, 208] width 20 height 12
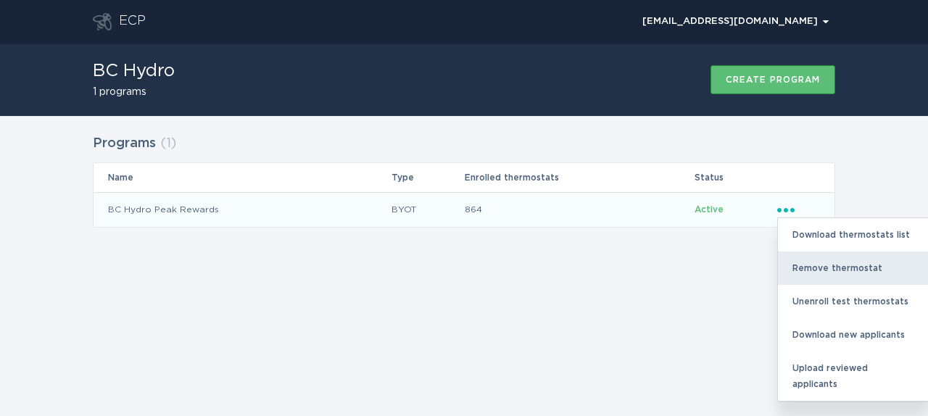
click at [790, 256] on div "Remove thermostat" at bounding box center [853, 268] width 151 height 33
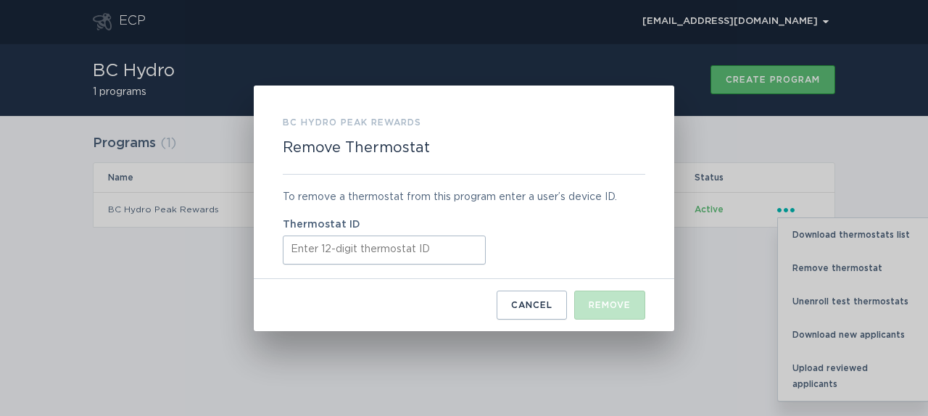
click at [460, 250] on input "Thermostat ID" at bounding box center [384, 250] width 203 height 29
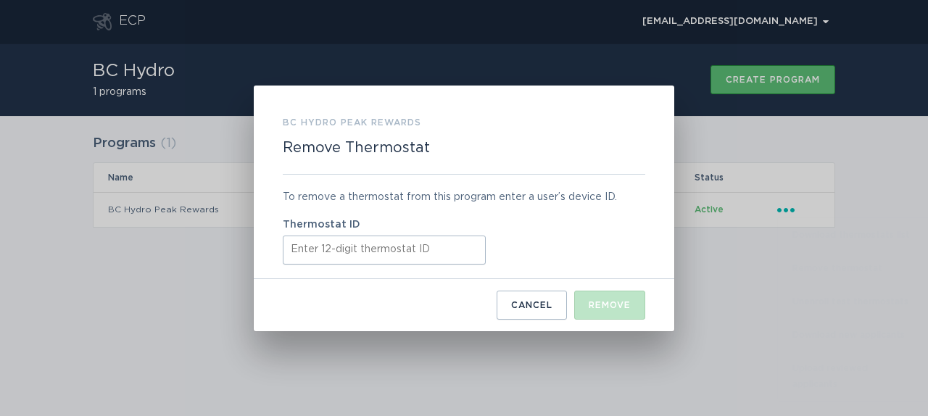
paste input "531673587812"
type input "531673587812"
click at [615, 298] on button "Remove" at bounding box center [609, 305] width 71 height 29
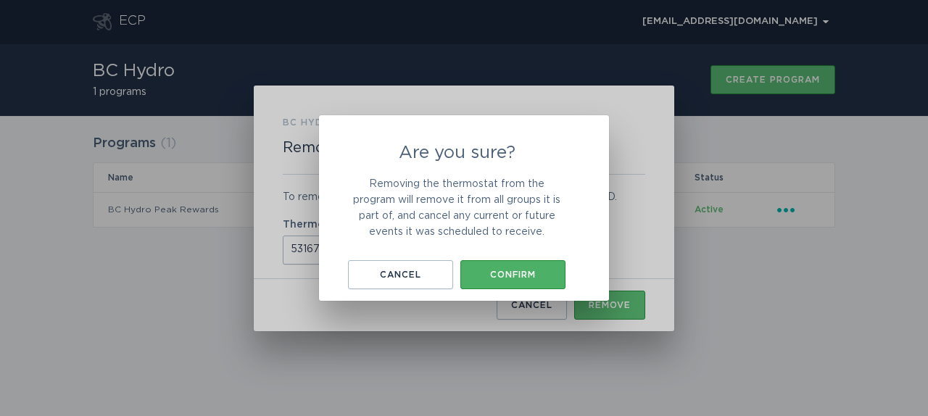
click at [495, 270] on div "Confirm" at bounding box center [513, 274] width 91 height 9
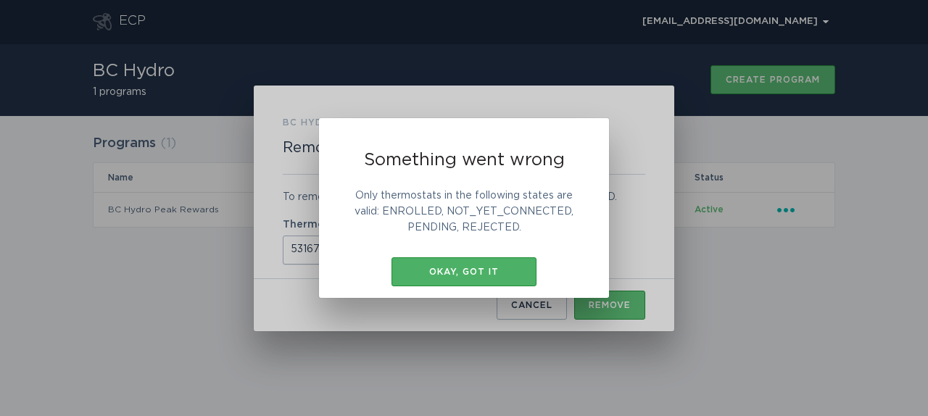
click at [495, 270] on div "Okay, got it" at bounding box center [464, 272] width 131 height 9
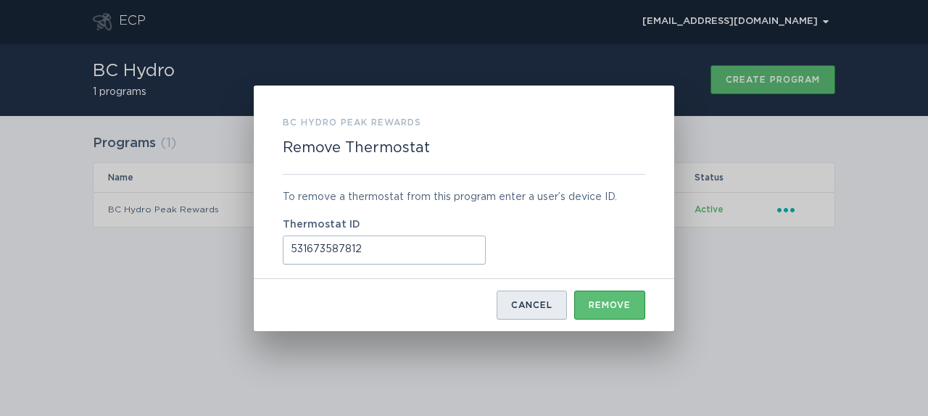
click at [521, 302] on div "Cancel" at bounding box center [531, 305] width 41 height 9
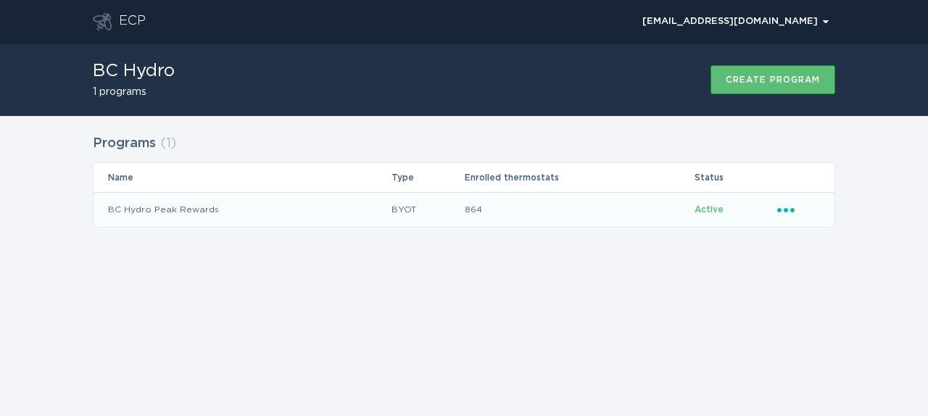
click at [783, 215] on div "Ellipsis" at bounding box center [798, 210] width 43 height 16
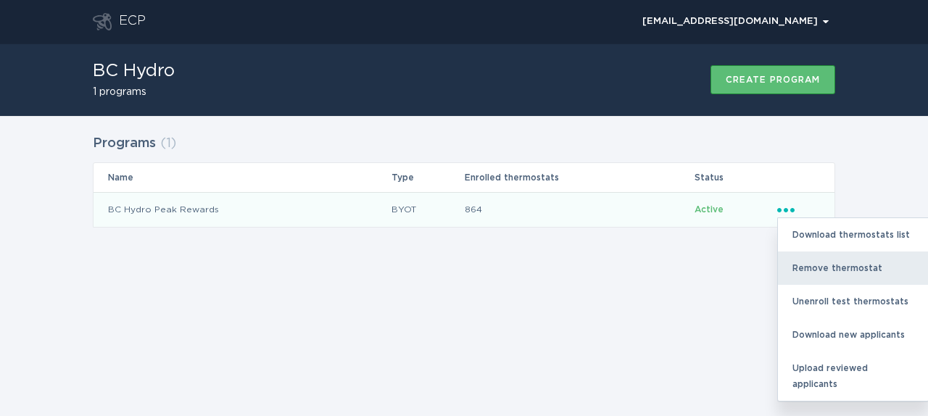
click at [816, 261] on div "Remove thermostat" at bounding box center [853, 268] width 151 height 33
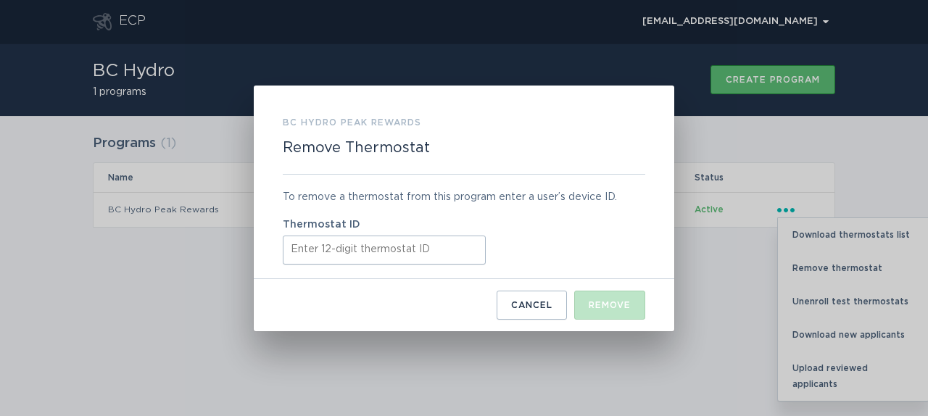
click at [454, 257] on input "Thermostat ID" at bounding box center [384, 250] width 203 height 29
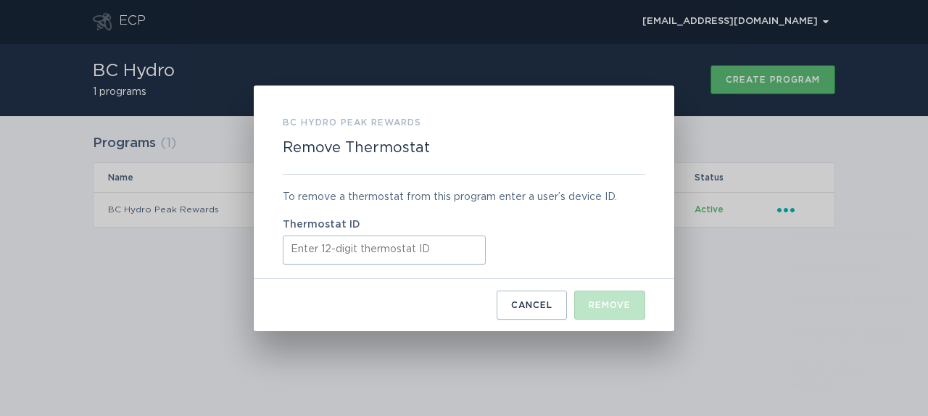
paste input "412839567632"
type input "412839567632"
click at [599, 298] on button "Remove" at bounding box center [609, 305] width 71 height 29
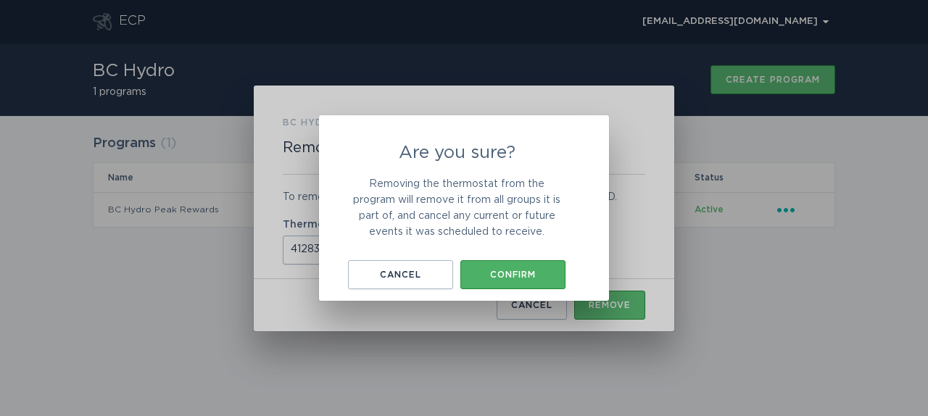
click at [540, 274] on div "Confirm" at bounding box center [513, 274] width 91 height 9
